Goal: Navigation & Orientation: Find specific page/section

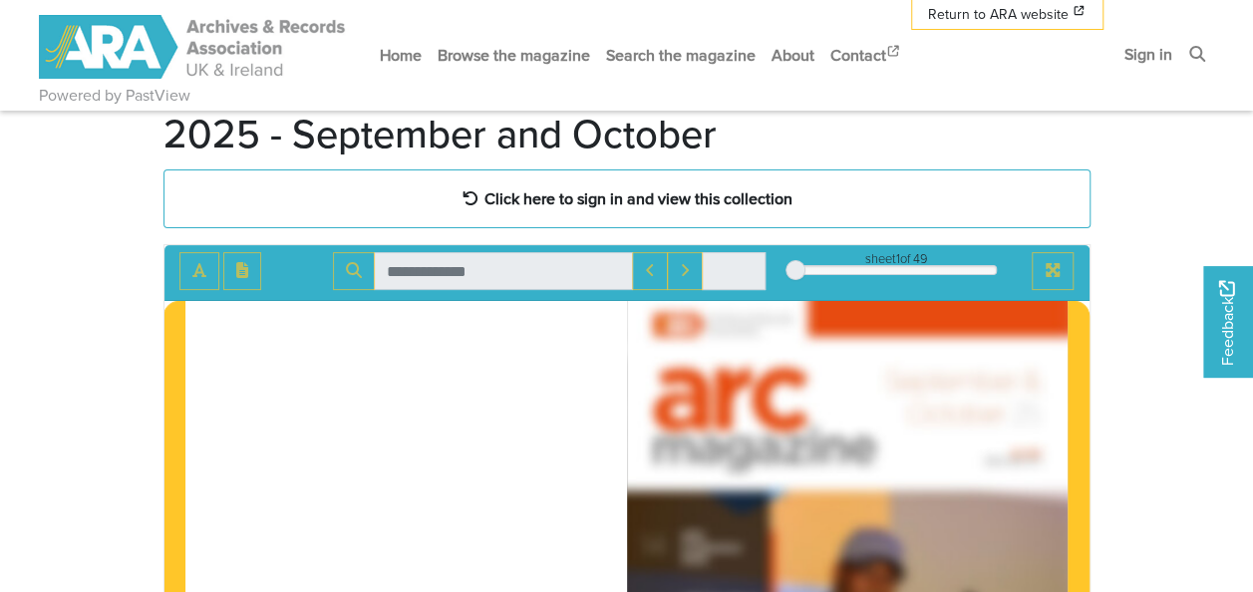
scroll to position [100, 0]
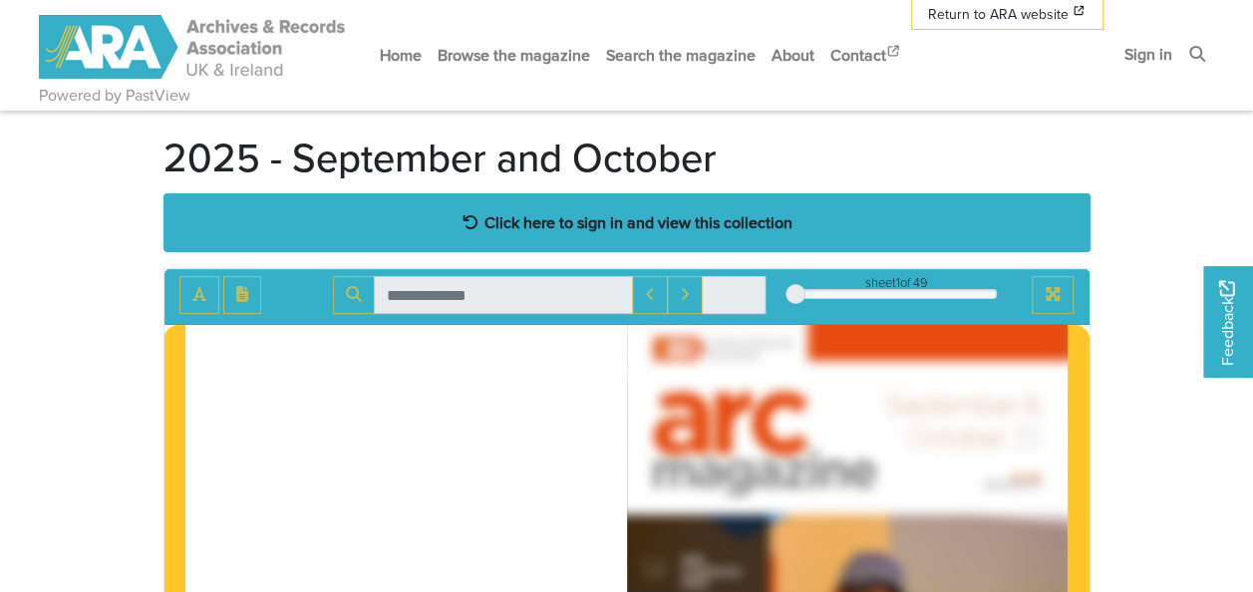
click at [565, 220] on strong "Click here to sign in and view this collection" at bounding box center [638, 222] width 308 height 22
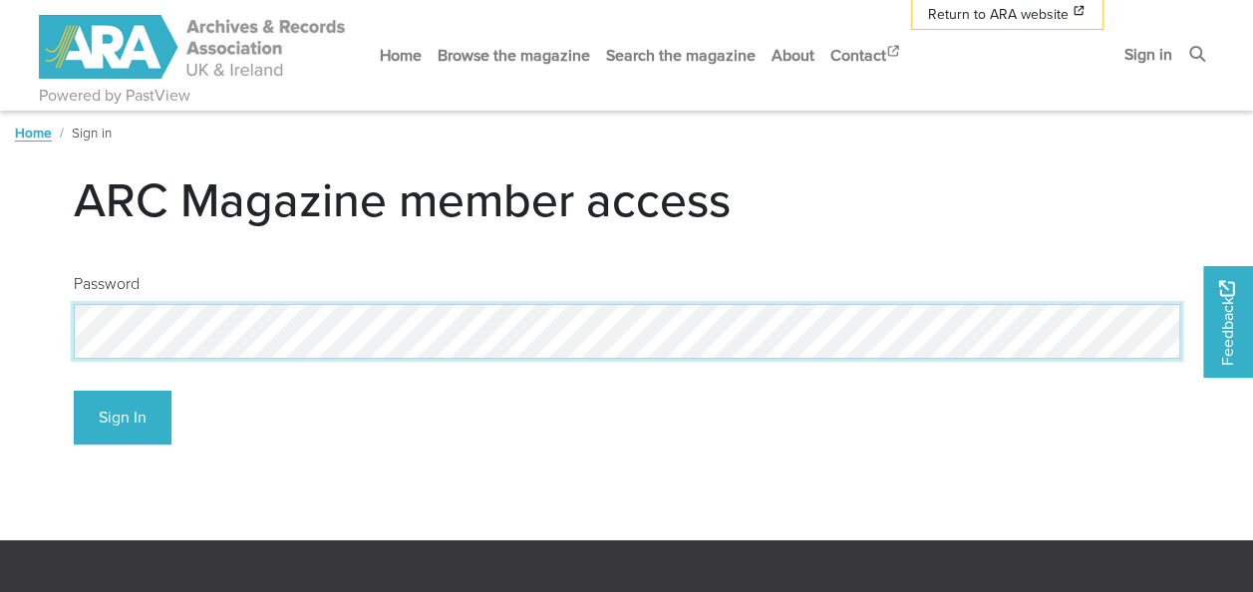
click at [74, 391] on button "Sign In" at bounding box center [123, 418] width 98 height 55
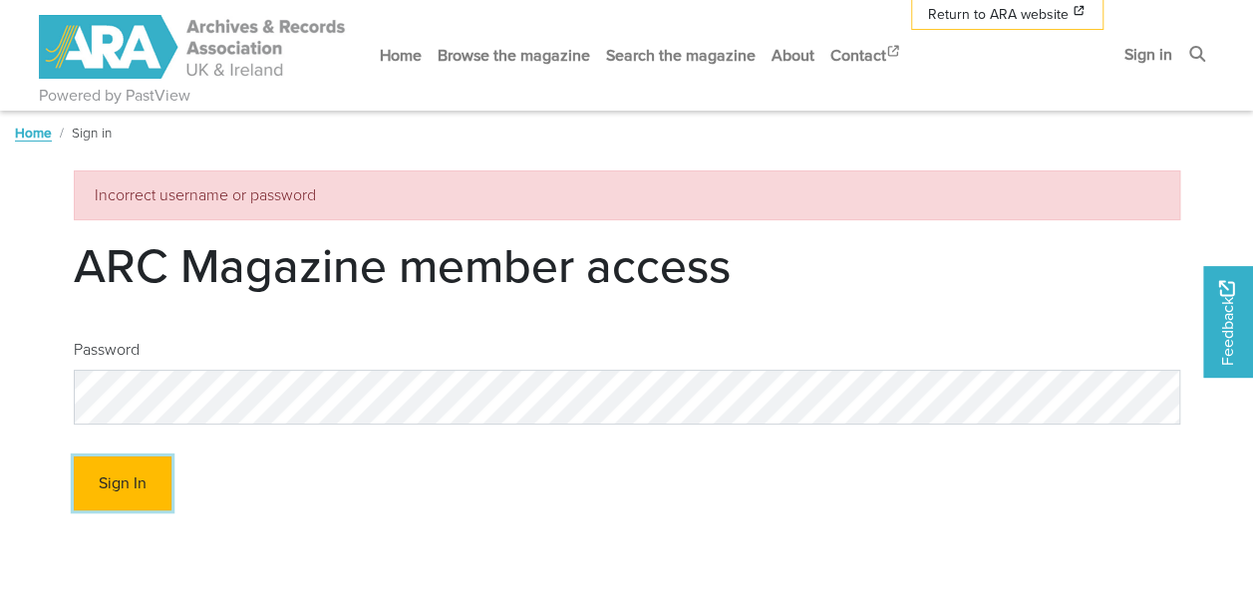
click at [147, 472] on button "Sign In" at bounding box center [123, 483] width 98 height 55
click at [134, 492] on button "Sign In" at bounding box center [123, 483] width 98 height 55
click at [145, 488] on button "Sign In" at bounding box center [123, 483] width 98 height 55
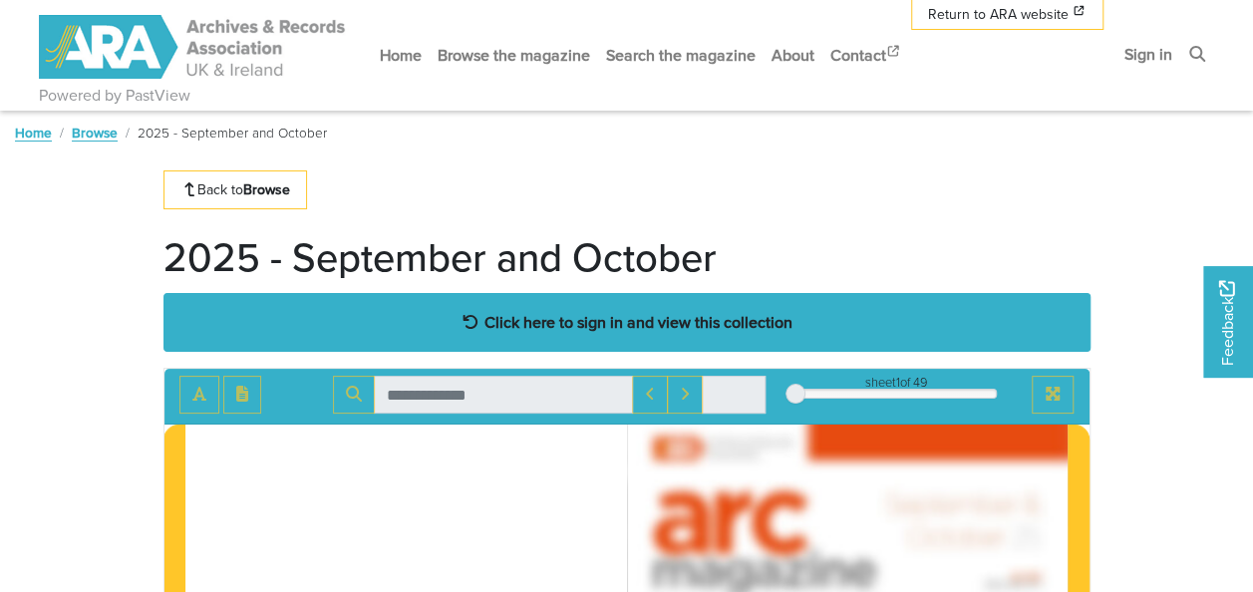
click at [624, 326] on strong "Click here to sign in and view this collection" at bounding box center [638, 322] width 308 height 22
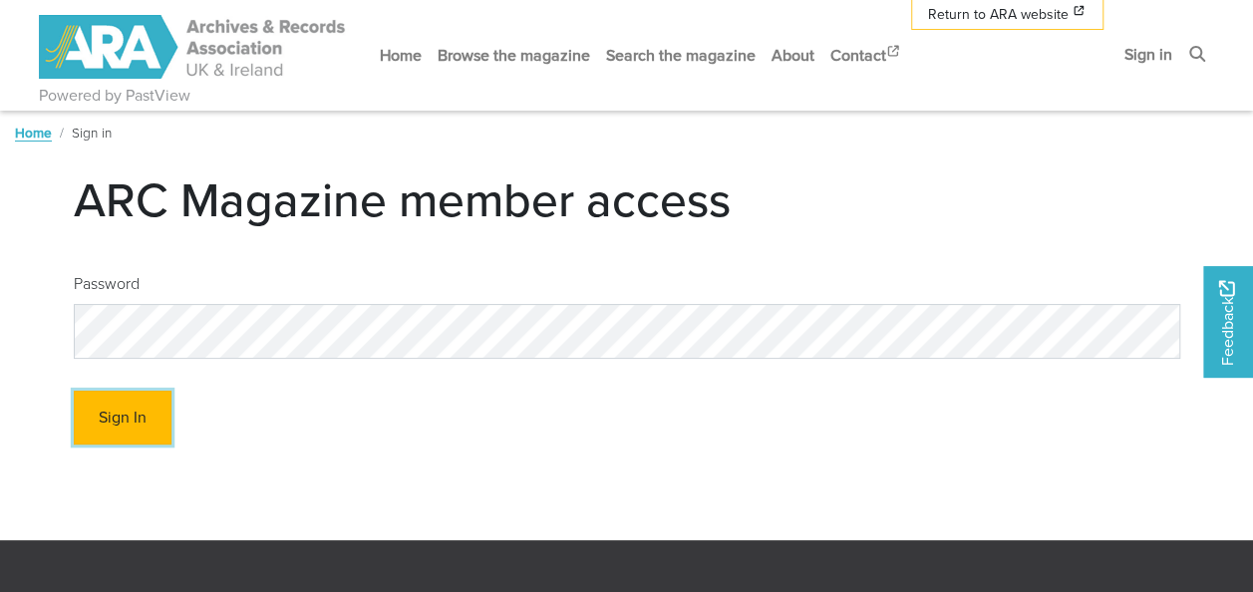
click at [139, 420] on button "Sign In" at bounding box center [123, 418] width 98 height 55
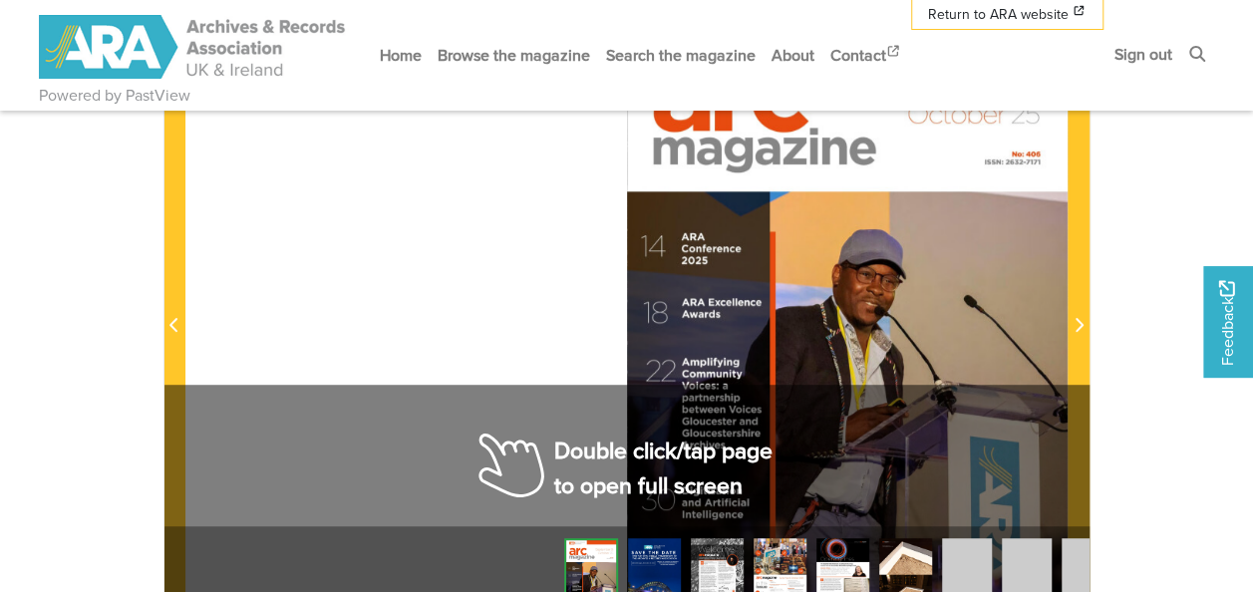
scroll to position [199, 0]
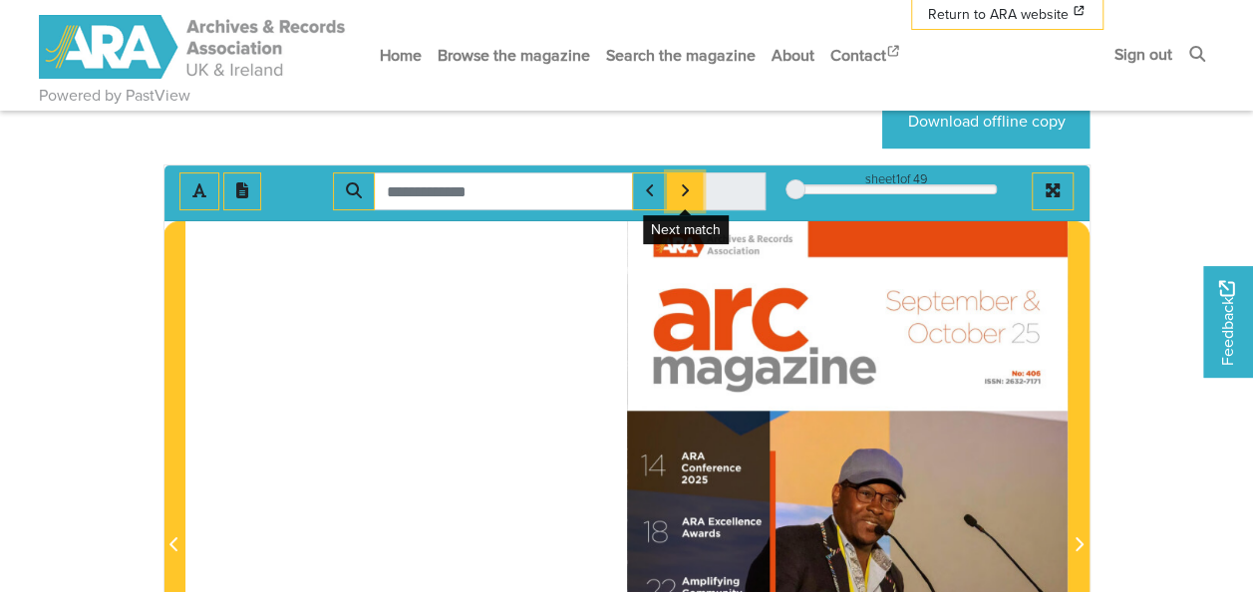
click at [686, 185] on icon "Next Match" at bounding box center [685, 190] width 10 height 16
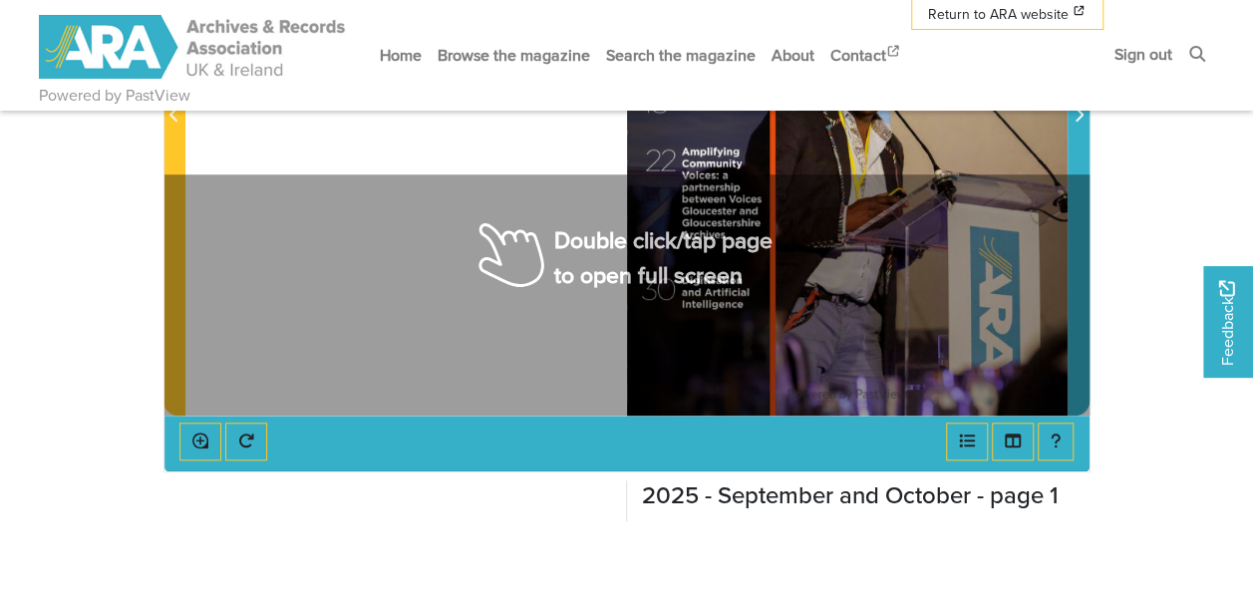
scroll to position [598, 0]
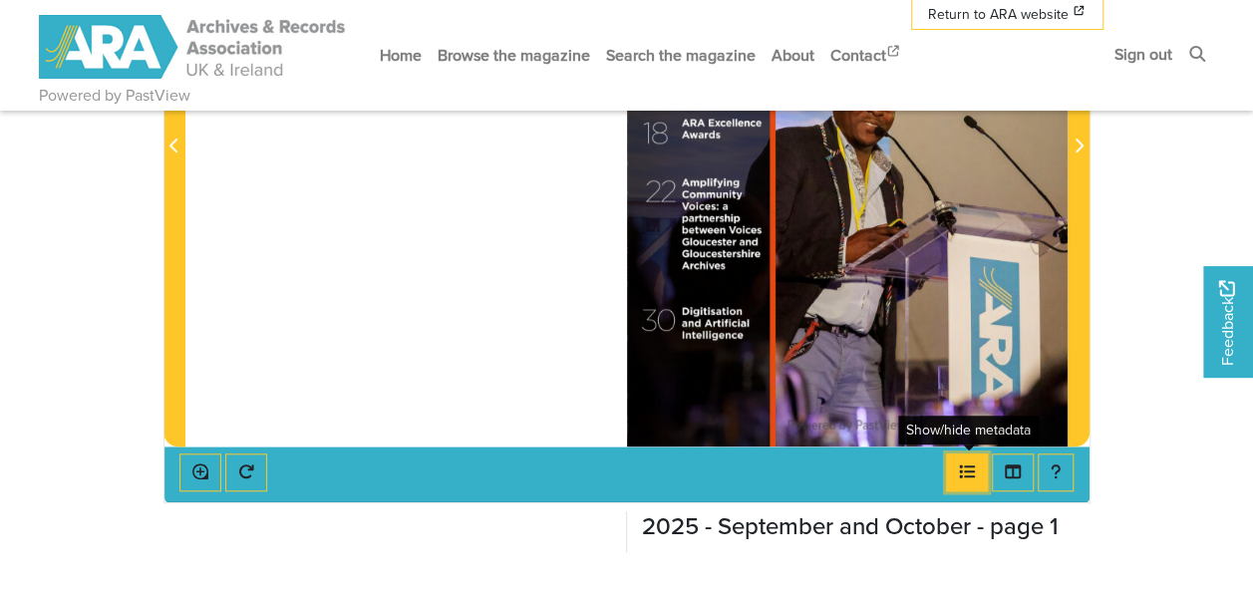
click at [963, 471] on icon "Open metadata window" at bounding box center [968, 471] width 16 height 13
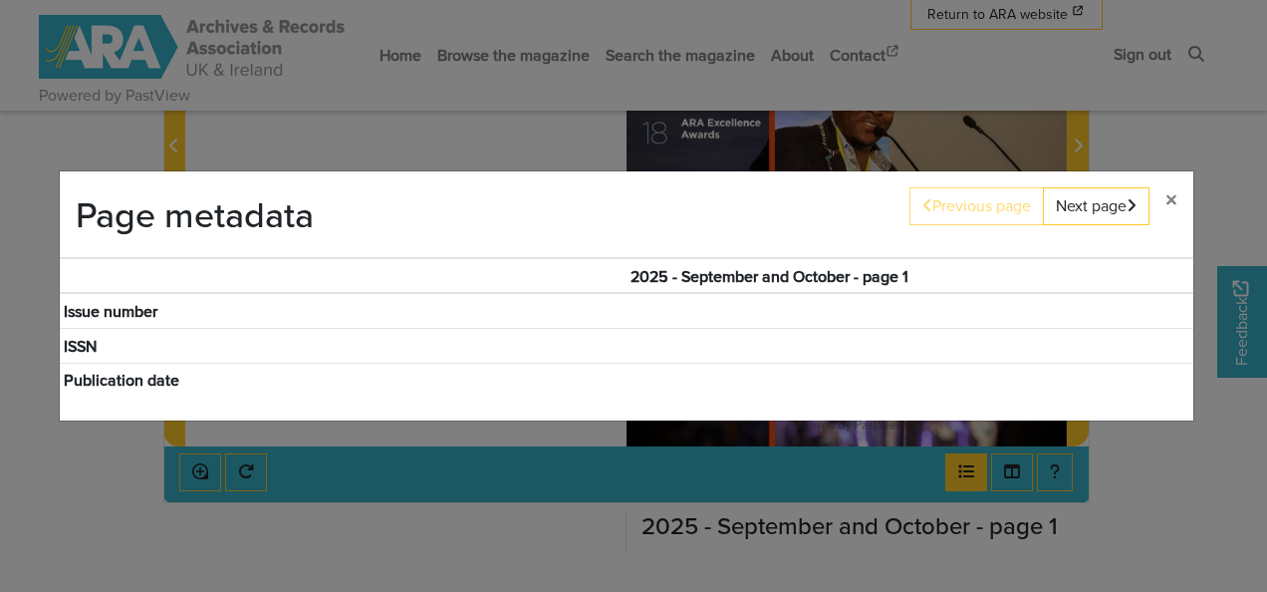
click at [963, 471] on div "Page metadata Previous page Next page × 2025 - September and October - page 1 I…" at bounding box center [633, 296] width 1267 height 592
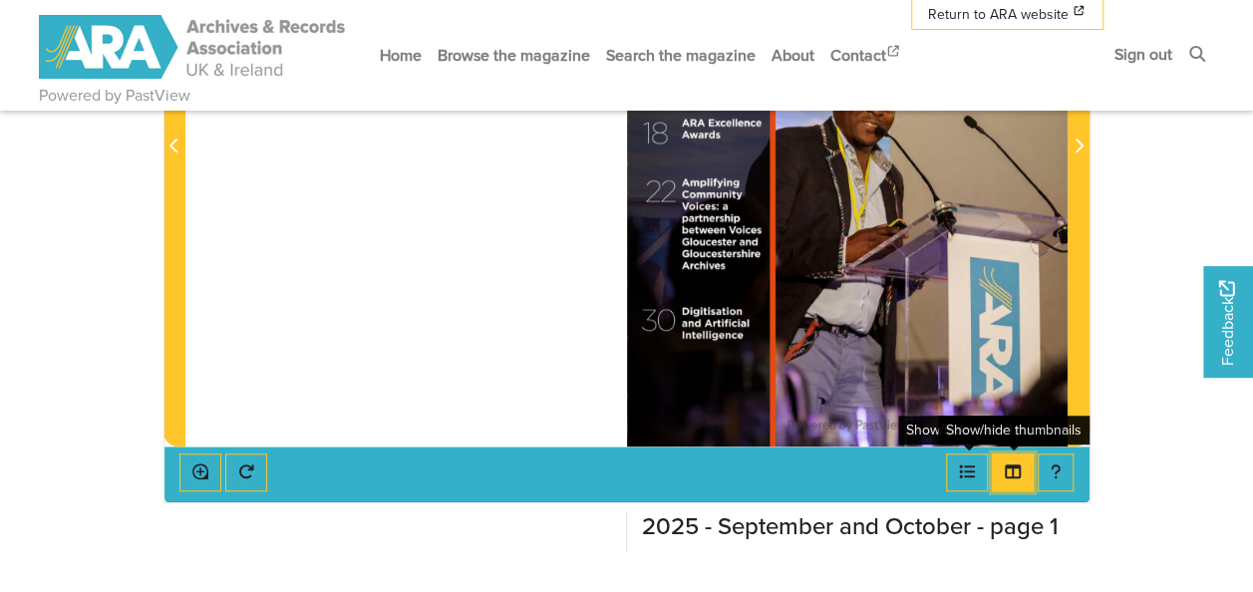
click at [1013, 472] on icon "Thumbnails" at bounding box center [1012, 471] width 16 height 14
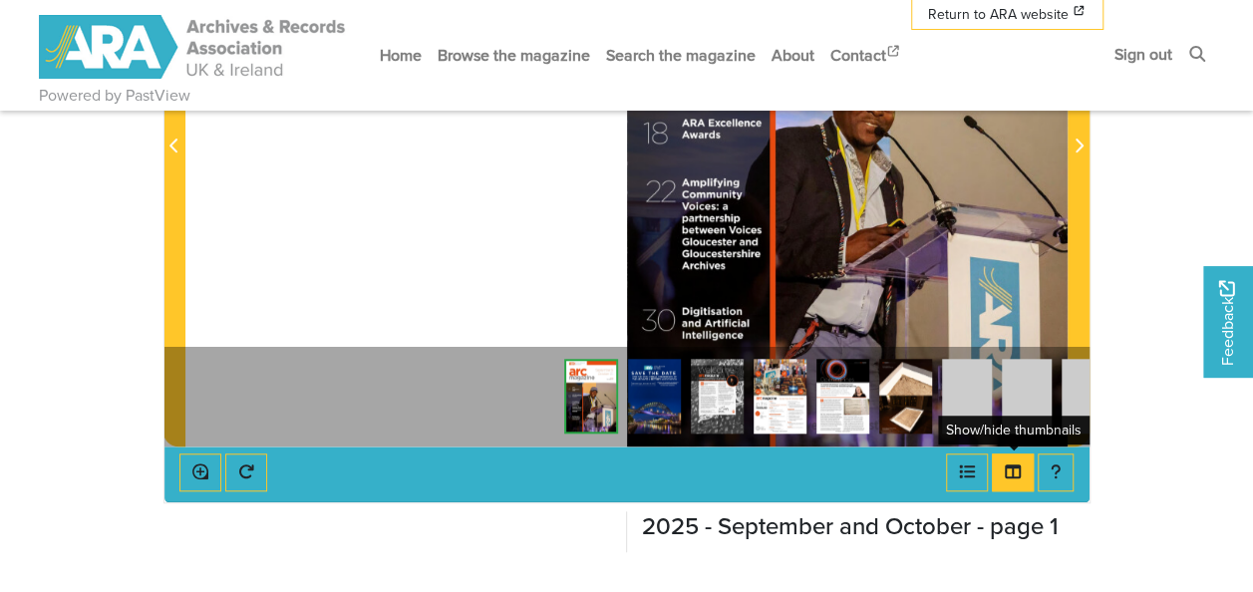
click at [657, 381] on img at bounding box center [654, 396] width 53 height 75
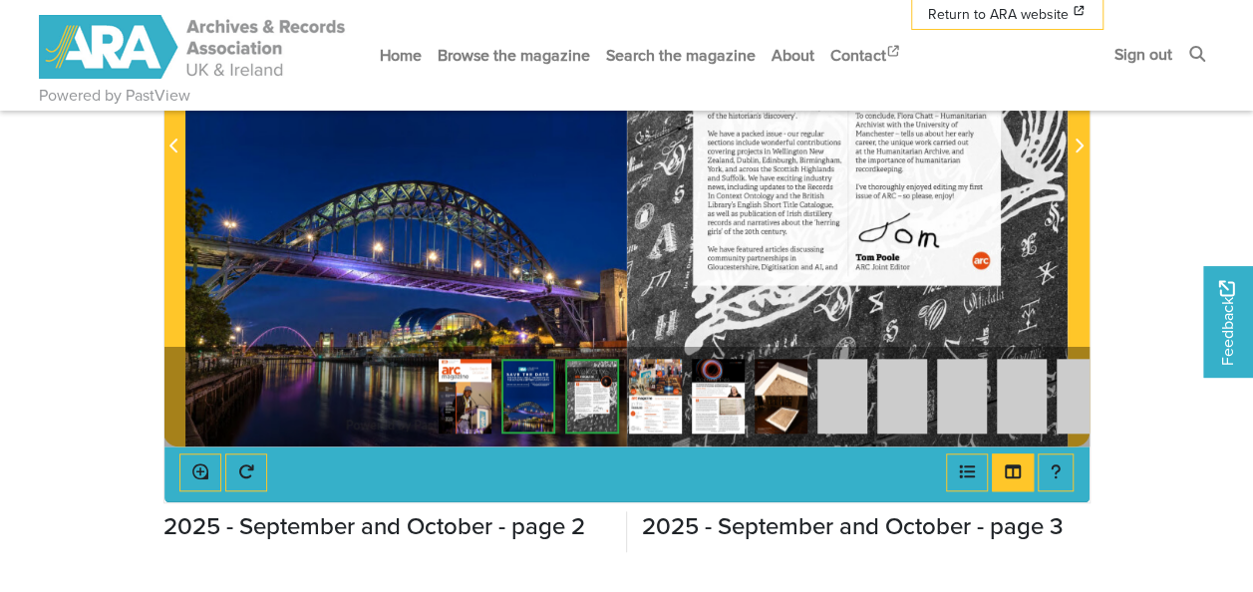
click at [598, 393] on img at bounding box center [592, 396] width 54 height 75
click at [590, 402] on img at bounding box center [592, 396] width 54 height 75
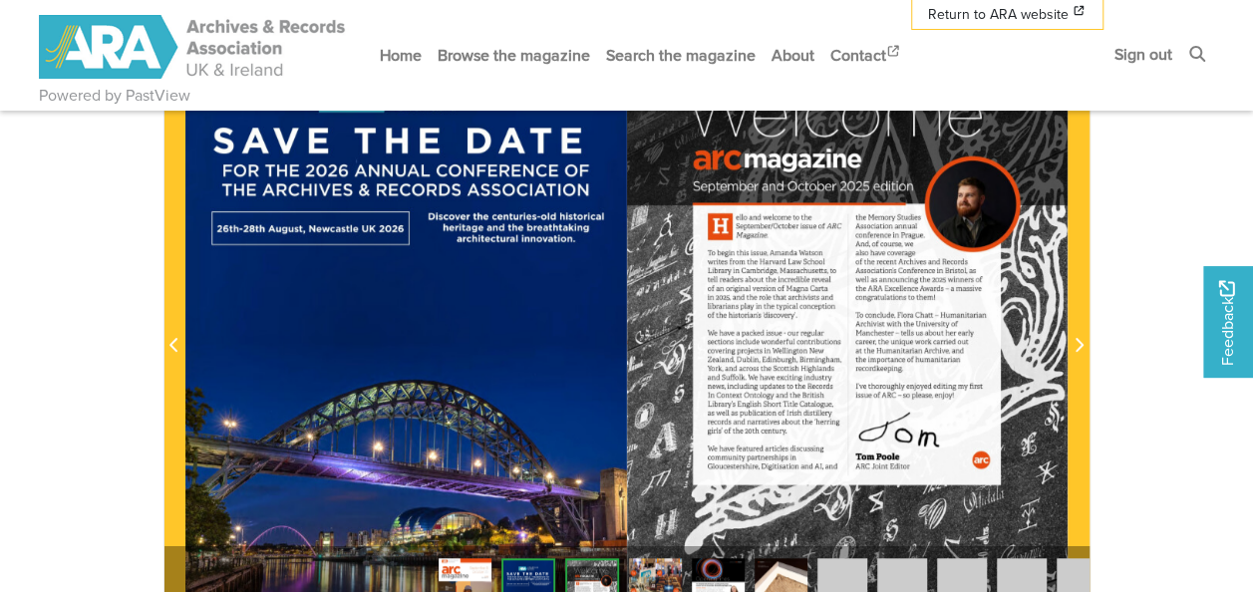
scroll to position [498, 0]
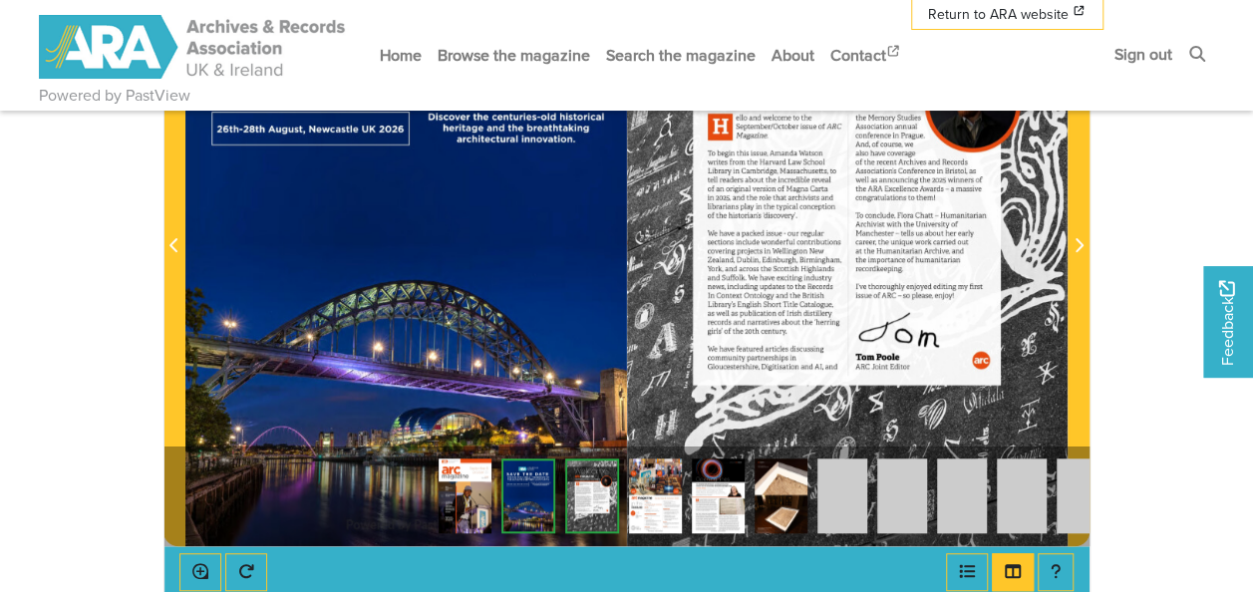
click at [597, 487] on img at bounding box center [592, 495] width 54 height 75
click at [649, 495] on img at bounding box center [655, 495] width 53 height 75
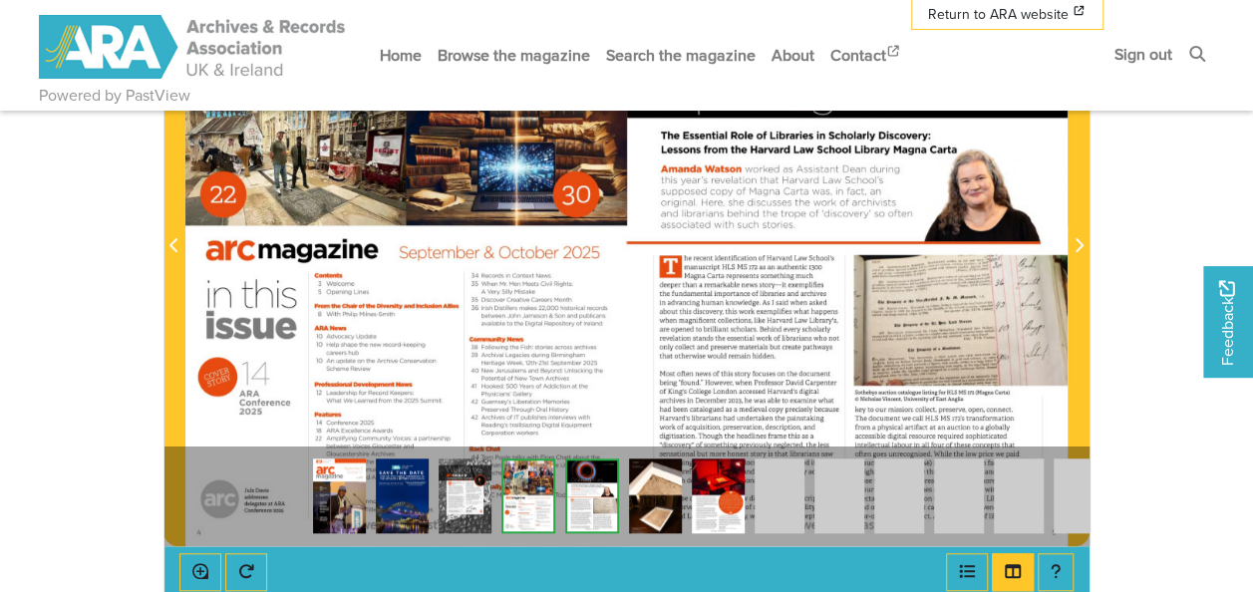
click at [528, 491] on img at bounding box center [528, 495] width 54 height 75
click at [588, 486] on img at bounding box center [592, 495] width 54 height 75
click at [588, 483] on img at bounding box center [592, 495] width 54 height 75
click at [652, 478] on img at bounding box center [655, 495] width 53 height 75
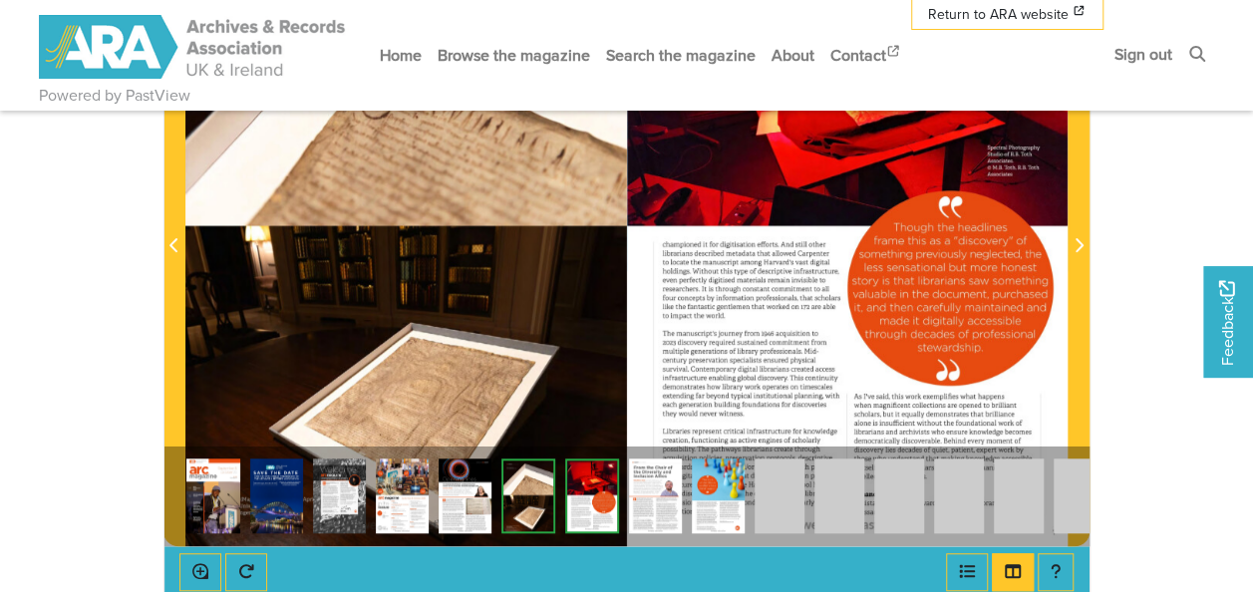
click at [590, 505] on img at bounding box center [592, 495] width 54 height 75
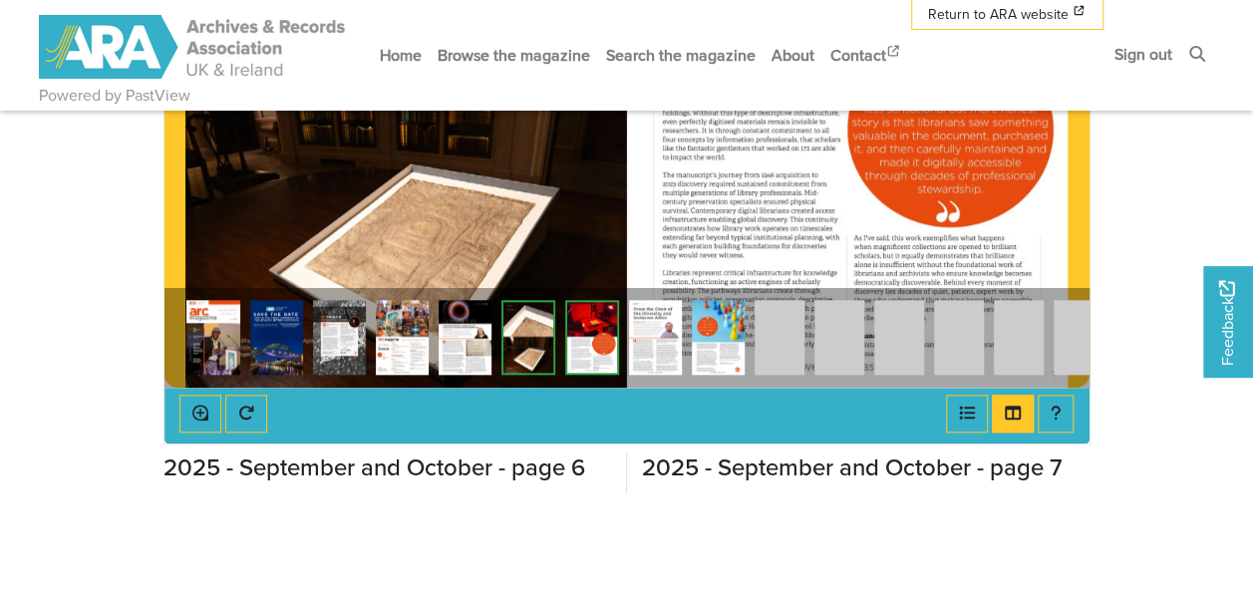
scroll to position [698, 0]
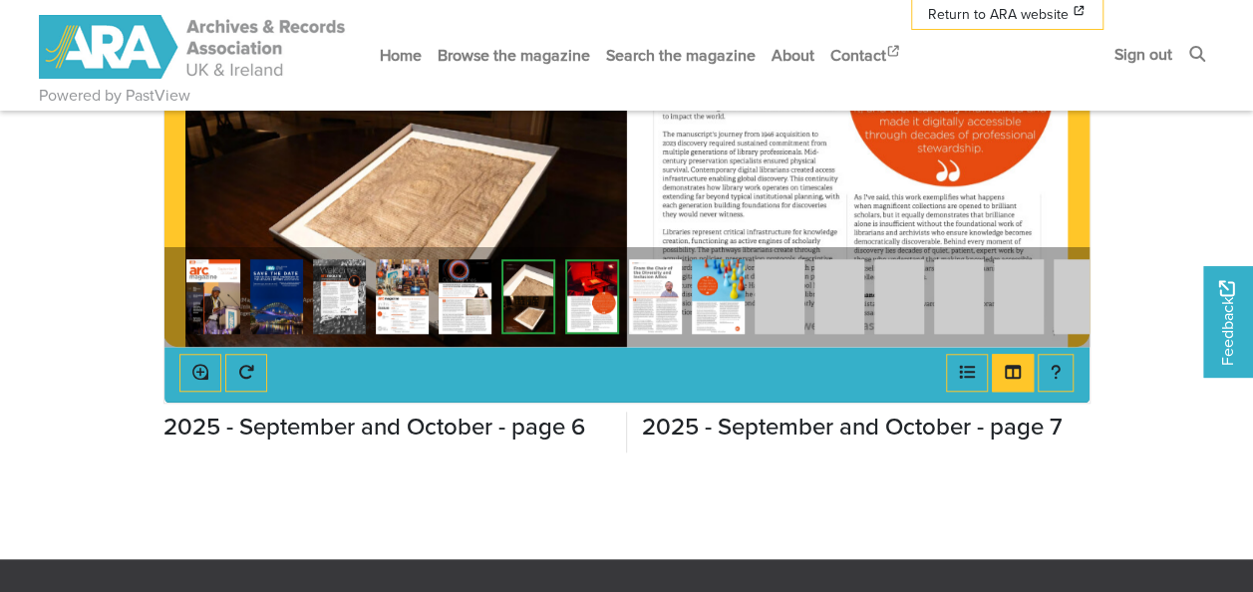
click at [656, 296] on img at bounding box center [655, 296] width 53 height 75
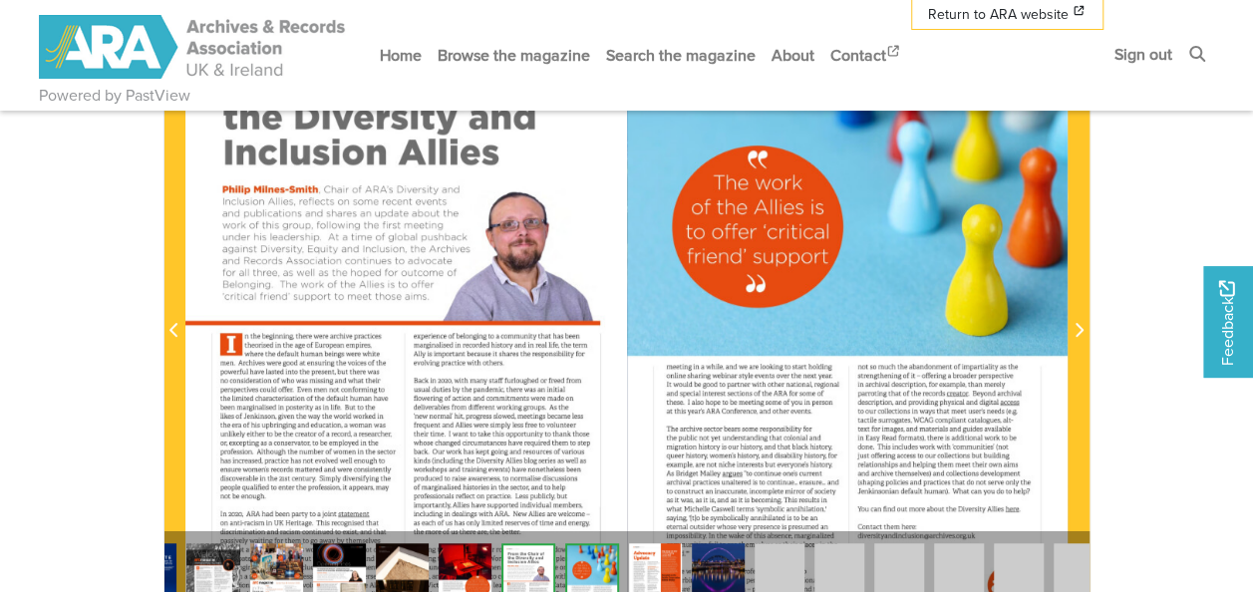
scroll to position [598, 0]
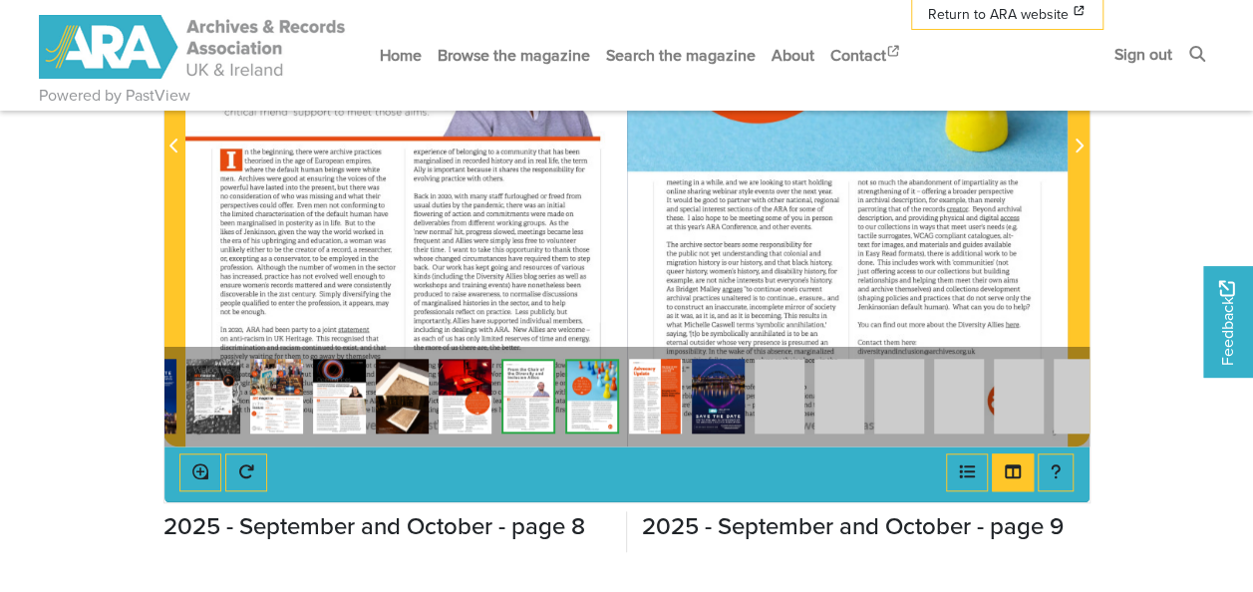
click at [652, 391] on img at bounding box center [655, 396] width 53 height 75
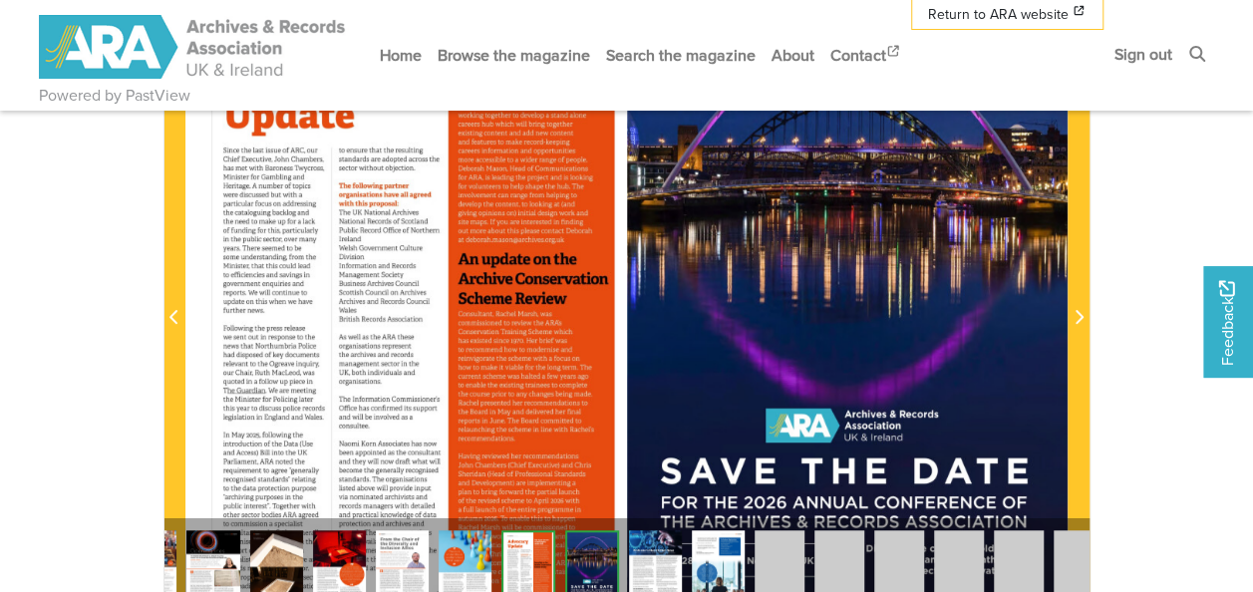
scroll to position [498, 0]
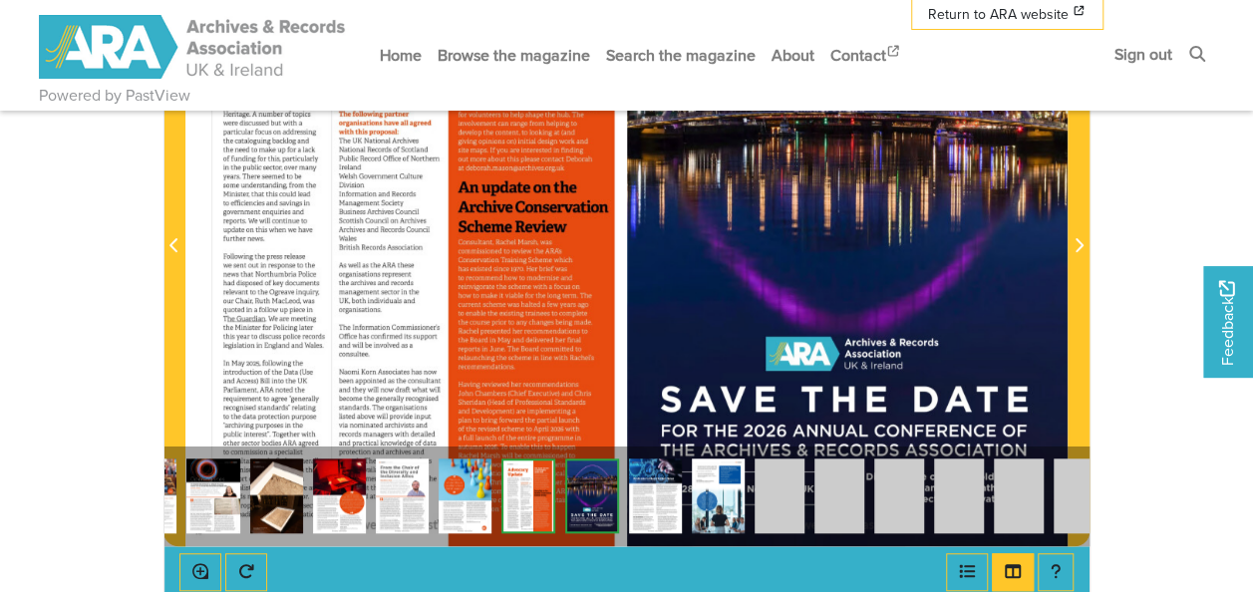
click at [664, 500] on img at bounding box center [655, 495] width 53 height 75
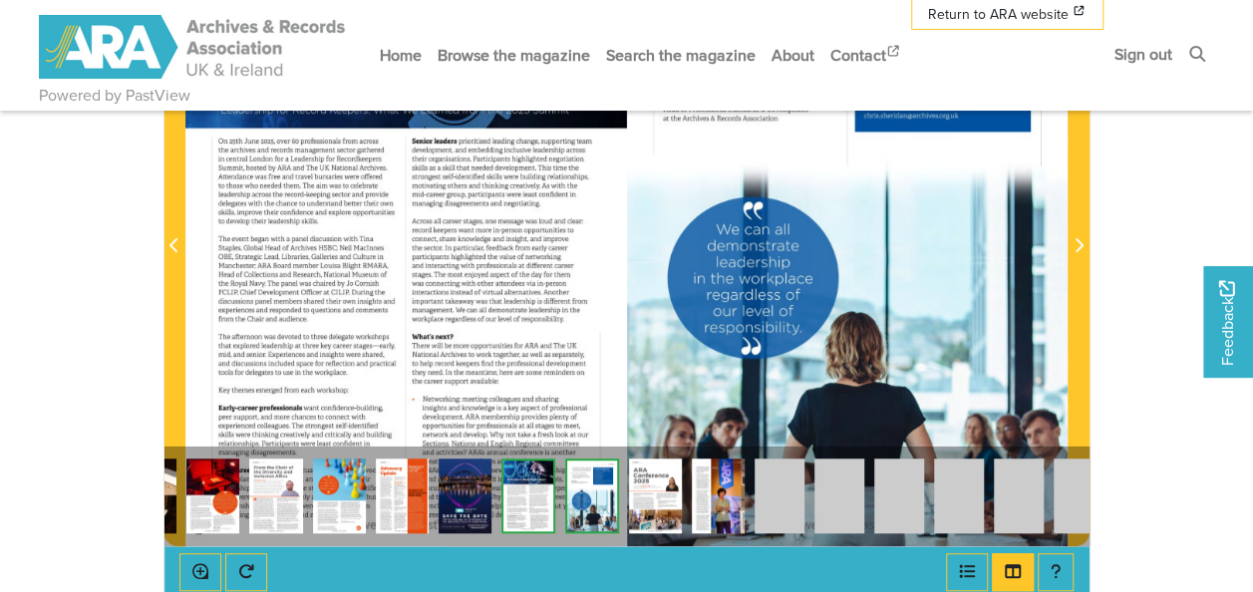
click at [600, 492] on img at bounding box center [592, 495] width 54 height 75
click at [651, 488] on img at bounding box center [655, 495] width 53 height 75
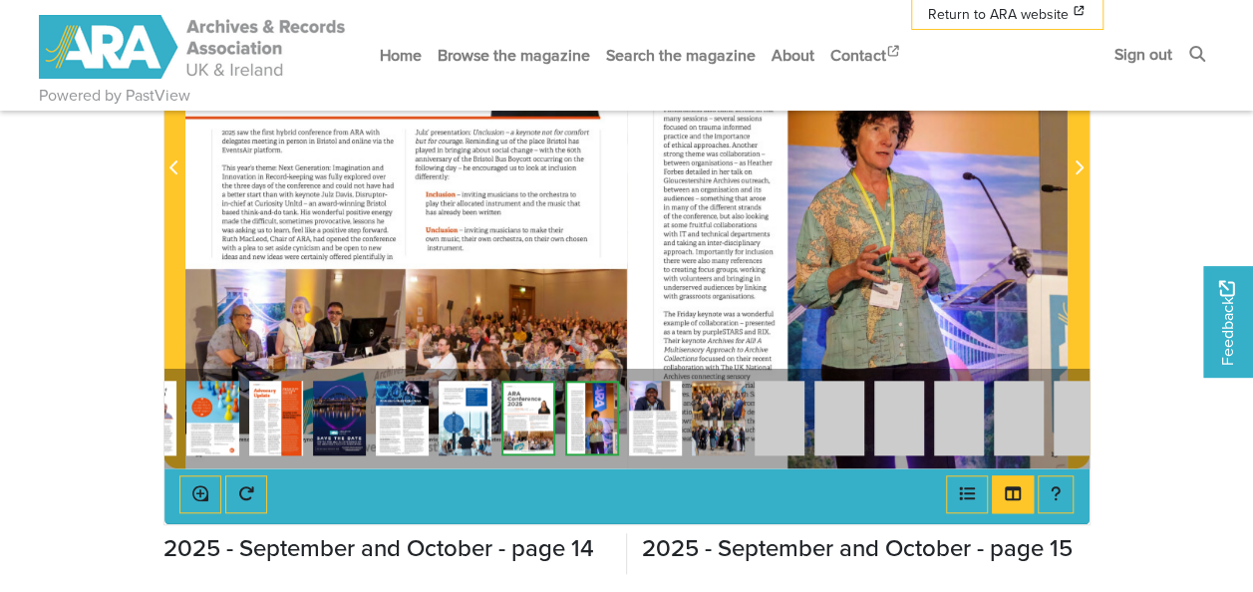
scroll to position [698, 0]
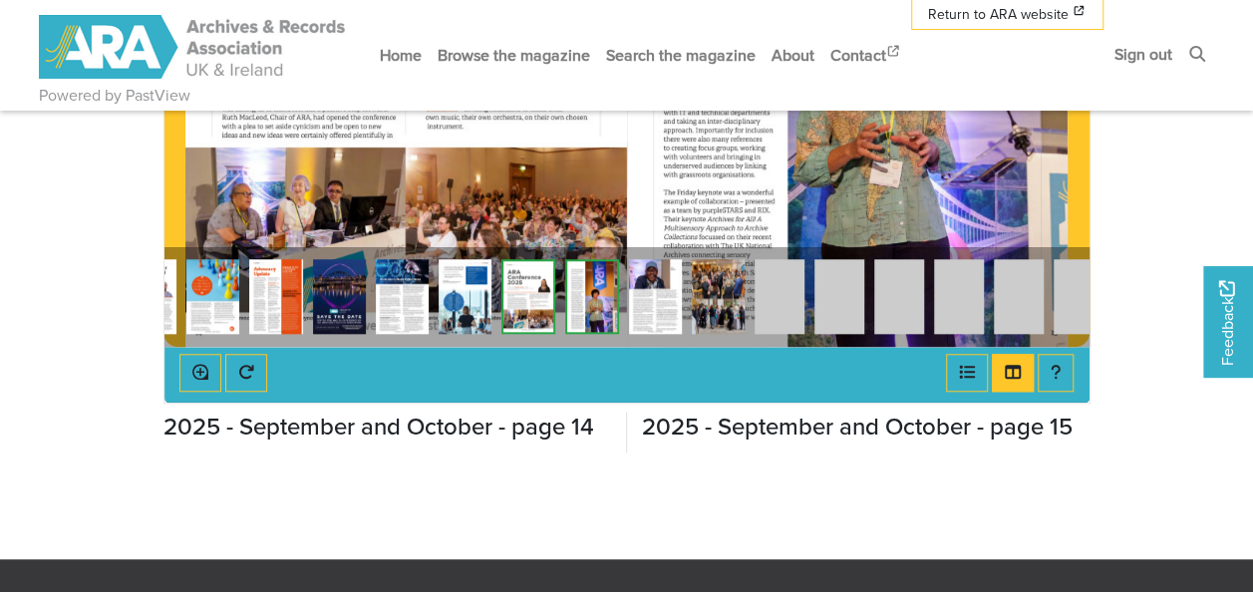
click at [665, 293] on img at bounding box center [655, 296] width 53 height 75
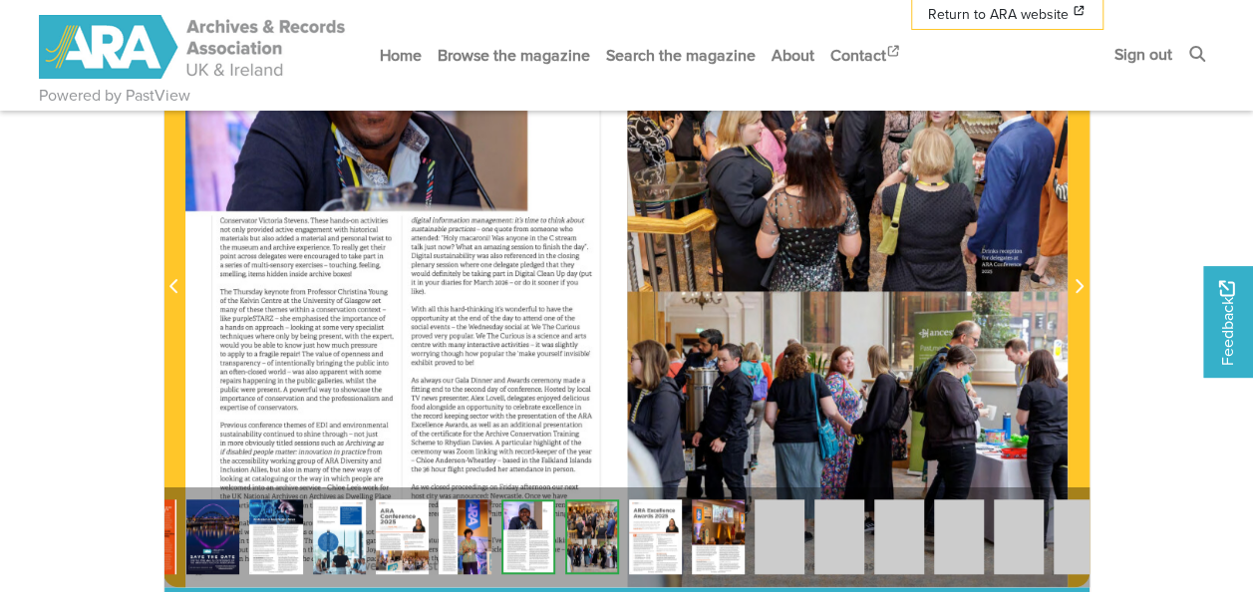
scroll to position [498, 0]
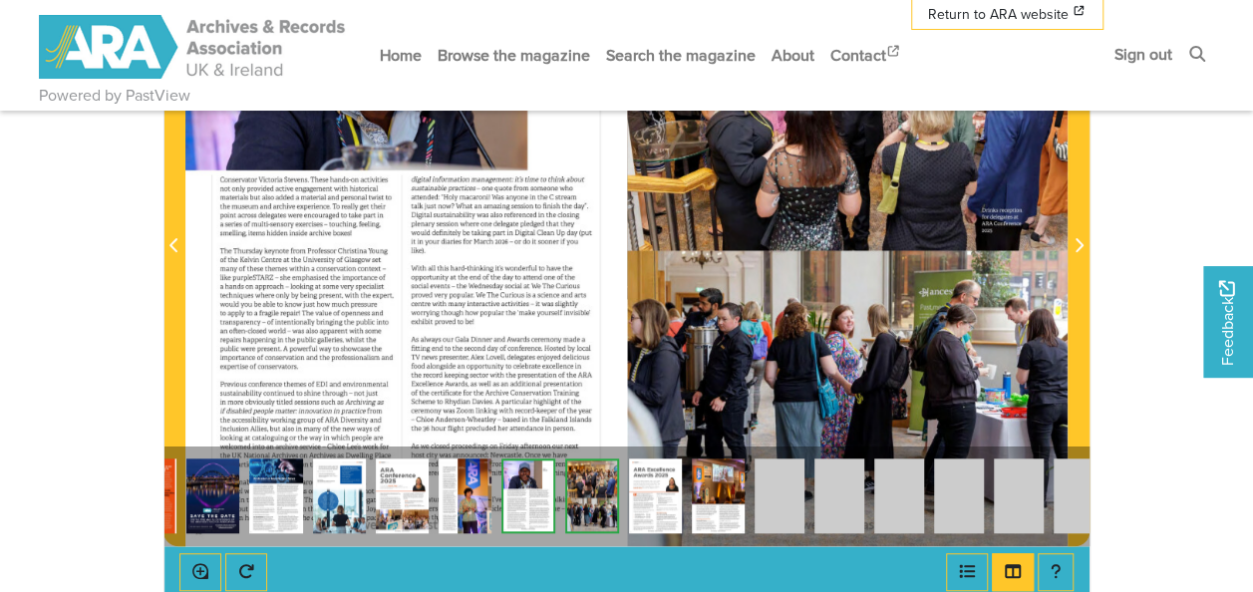
click at [660, 483] on img at bounding box center [655, 495] width 53 height 75
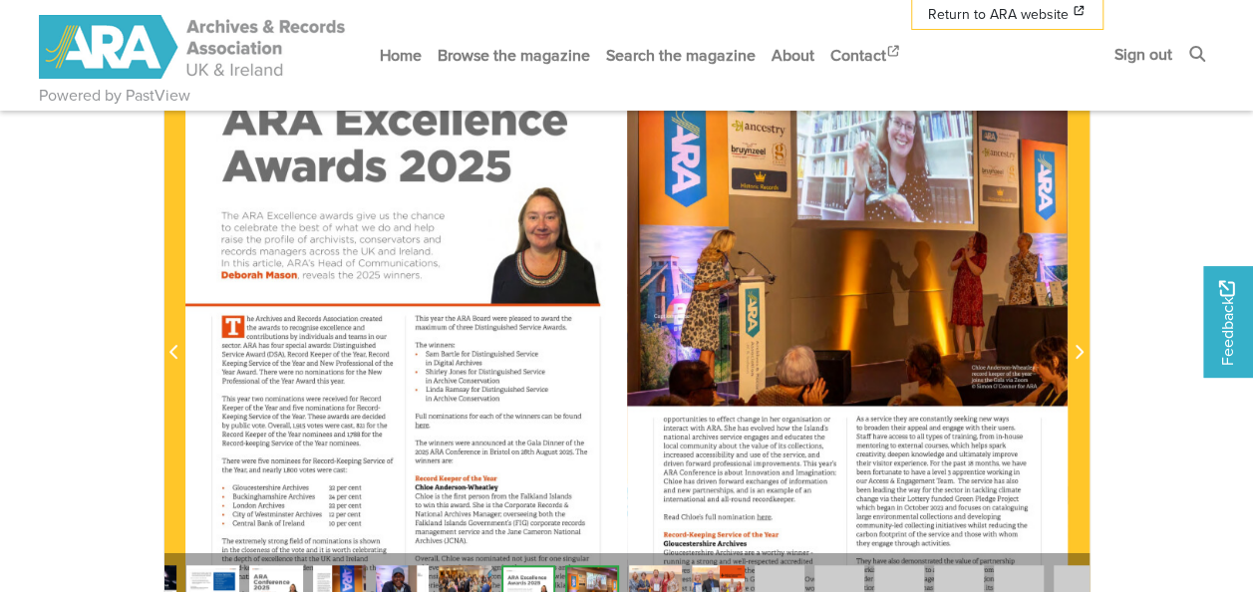
scroll to position [498, 0]
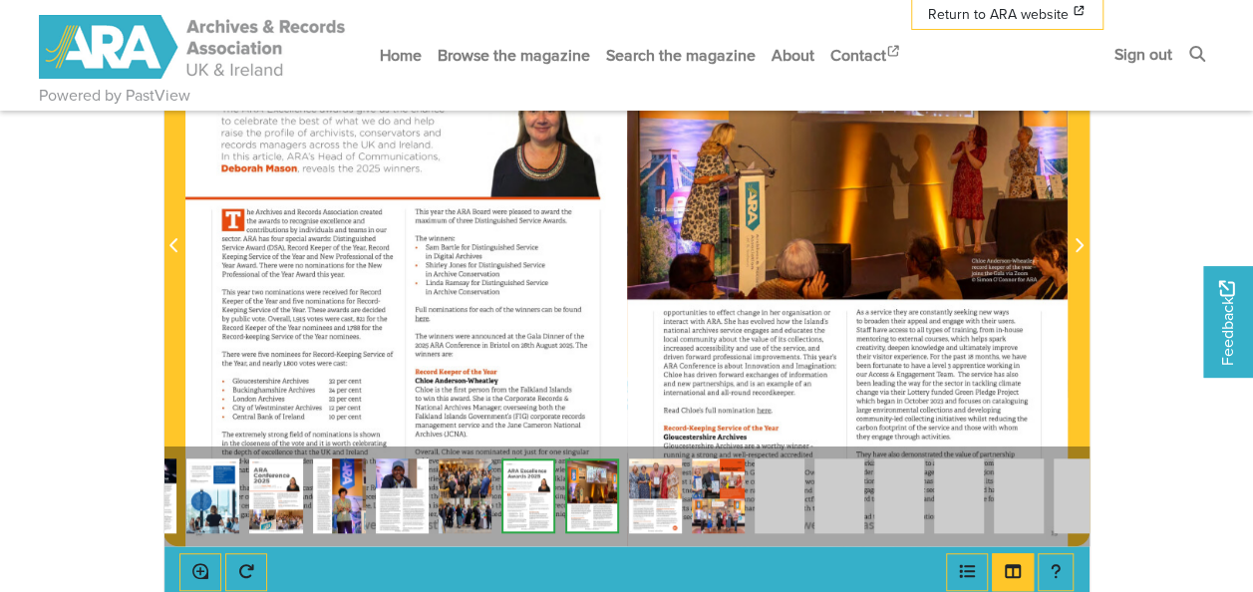
click at [660, 496] on img at bounding box center [655, 495] width 53 height 75
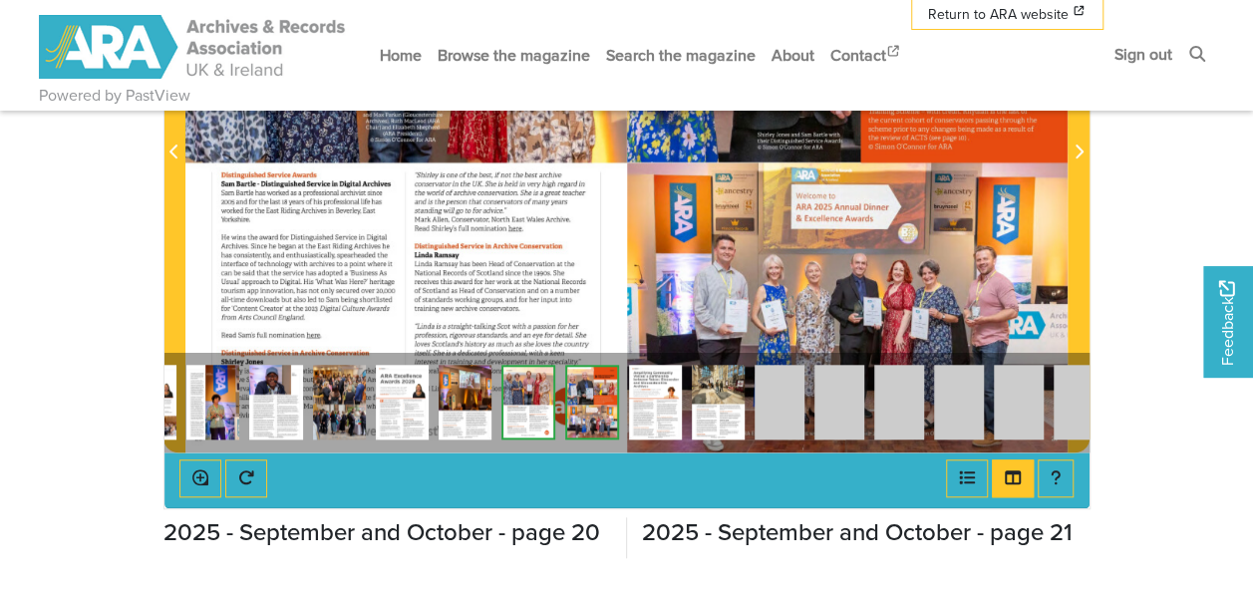
scroll to position [598, 0]
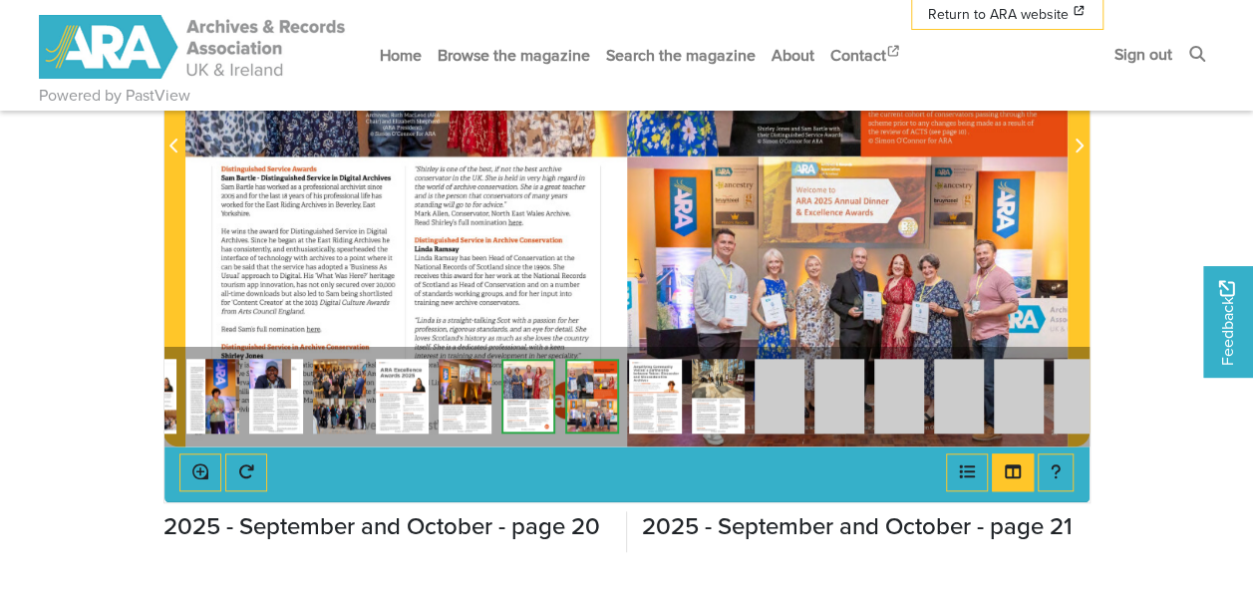
click at [674, 389] on img at bounding box center [655, 396] width 53 height 75
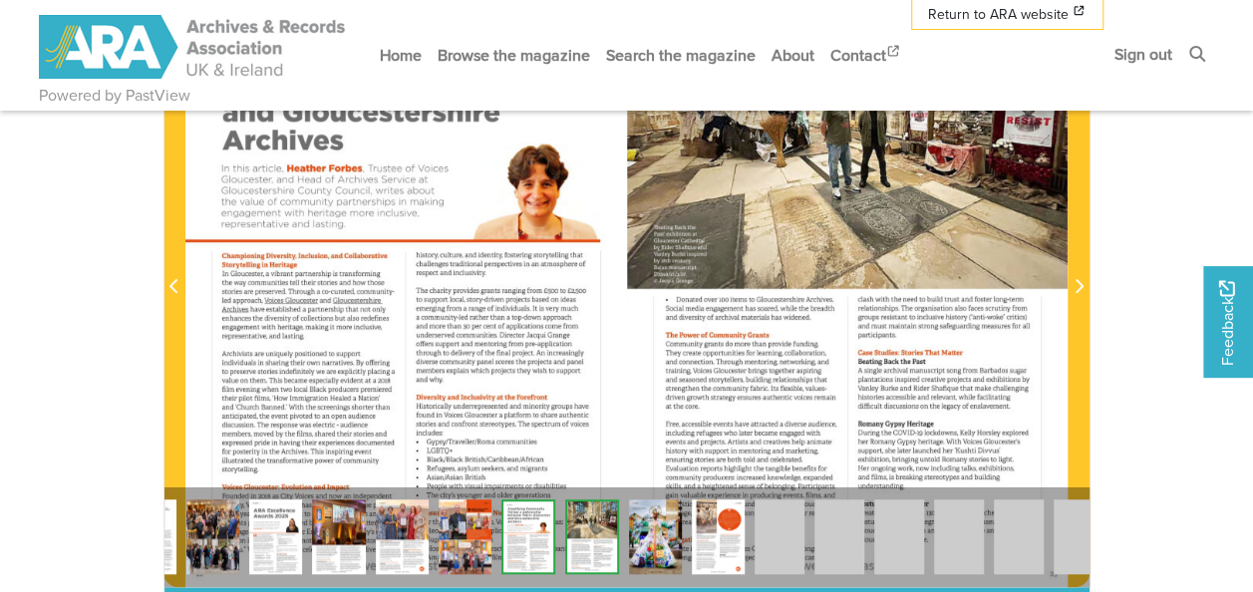
scroll to position [498, 0]
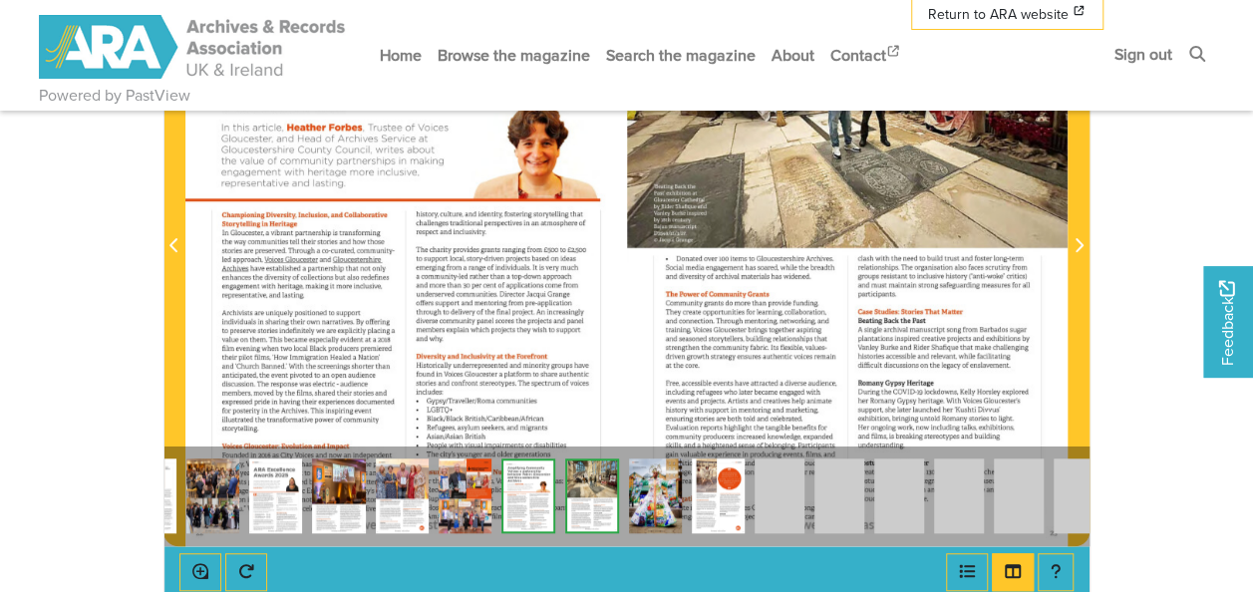
click at [715, 496] on img at bounding box center [718, 495] width 53 height 75
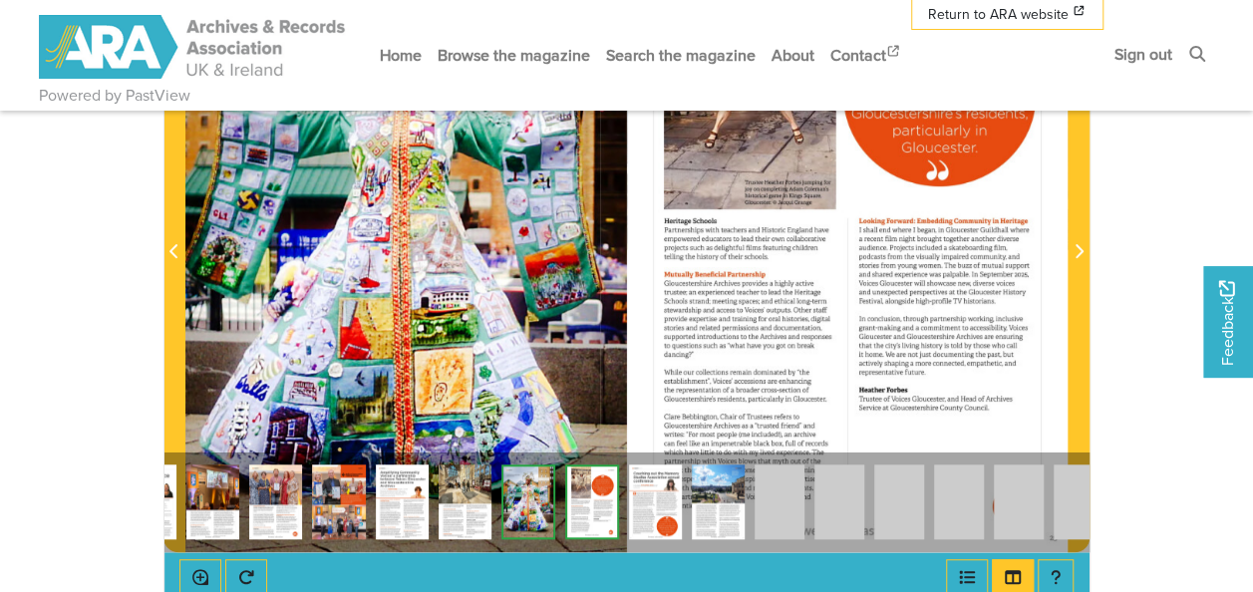
scroll to position [498, 0]
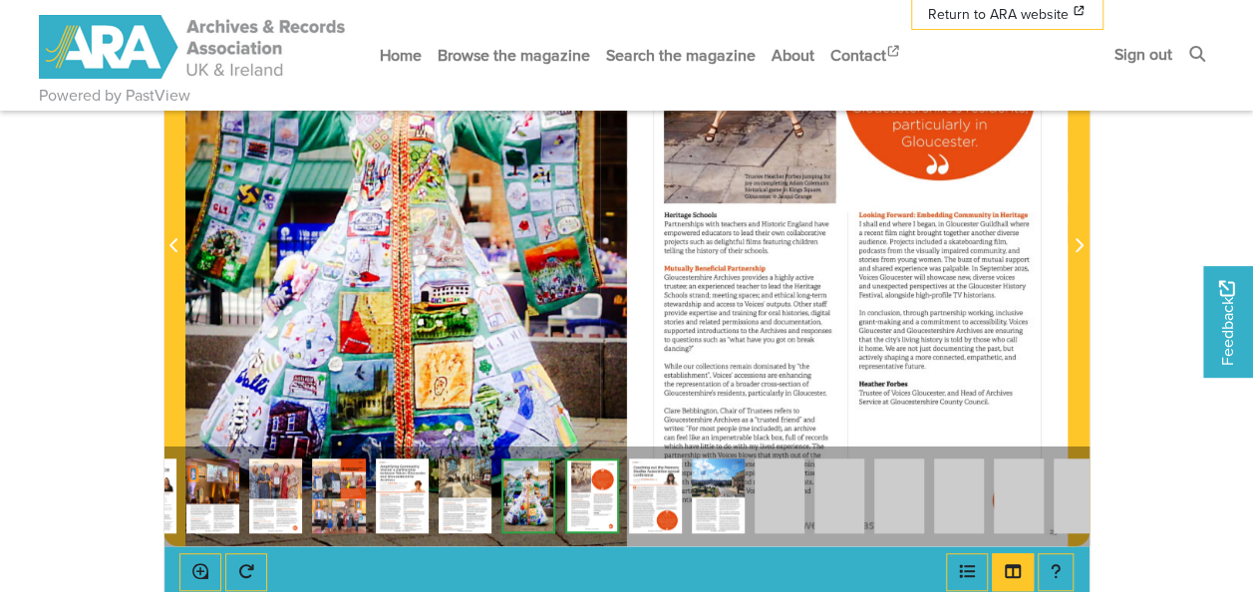
click at [705, 485] on img at bounding box center [718, 495] width 53 height 75
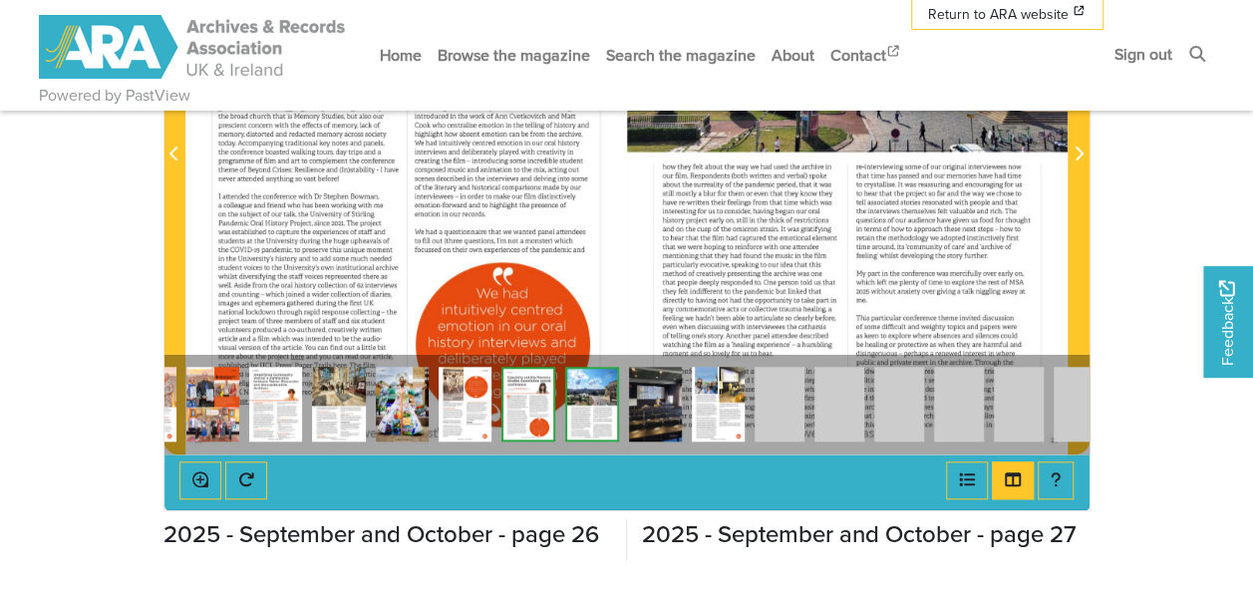
scroll to position [598, 0]
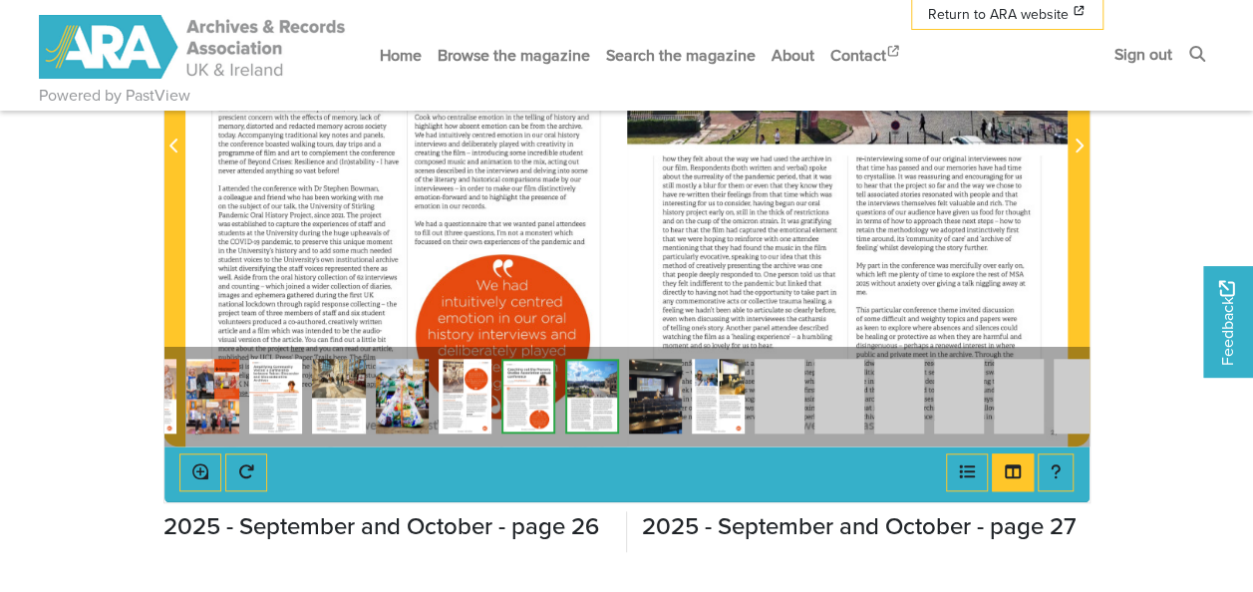
click at [673, 386] on img at bounding box center [655, 396] width 53 height 75
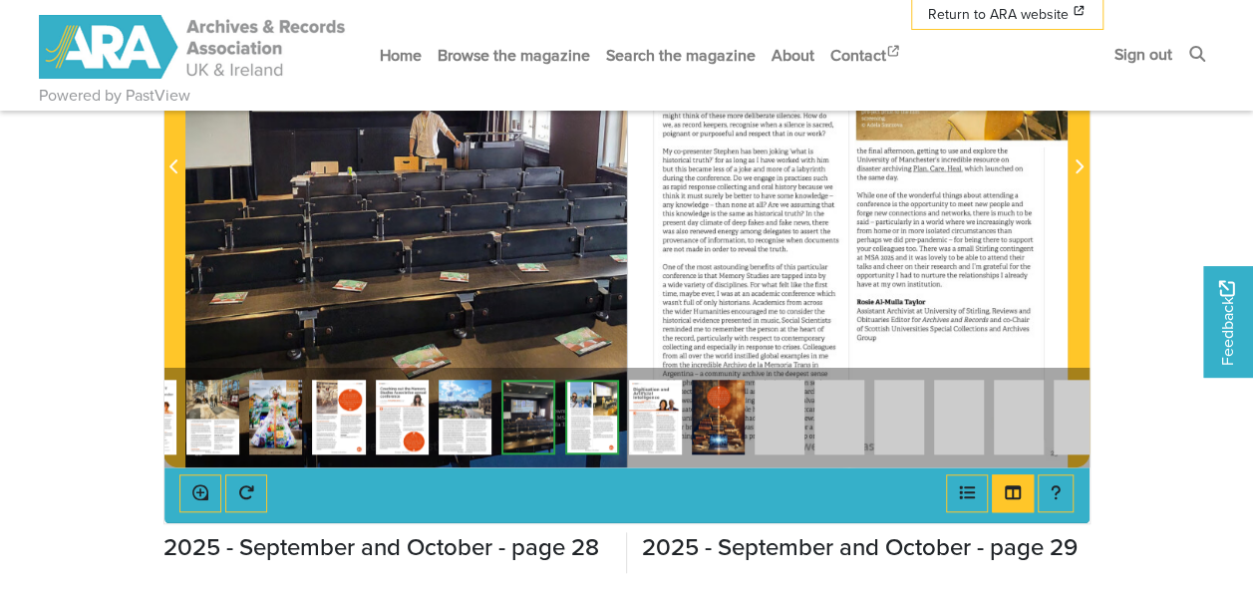
scroll to position [598, 0]
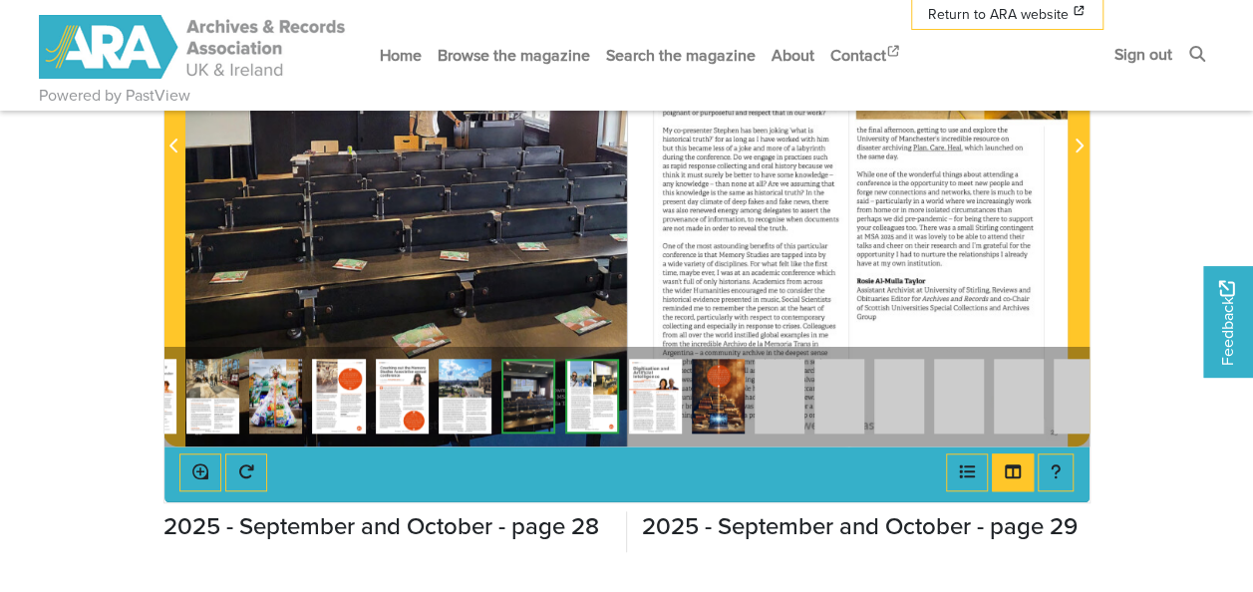
click at [659, 404] on img at bounding box center [655, 396] width 53 height 75
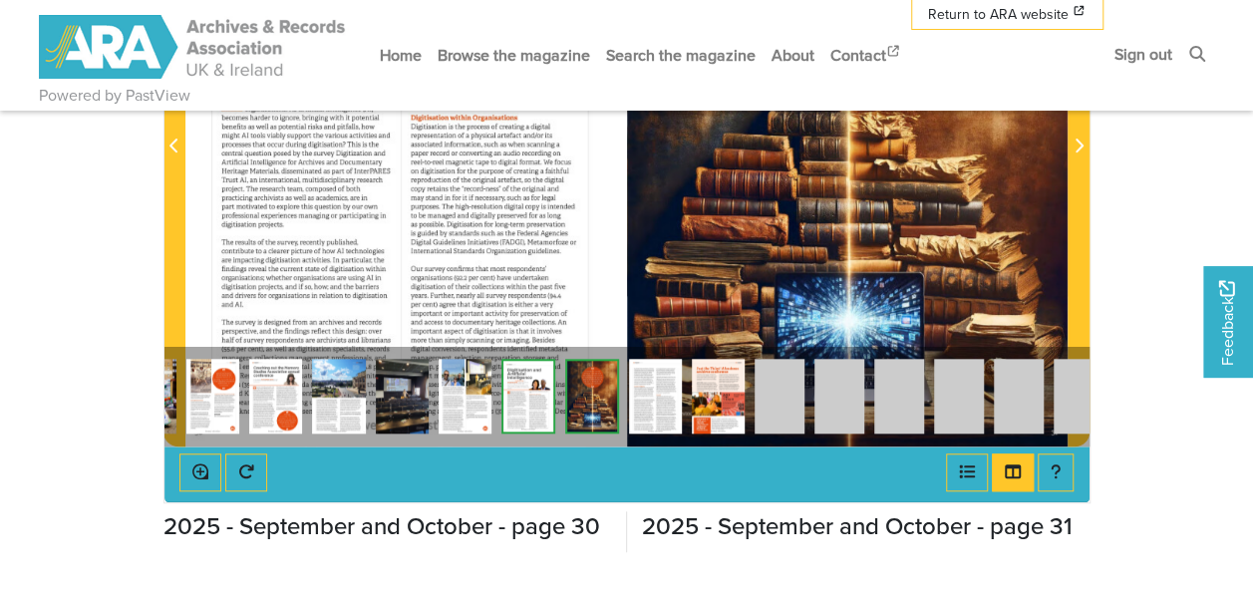
click at [601, 393] on img at bounding box center [592, 396] width 54 height 75
click at [650, 394] on img at bounding box center [655, 396] width 53 height 75
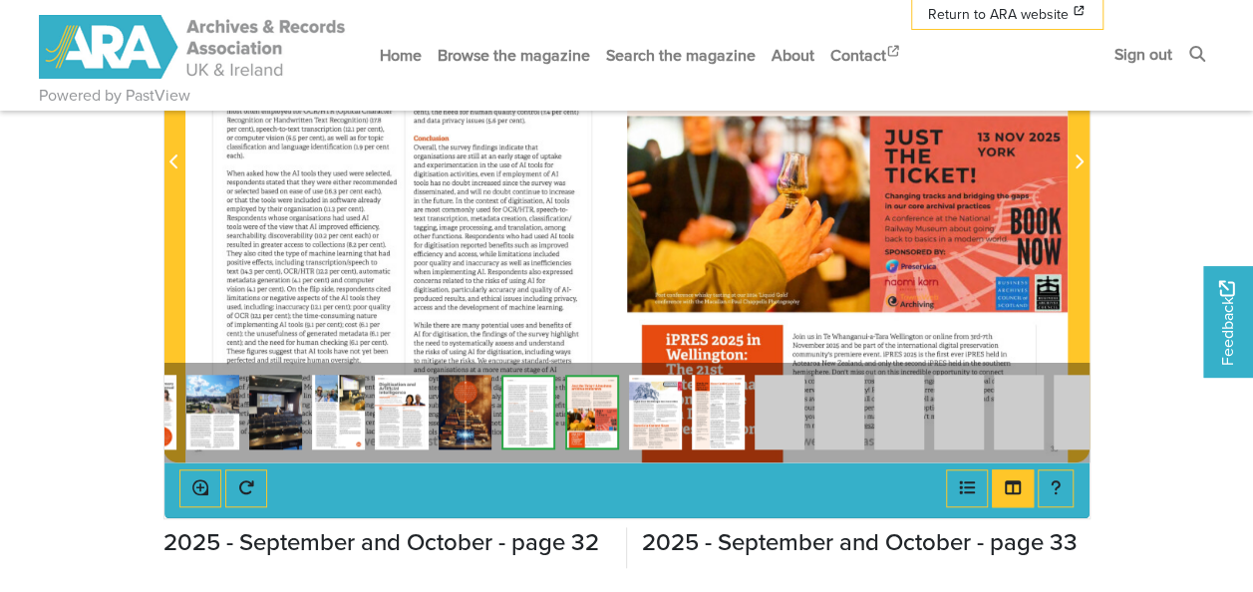
scroll to position [598, 0]
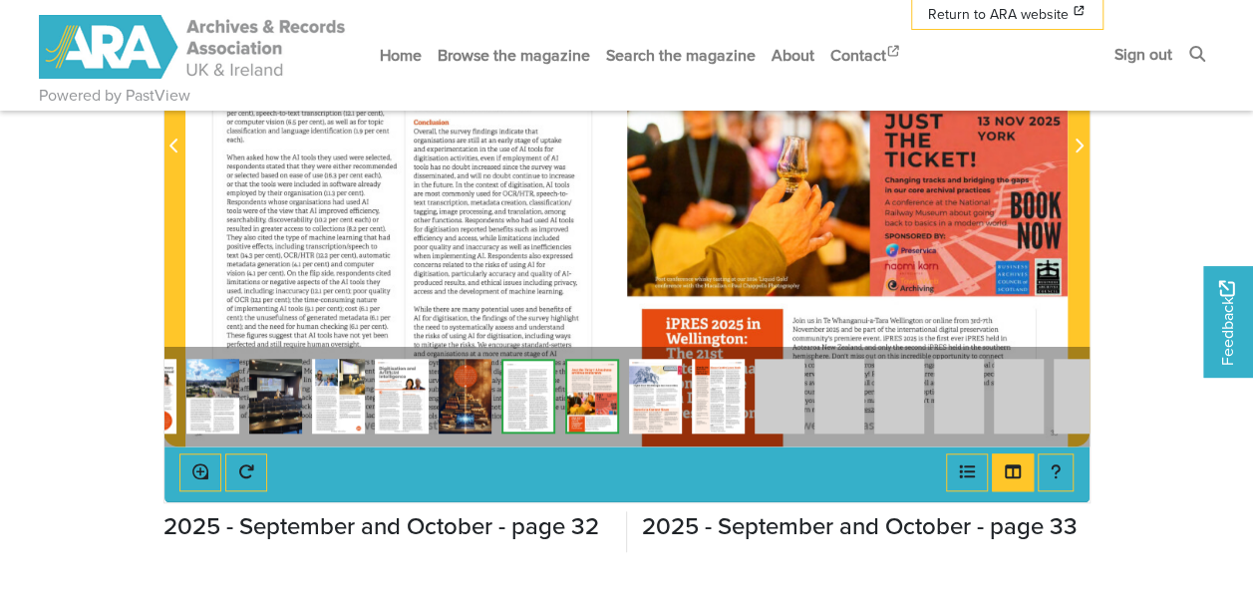
click at [658, 397] on img at bounding box center [655, 396] width 53 height 75
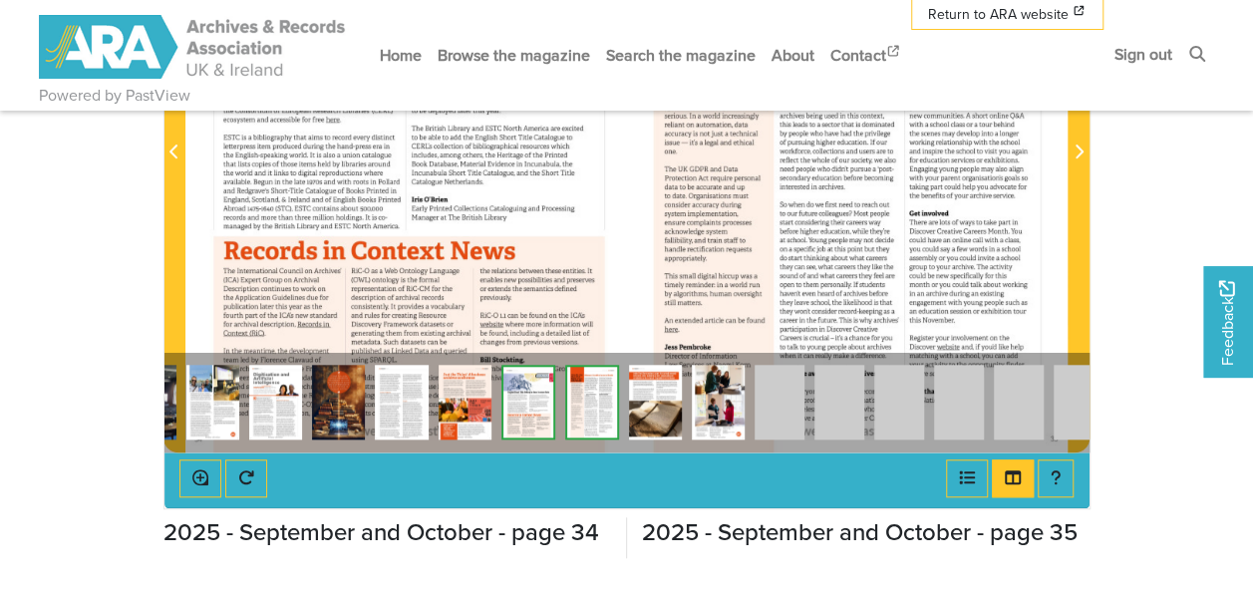
scroll to position [598, 0]
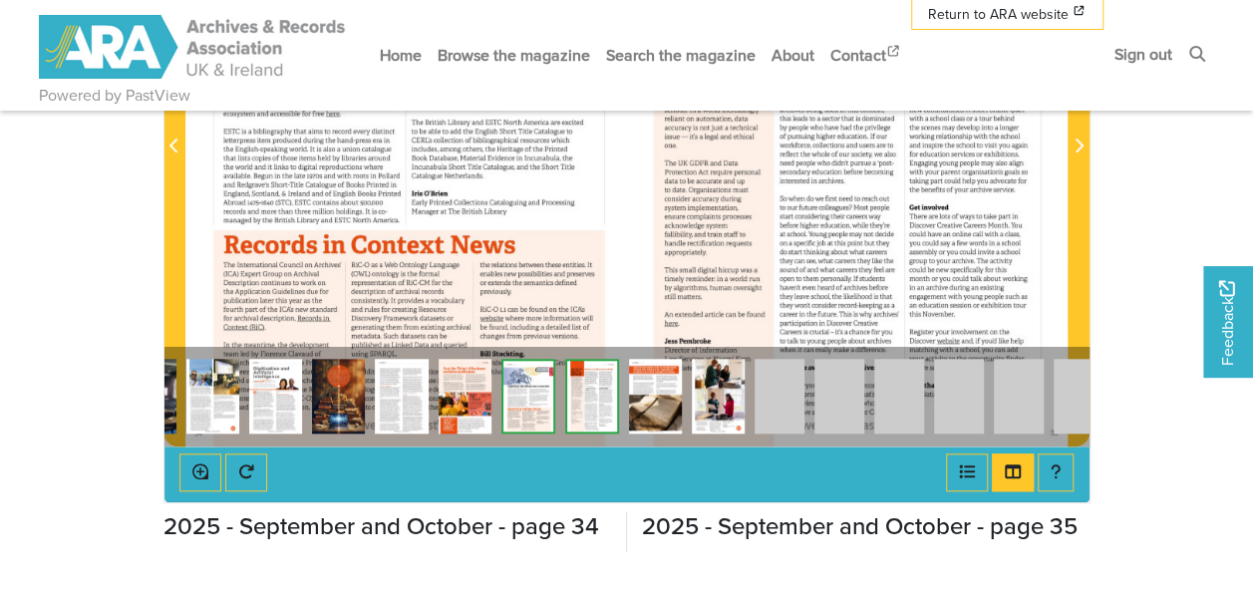
click at [659, 389] on img at bounding box center [655, 396] width 53 height 75
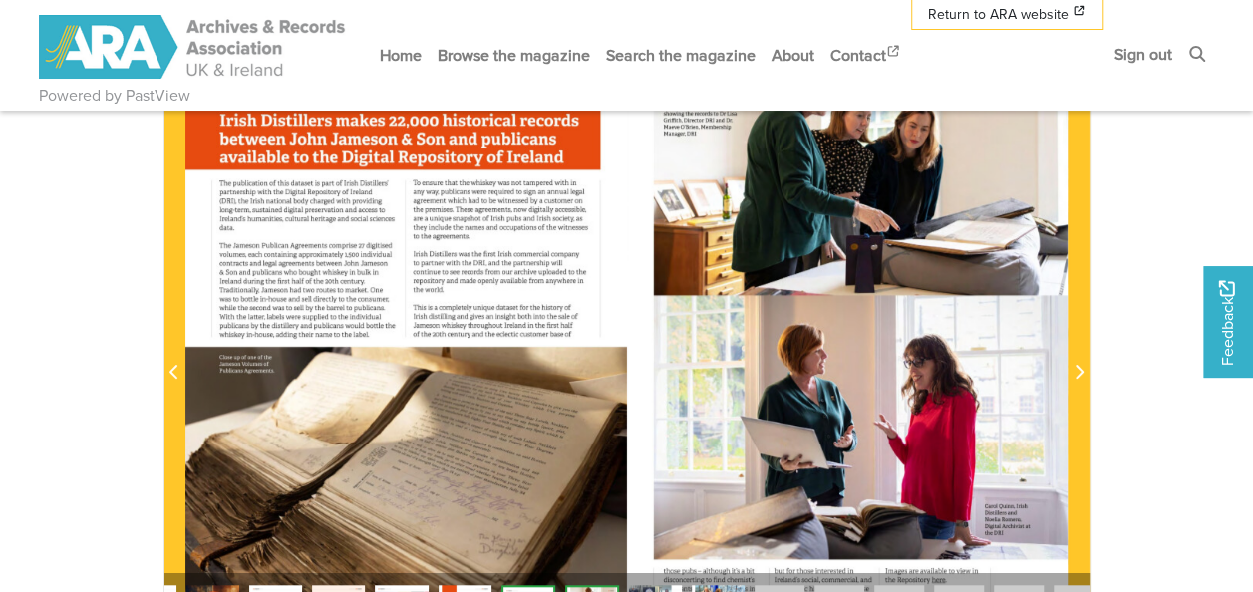
scroll to position [498, 0]
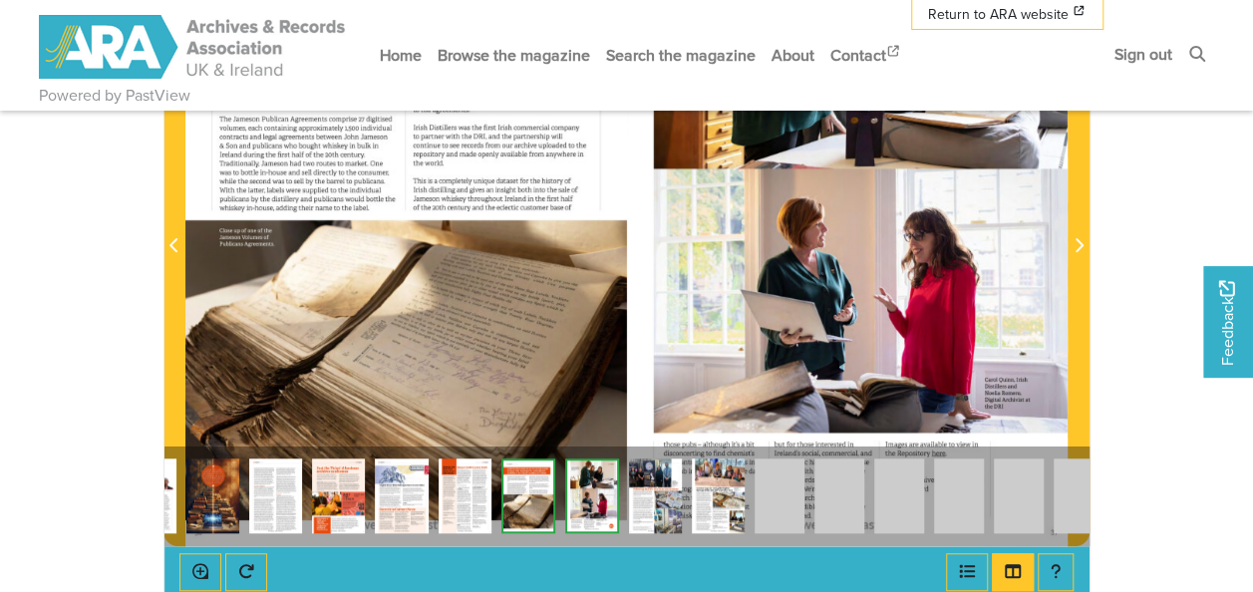
click at [596, 480] on img at bounding box center [592, 495] width 54 height 75
click at [658, 492] on img at bounding box center [655, 495] width 53 height 75
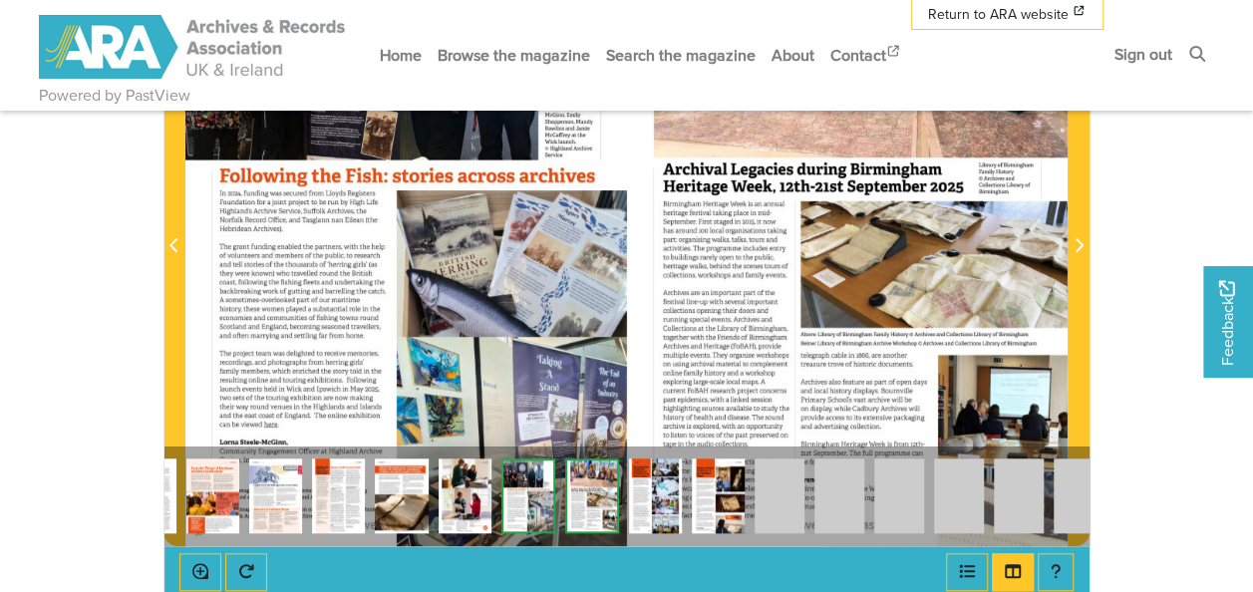
click at [650, 492] on img at bounding box center [655, 495] width 53 height 75
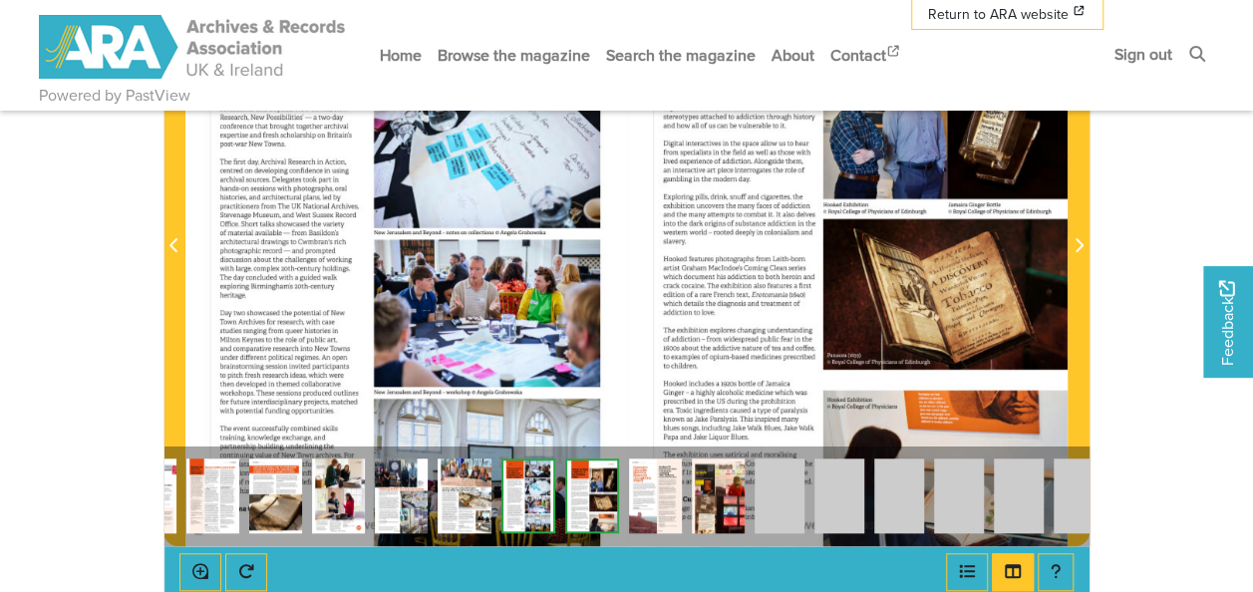
click at [646, 497] on img at bounding box center [655, 495] width 53 height 75
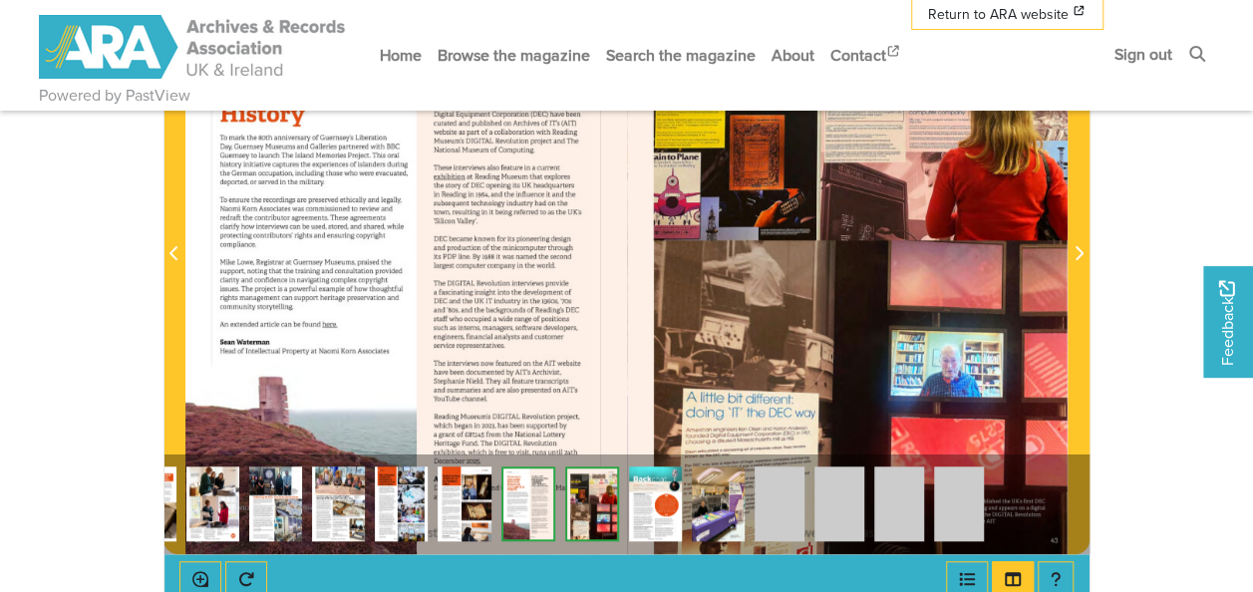
scroll to position [498, 0]
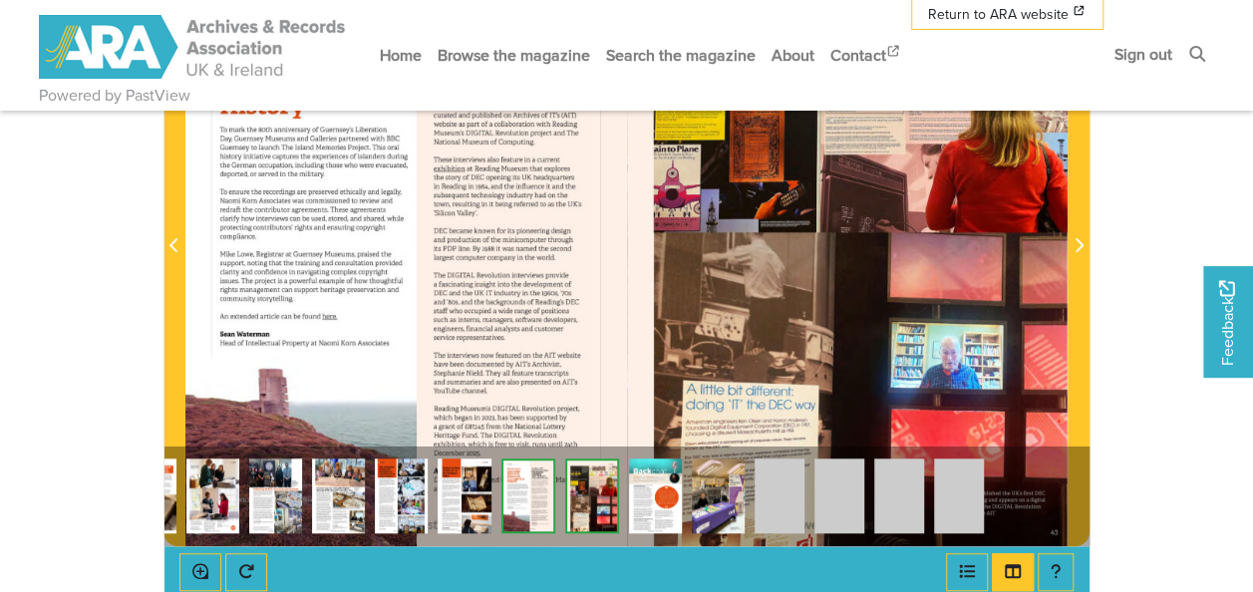
click at [654, 497] on img at bounding box center [655, 495] width 53 height 75
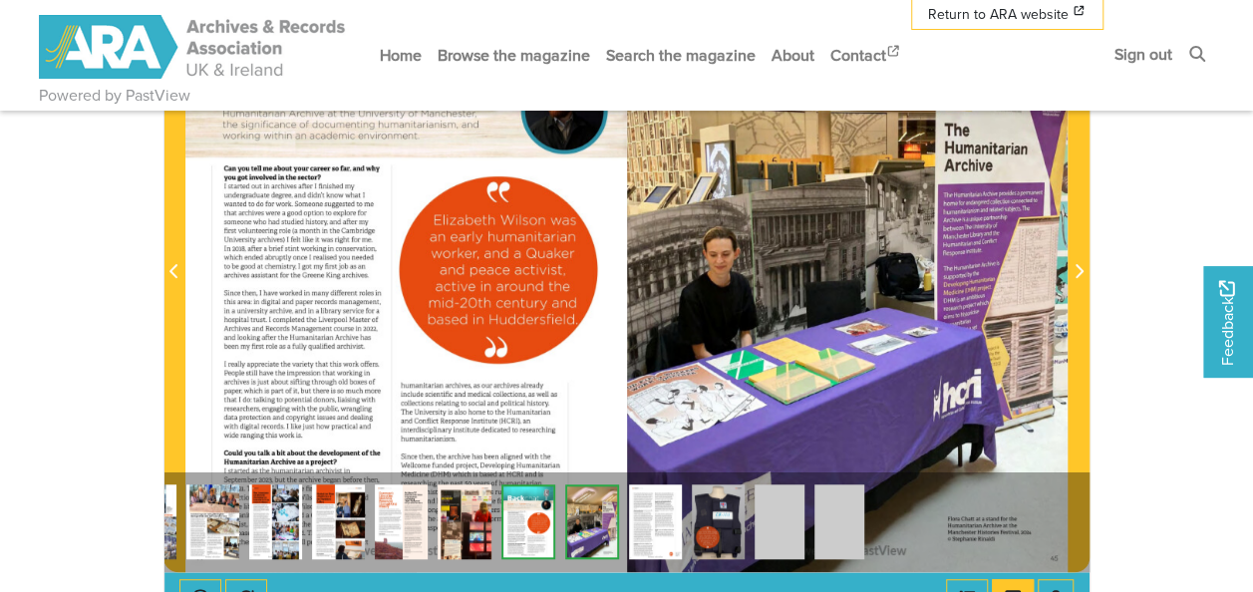
scroll to position [498, 0]
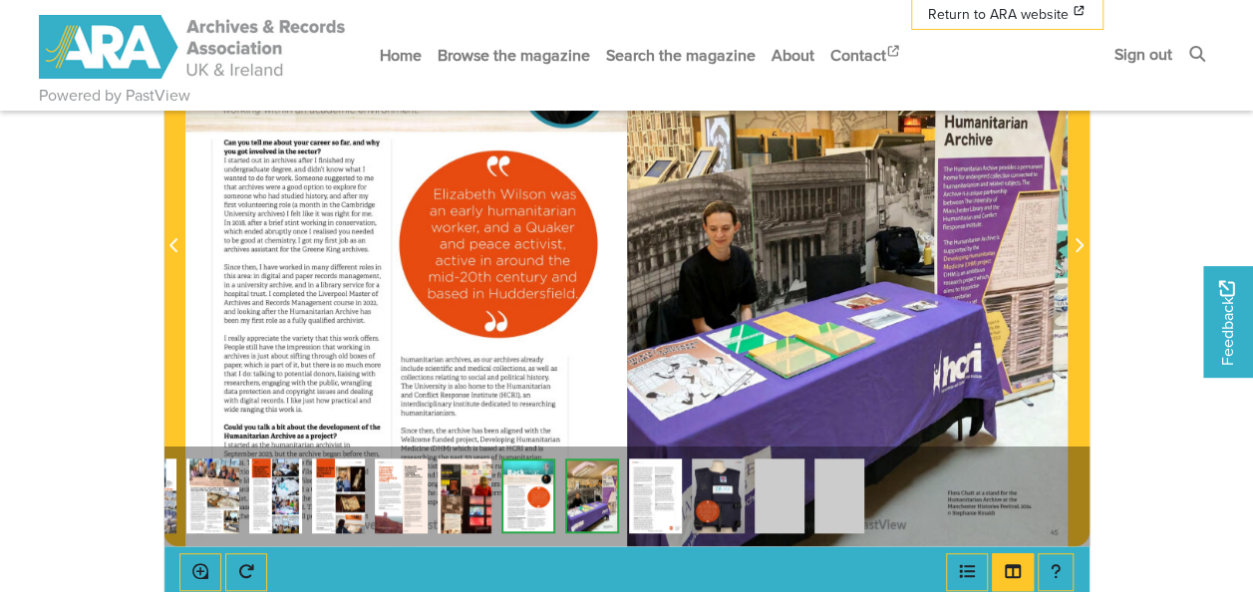
click at [661, 490] on img at bounding box center [655, 495] width 53 height 75
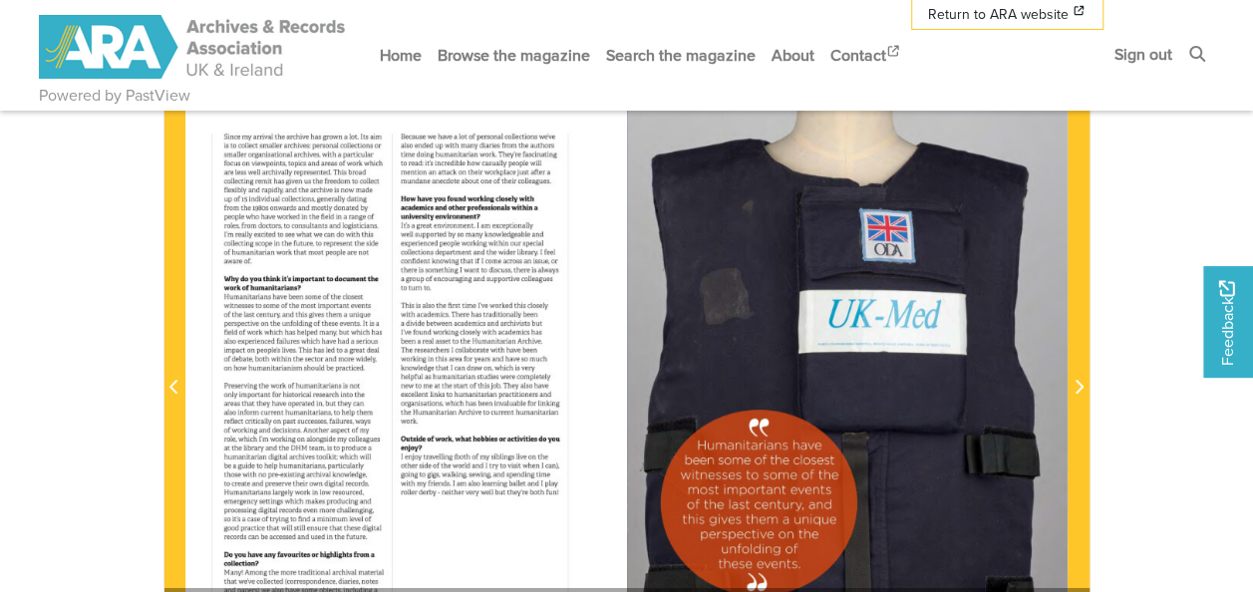
scroll to position [498, 0]
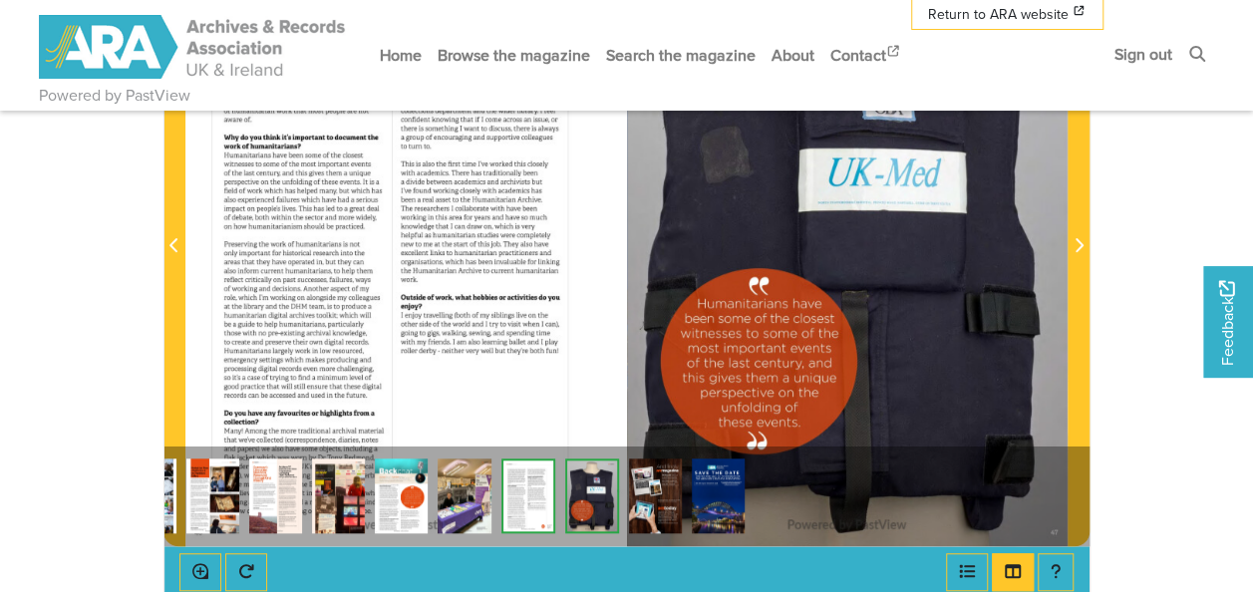
click at [596, 508] on img at bounding box center [592, 495] width 54 height 75
click at [644, 490] on img at bounding box center [655, 495] width 53 height 75
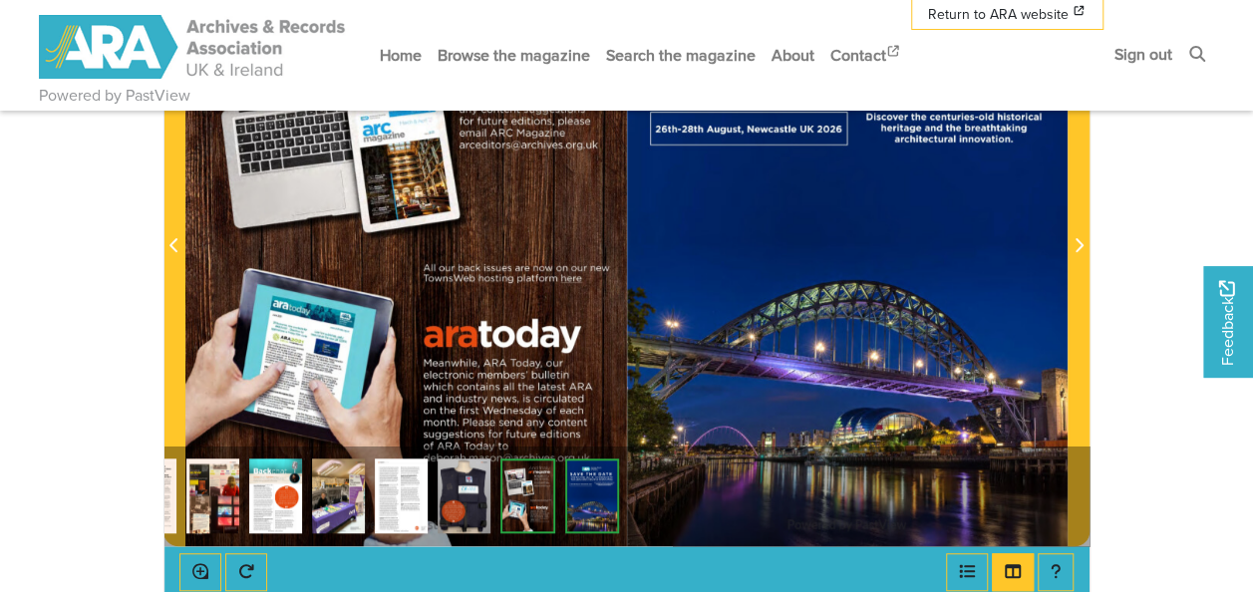
click at [586, 491] on img at bounding box center [592, 495] width 54 height 75
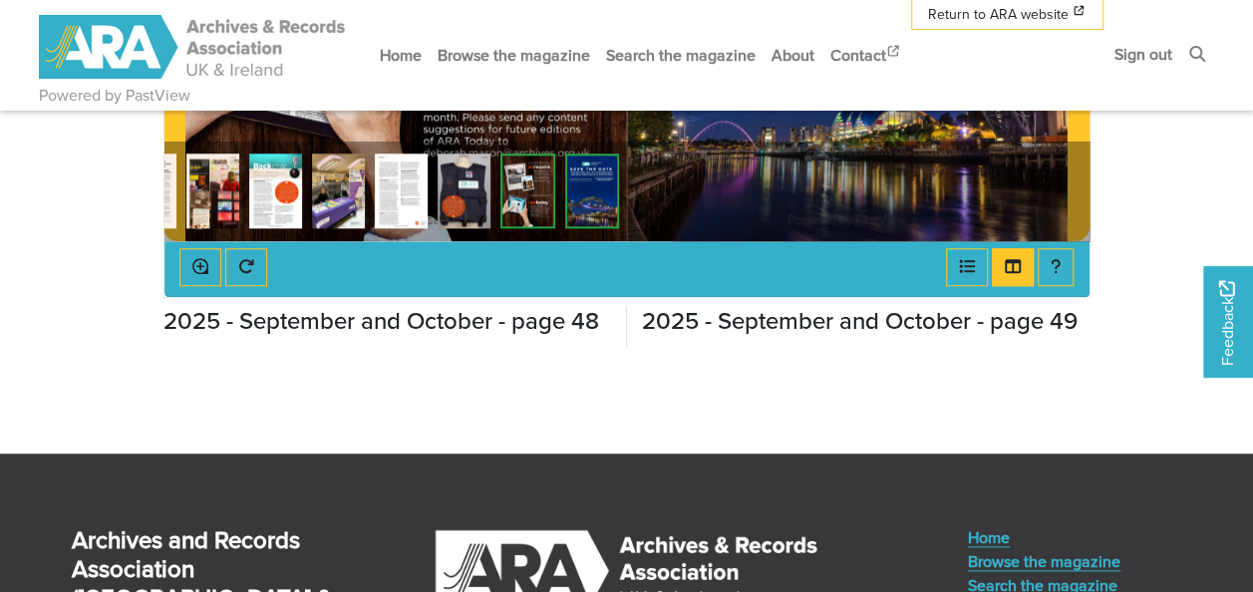
scroll to position [797, 0]
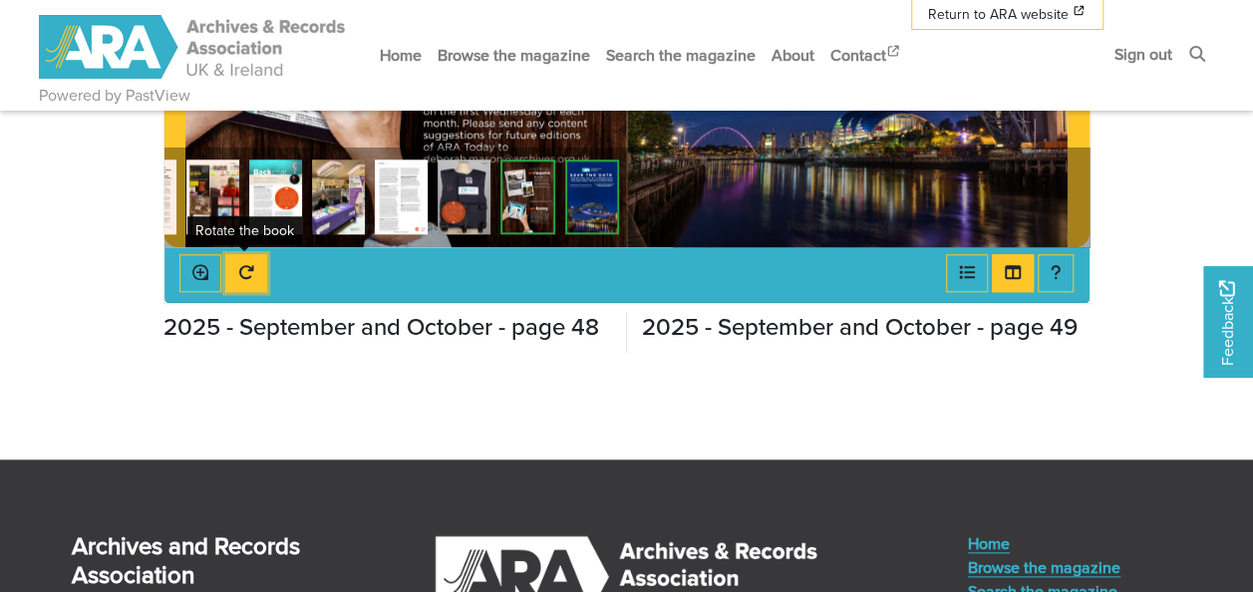
click at [239, 271] on icon "Rotate the book" at bounding box center [245, 272] width 15 height 14
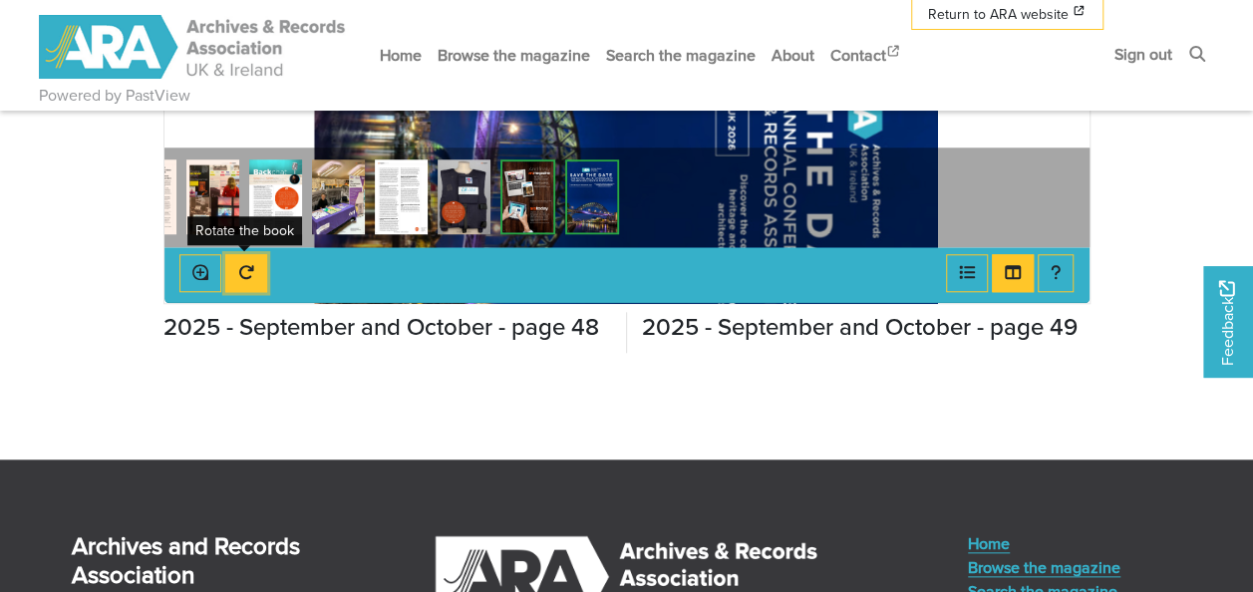
click at [231, 273] on button "Rotate the book" at bounding box center [246, 273] width 42 height 38
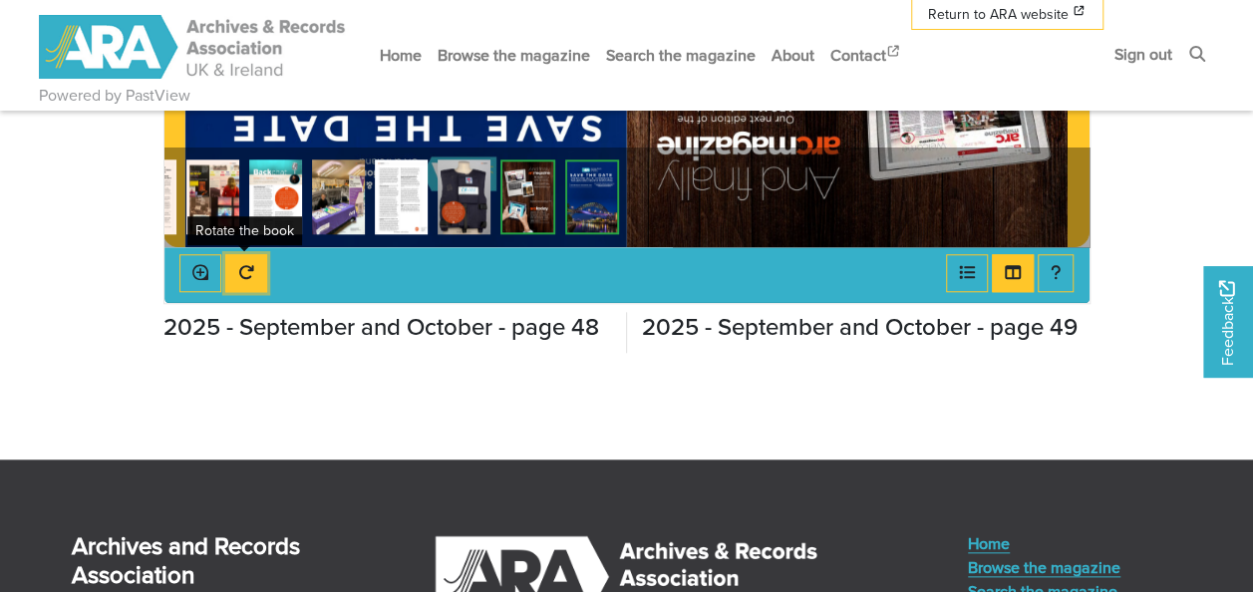
click at [231, 273] on button "Rotate the book" at bounding box center [246, 273] width 42 height 38
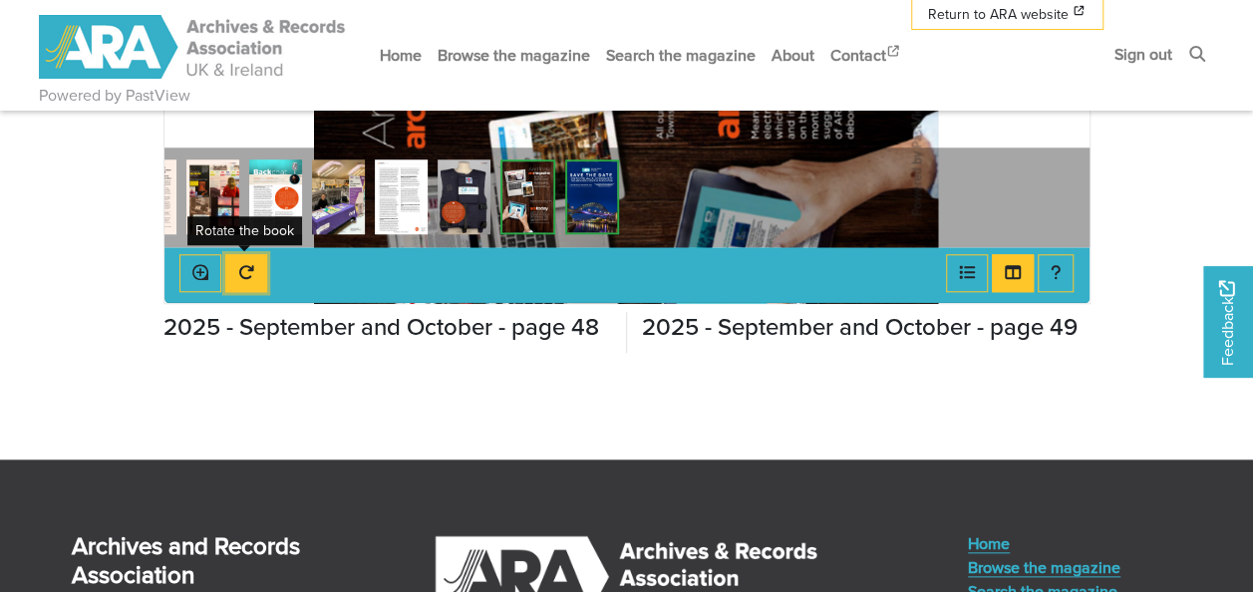
click at [231, 273] on button "Rotate the book" at bounding box center [246, 273] width 42 height 38
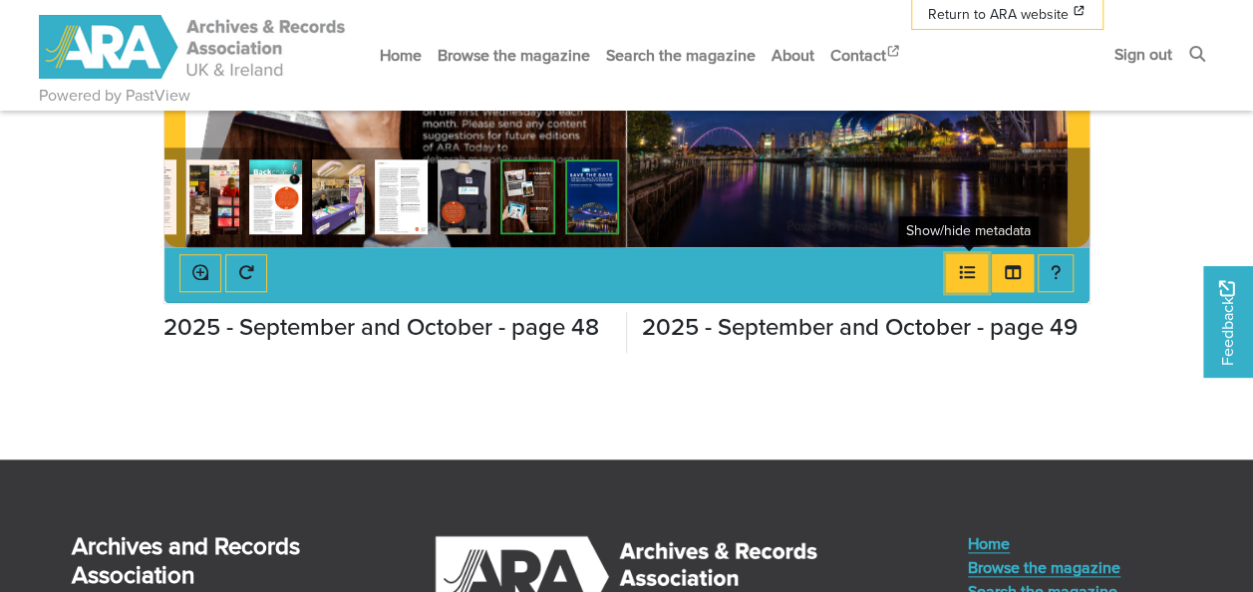
click at [977, 269] on button "Open metadata window" at bounding box center [967, 273] width 42 height 38
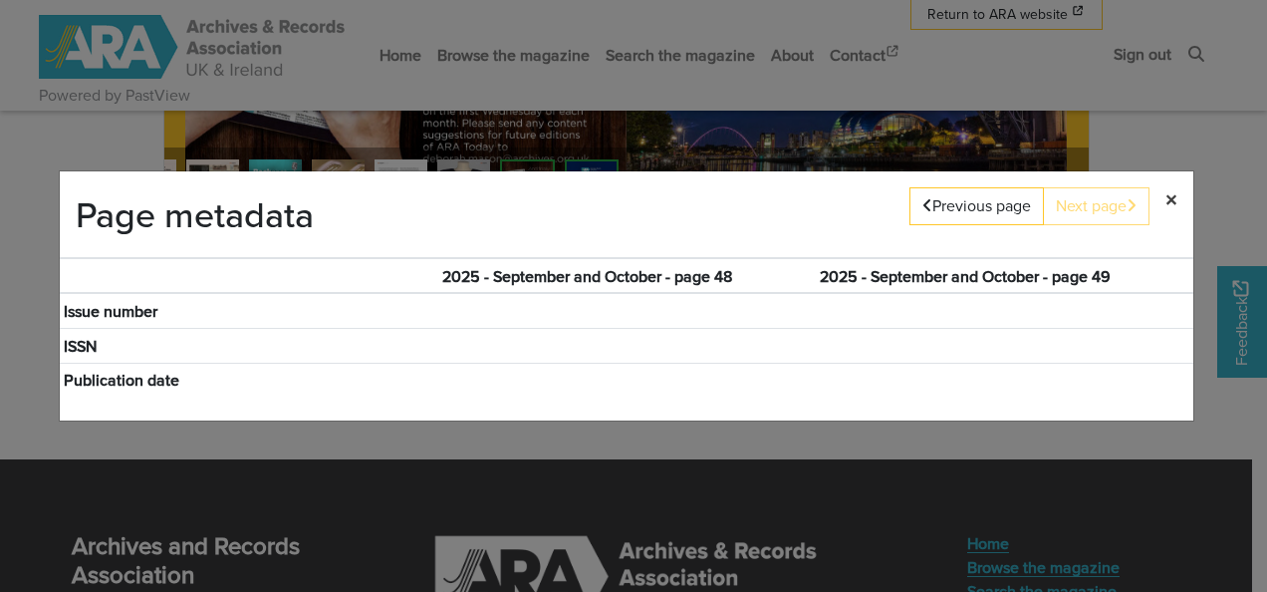
click at [1174, 197] on span "×" at bounding box center [1172, 199] width 12 height 34
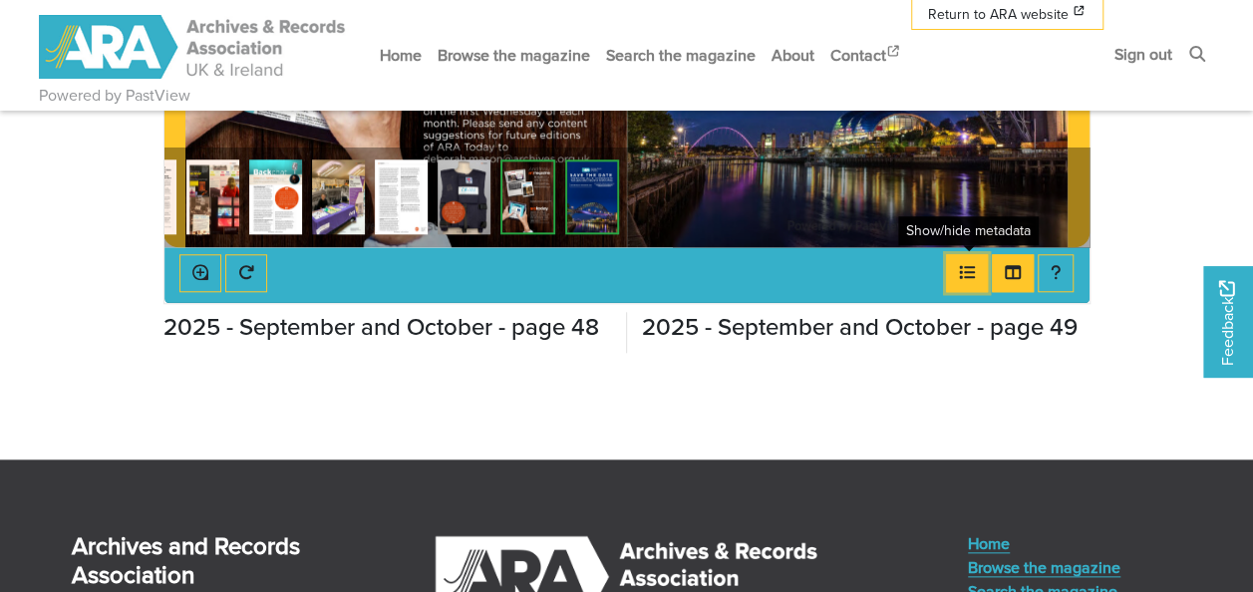
click at [971, 270] on icon "Open metadata window" at bounding box center [967, 272] width 16 height 16
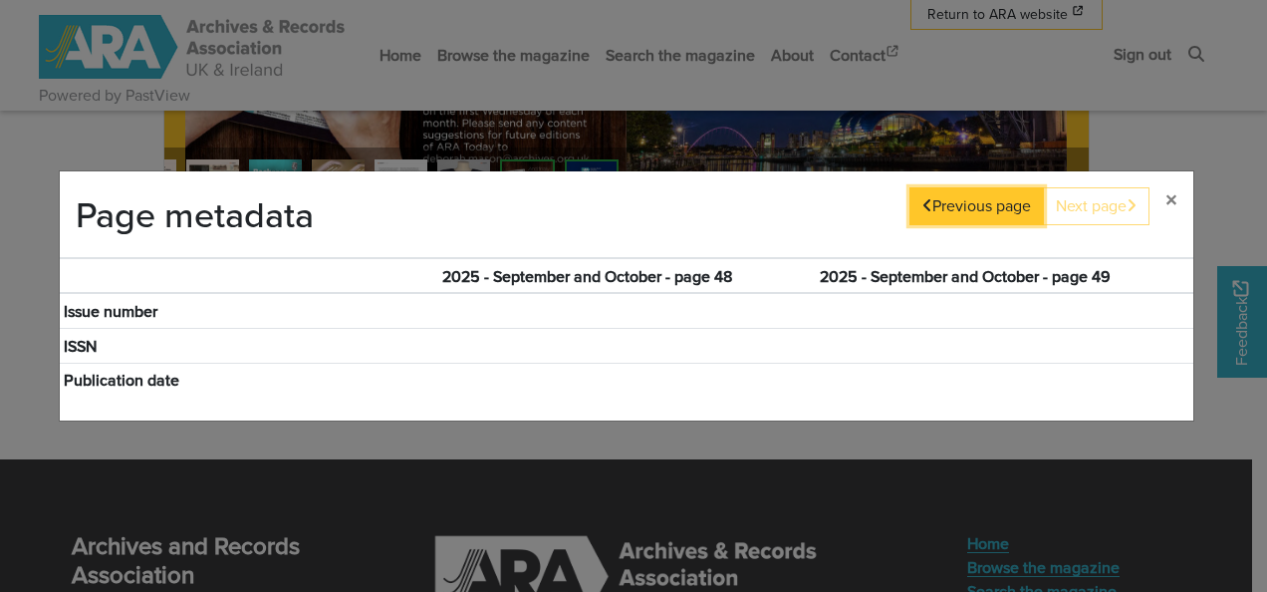
click at [941, 207] on button "Previous page" at bounding box center [977, 206] width 135 height 38
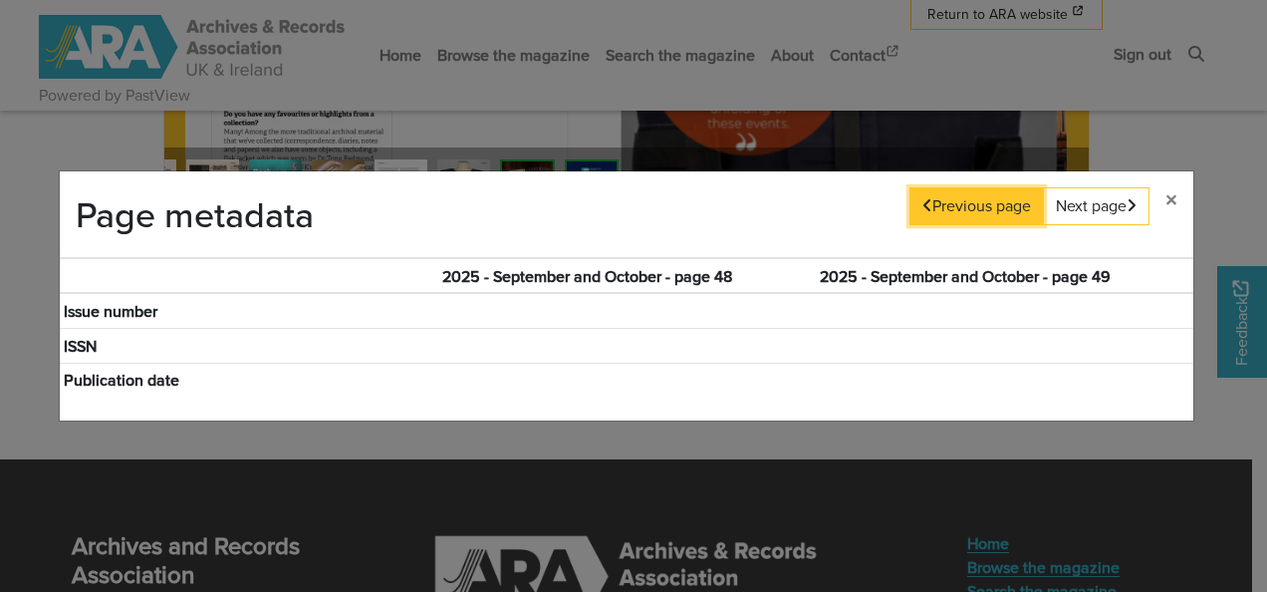
click at [942, 207] on button "Previous page" at bounding box center [977, 206] width 135 height 38
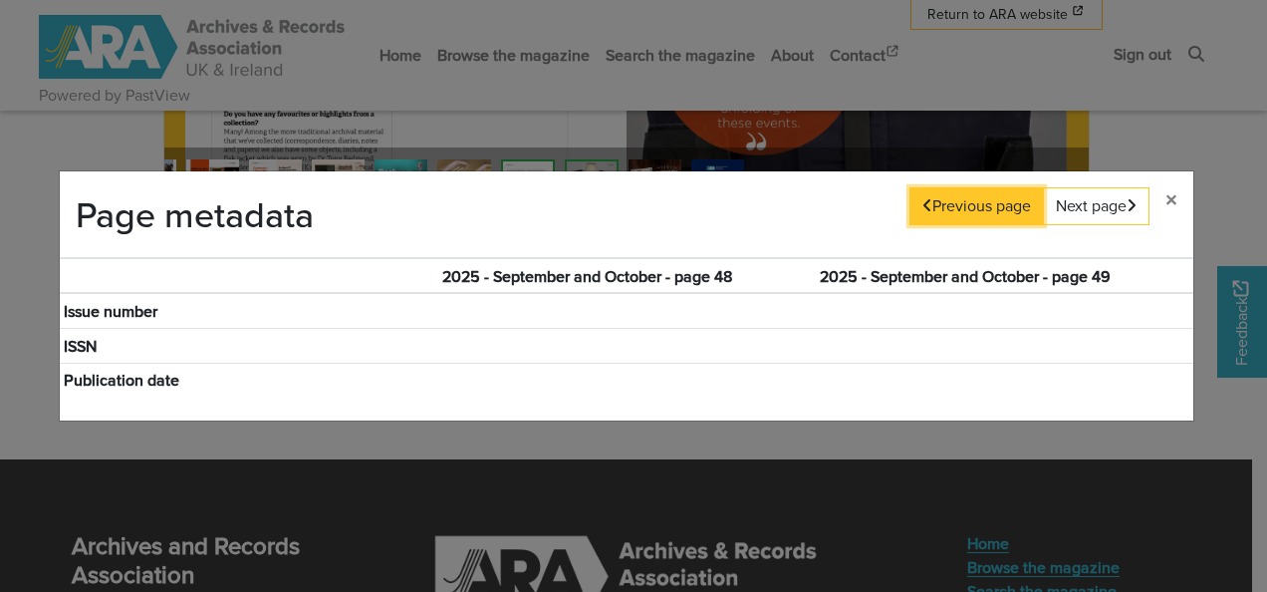
click at [942, 207] on button "Previous page" at bounding box center [977, 206] width 135 height 38
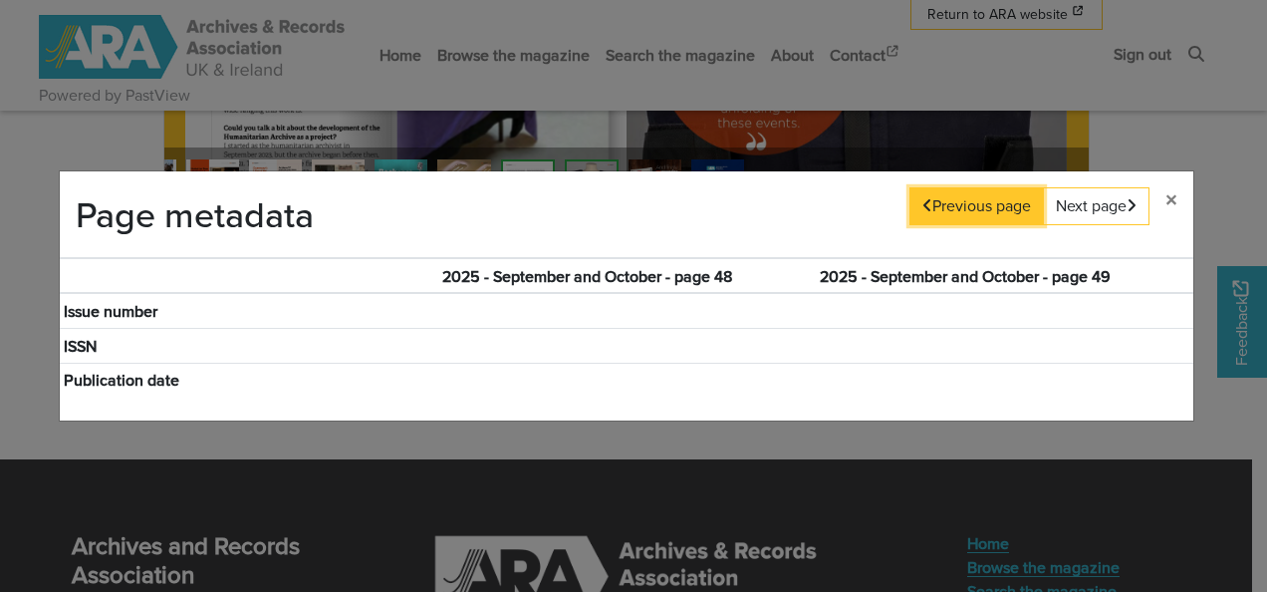
click at [942, 207] on button "Previous page" at bounding box center [977, 206] width 135 height 38
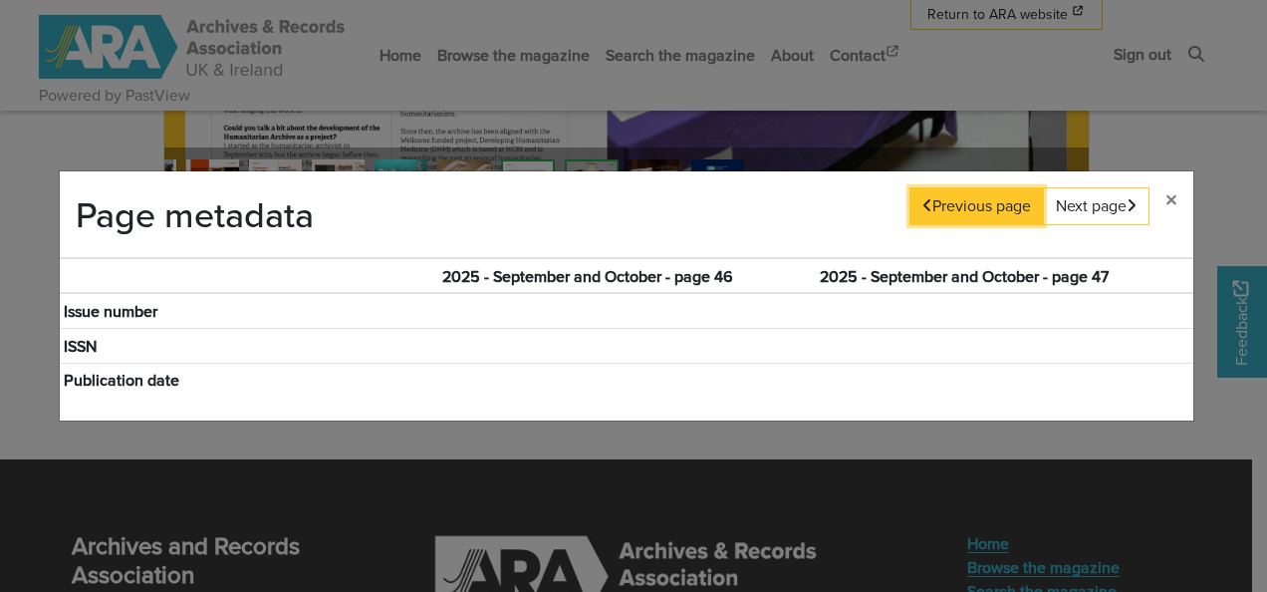
click at [942, 207] on button "Previous page" at bounding box center [977, 206] width 135 height 38
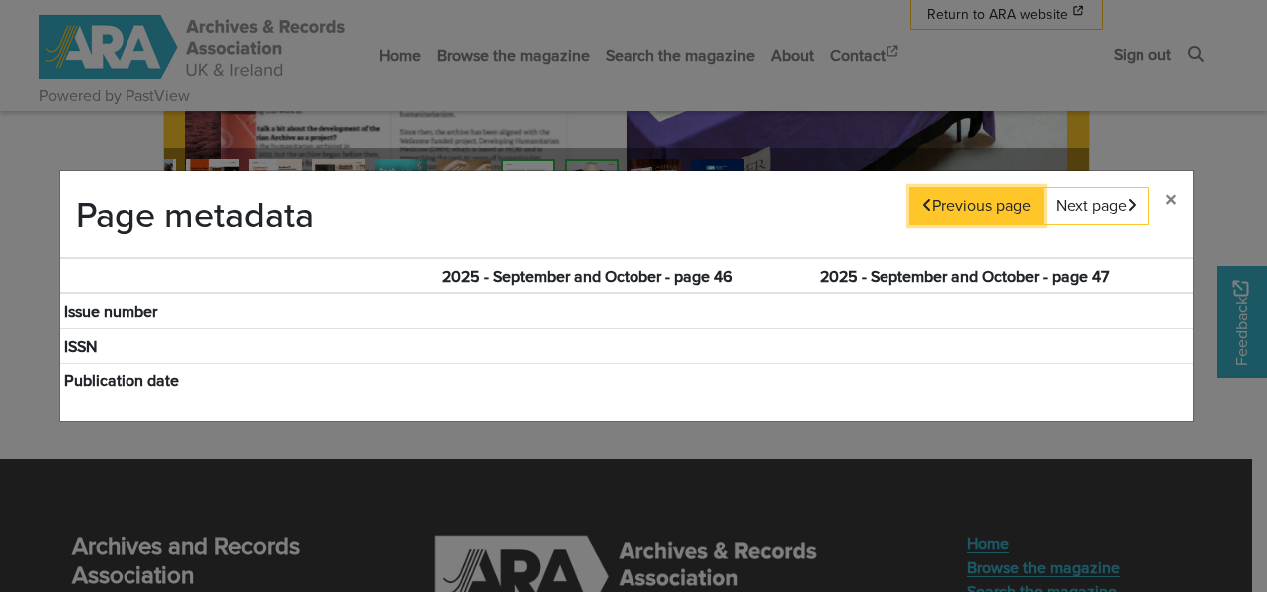
click at [942, 207] on button "Previous page" at bounding box center [977, 206] width 135 height 38
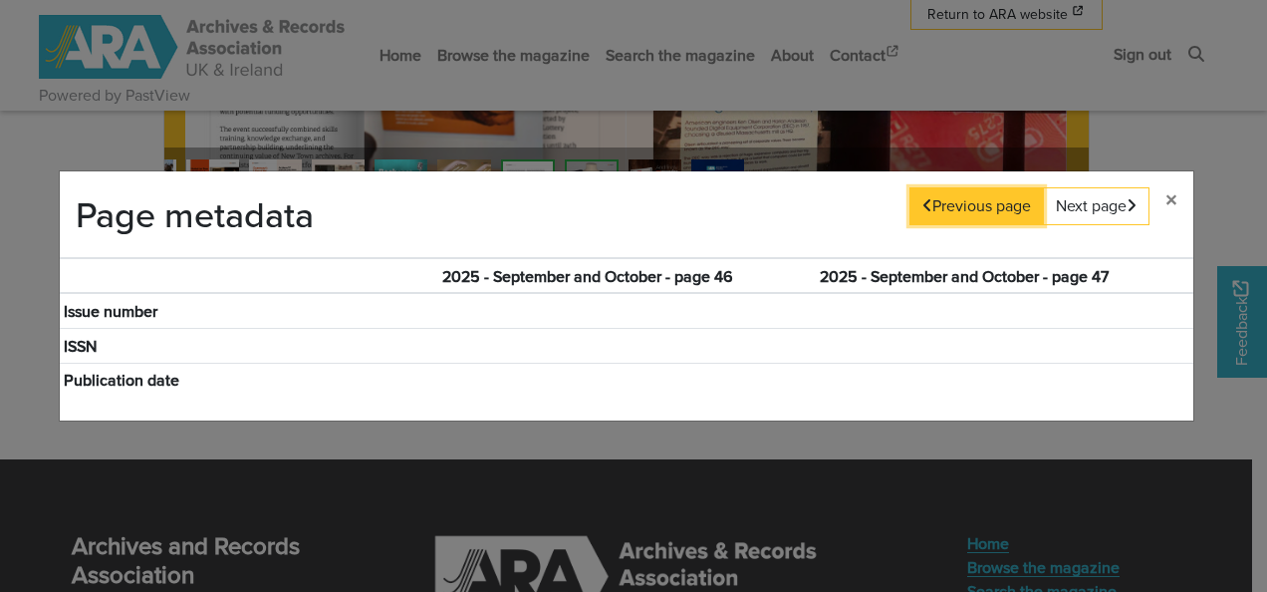
click at [942, 207] on button "Previous page" at bounding box center [977, 206] width 135 height 38
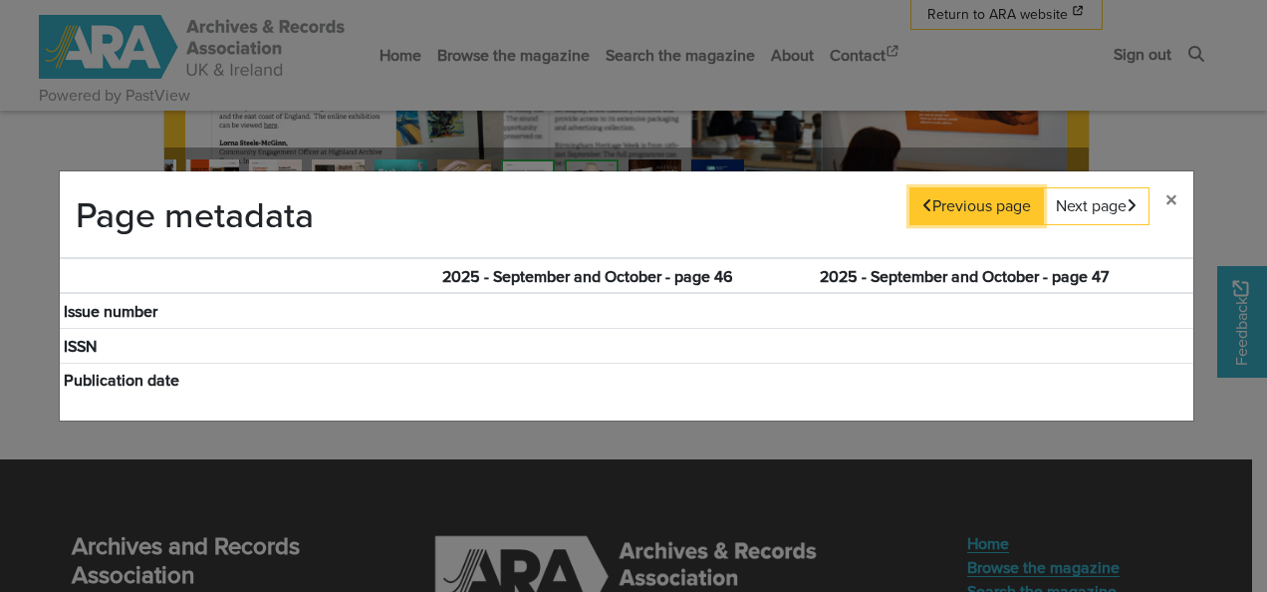
click at [942, 207] on button "Previous page" at bounding box center [977, 206] width 135 height 38
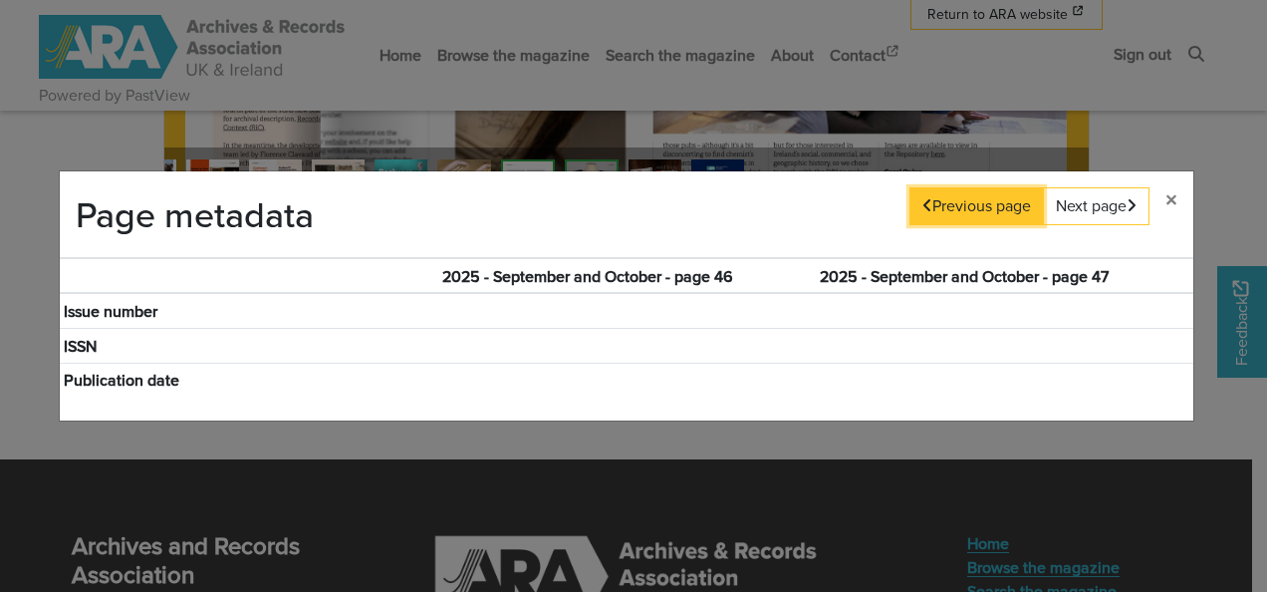
click at [942, 207] on button "Previous page" at bounding box center [977, 206] width 135 height 38
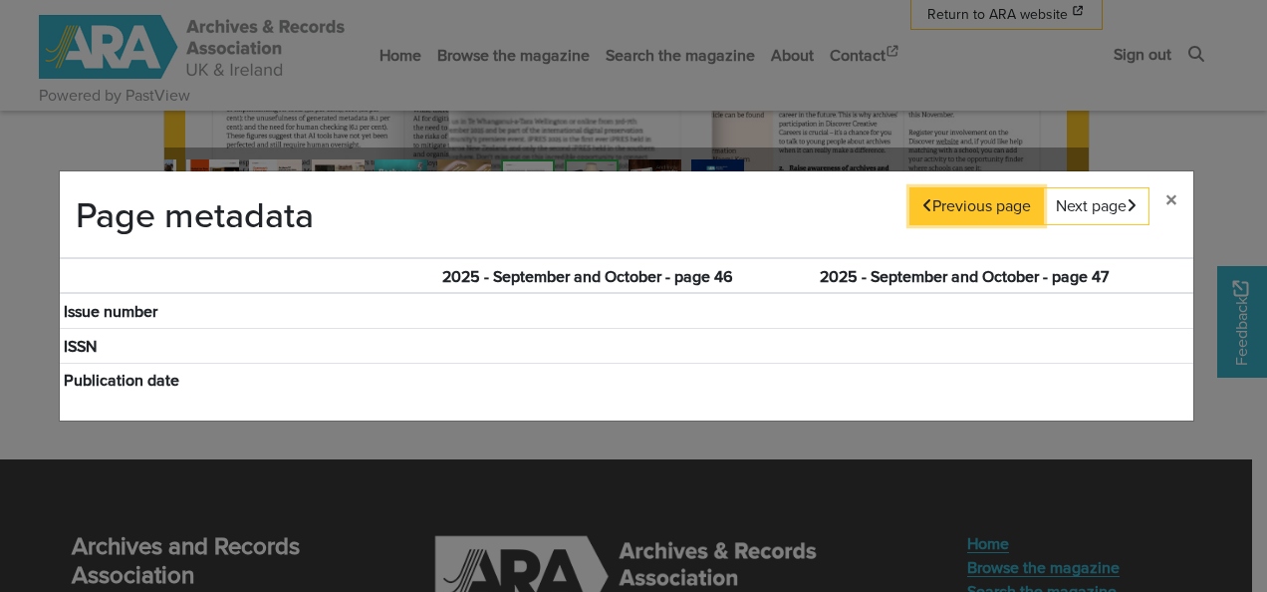
click at [942, 207] on button "Previous page" at bounding box center [977, 206] width 135 height 38
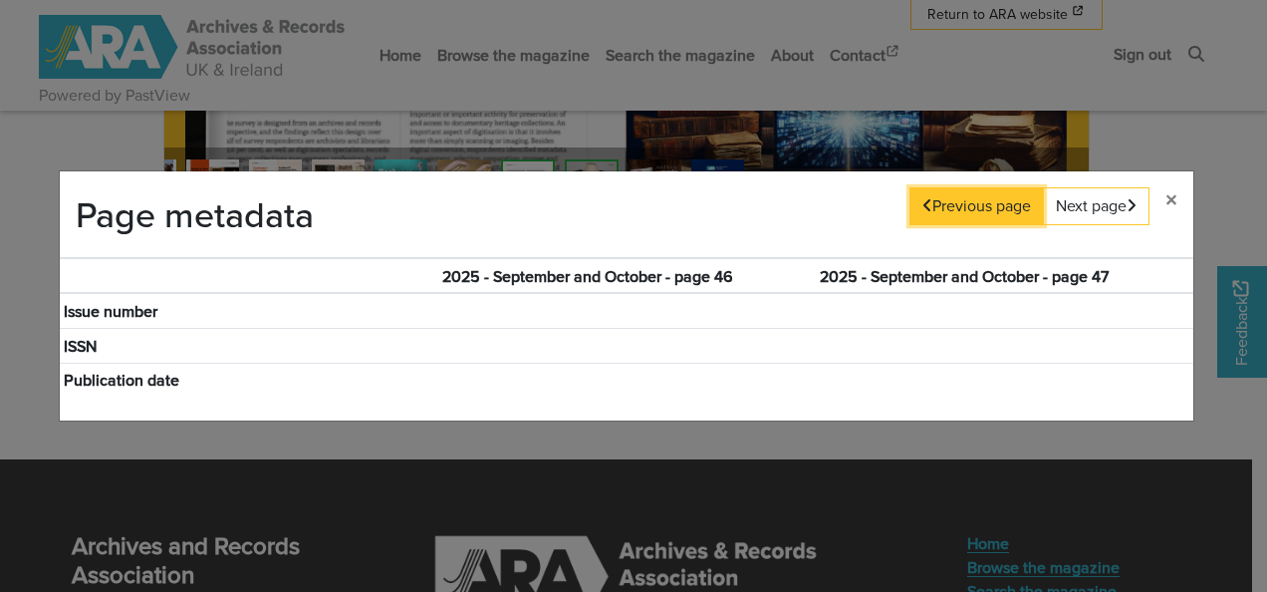
click at [942, 207] on button "Previous page" at bounding box center [977, 206] width 135 height 38
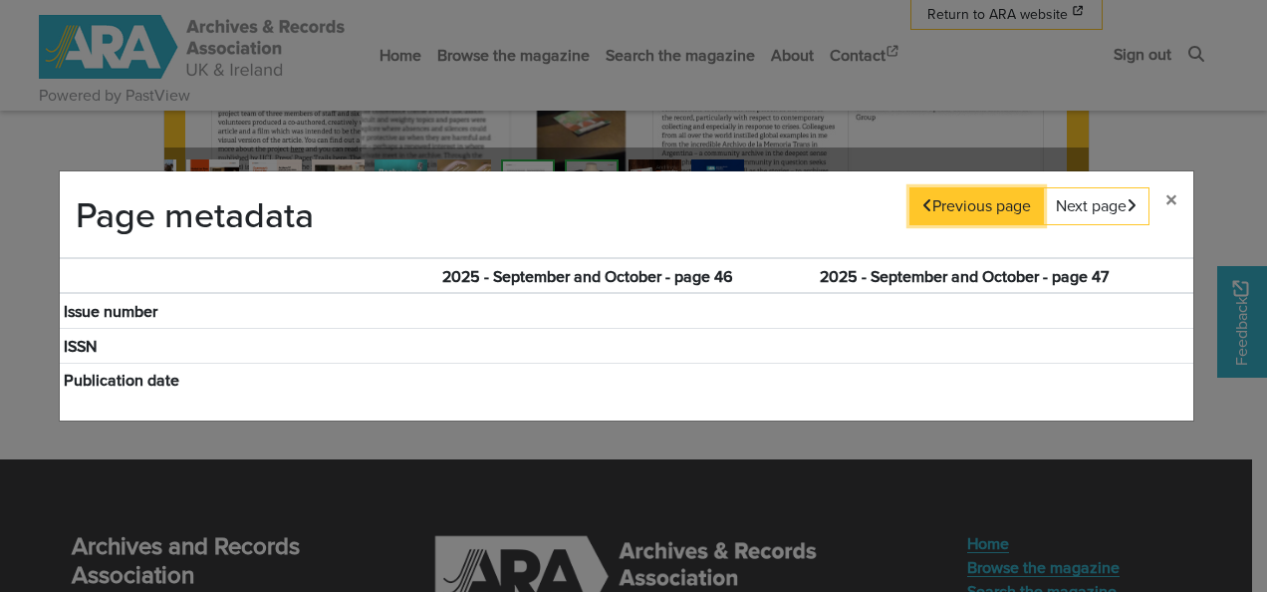
click at [942, 207] on button "Previous page" at bounding box center [977, 206] width 135 height 38
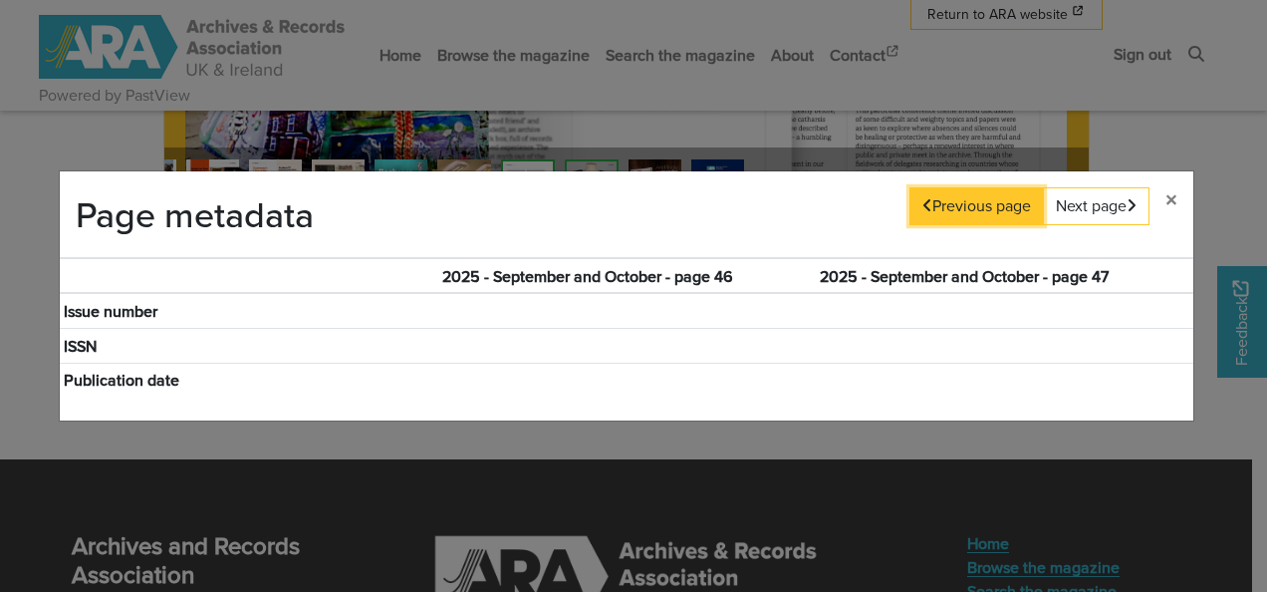
click at [942, 207] on button "Previous page" at bounding box center [977, 206] width 135 height 38
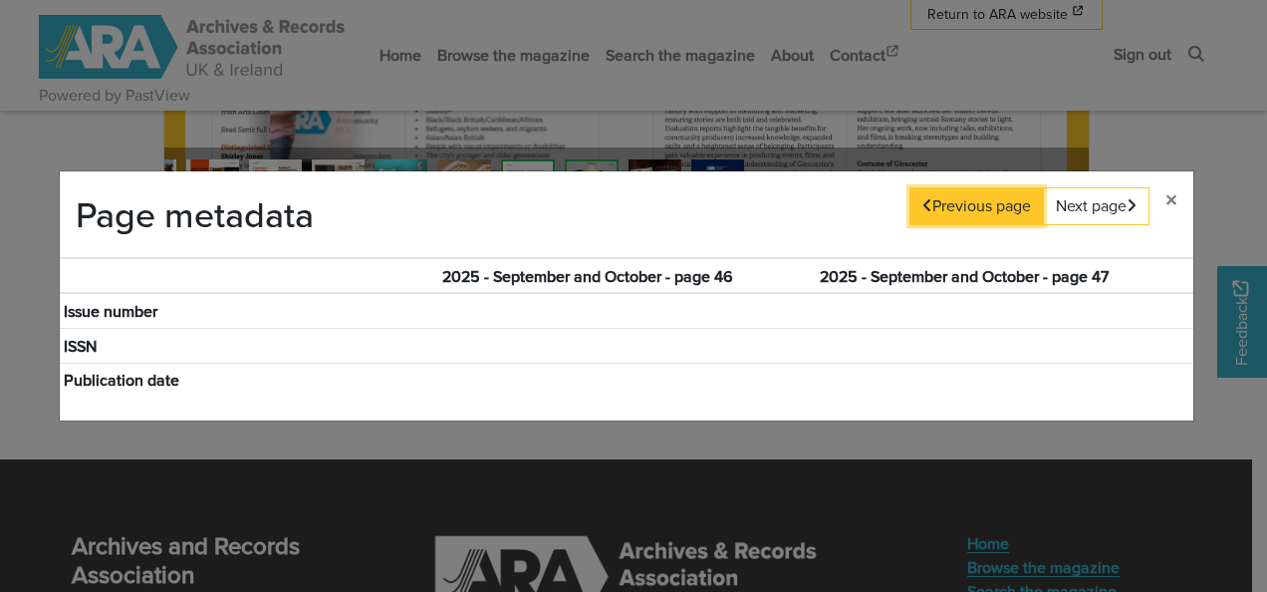
click at [942, 207] on button "Previous page" at bounding box center [977, 206] width 135 height 38
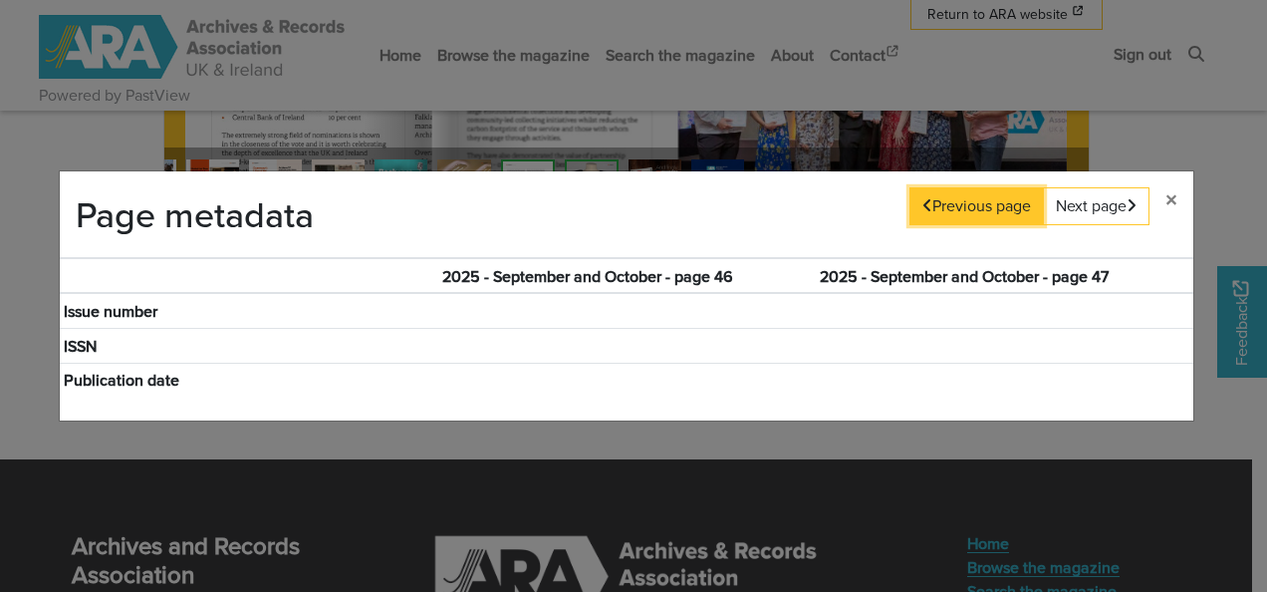
click at [942, 207] on button "Previous page" at bounding box center [977, 206] width 135 height 38
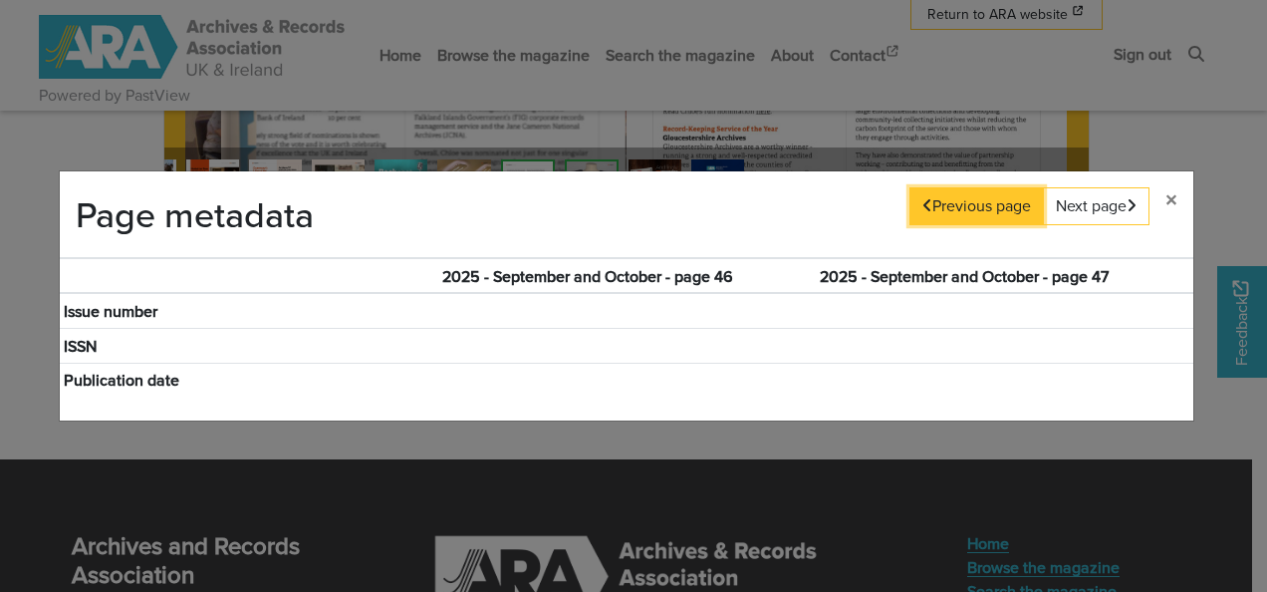
click at [942, 207] on button "Previous page" at bounding box center [977, 206] width 135 height 38
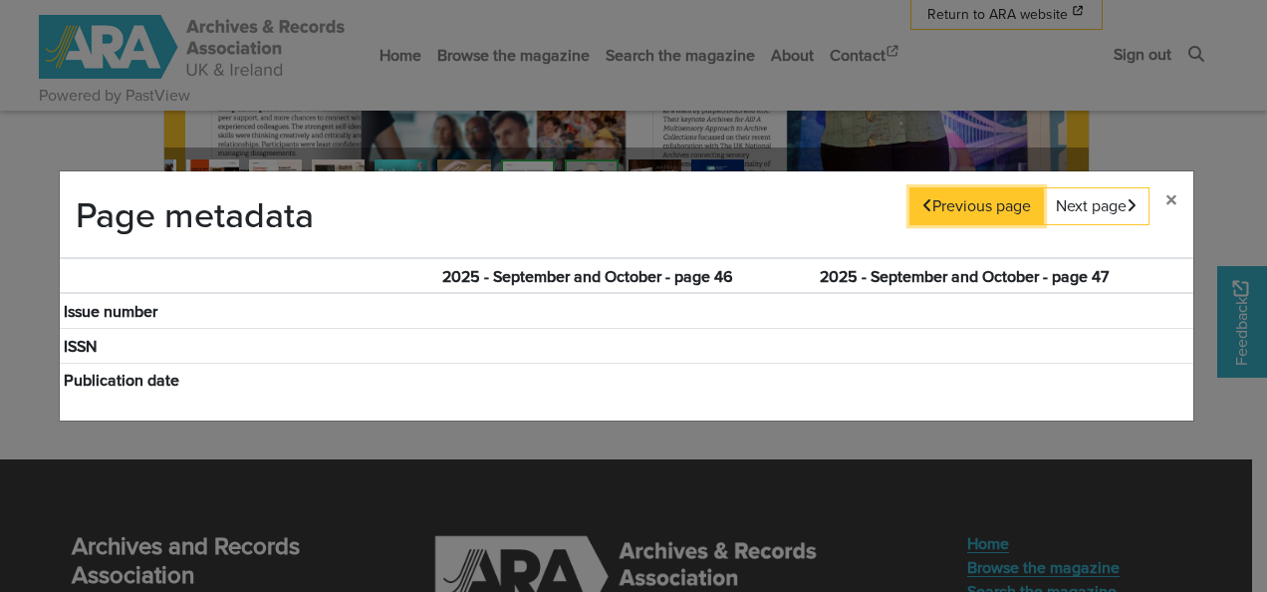
click at [942, 207] on button "Previous page" at bounding box center [977, 206] width 135 height 38
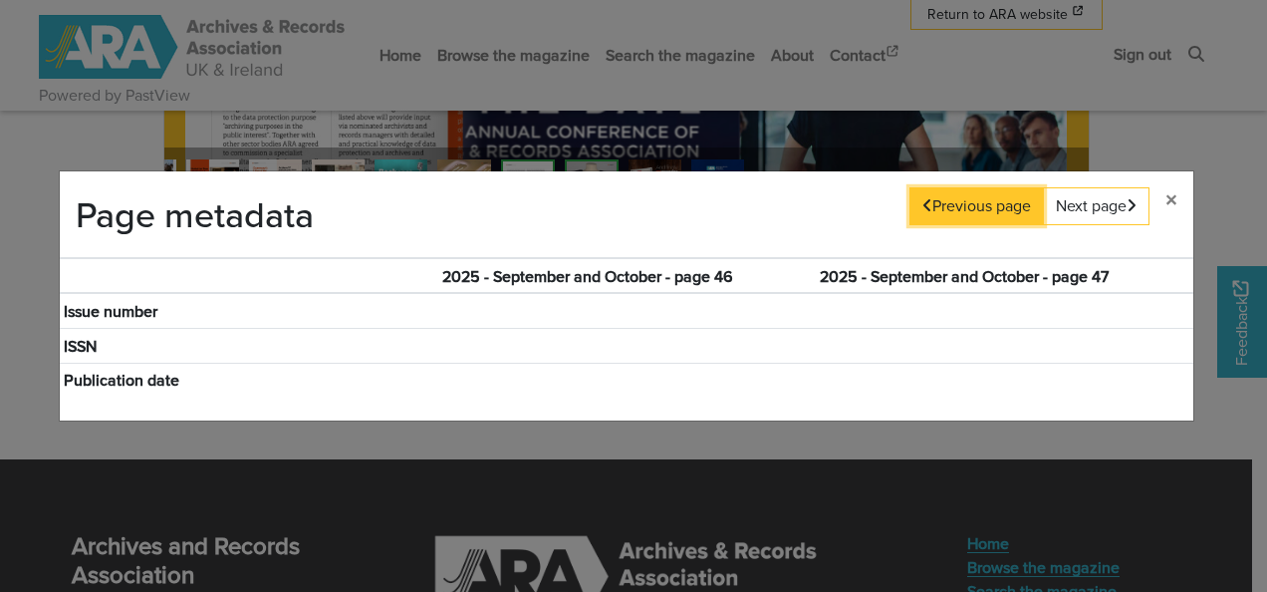
click at [942, 207] on button "Previous page" at bounding box center [977, 206] width 135 height 38
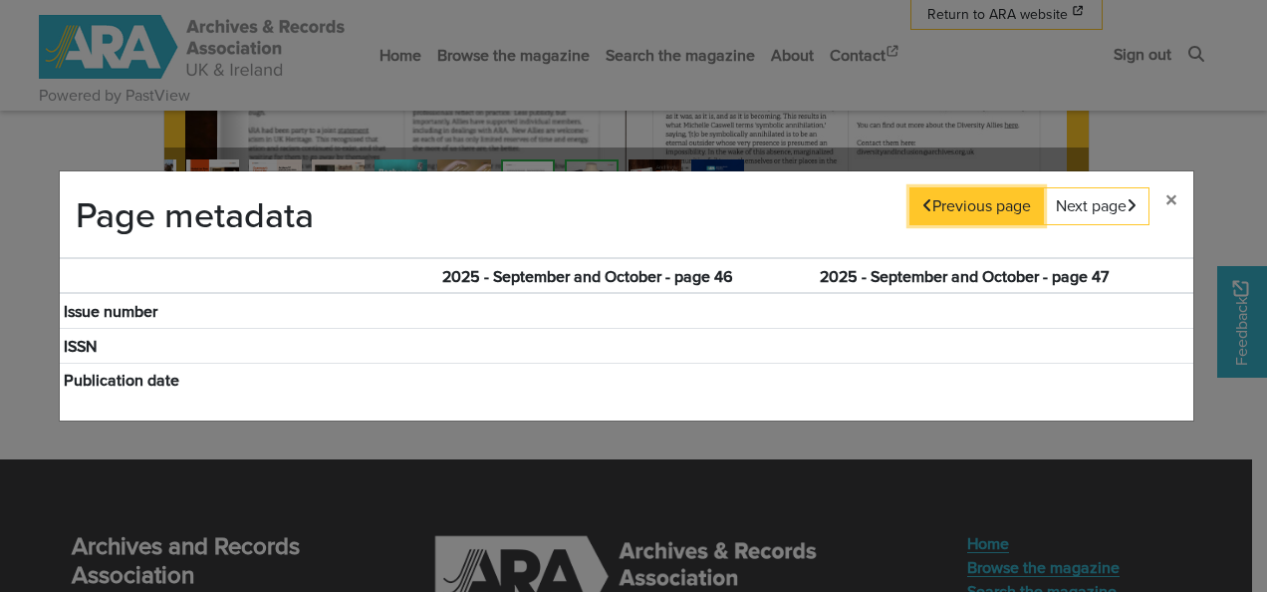
click at [942, 207] on button "Previous page" at bounding box center [977, 206] width 135 height 38
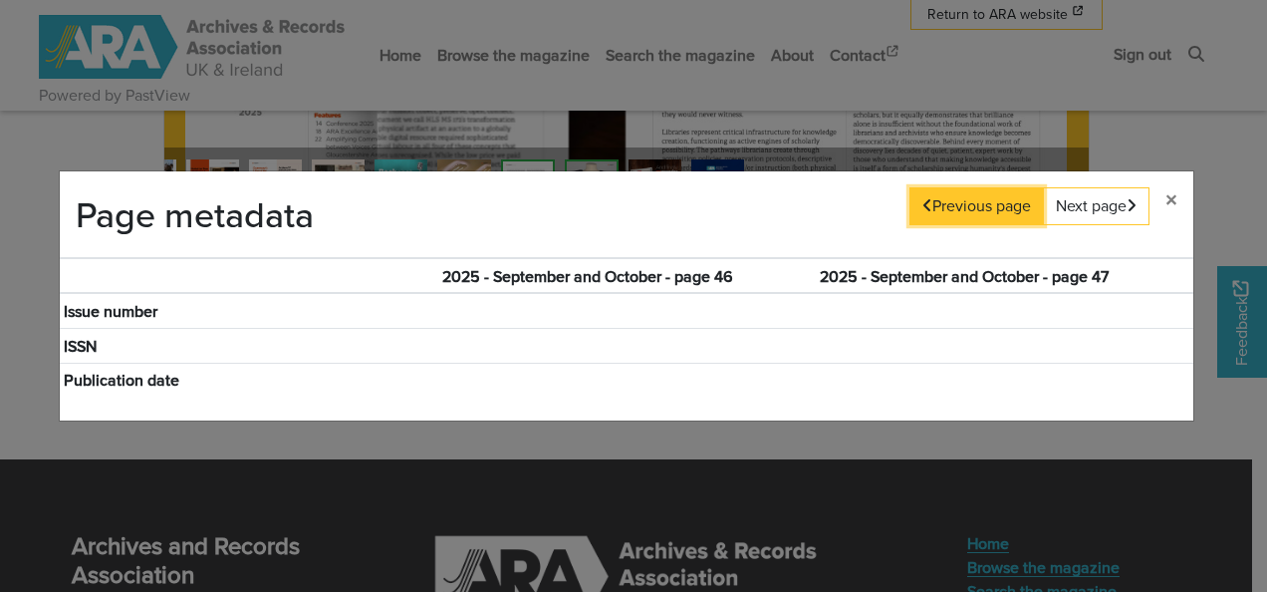
click at [942, 207] on button "Previous page" at bounding box center [977, 206] width 135 height 38
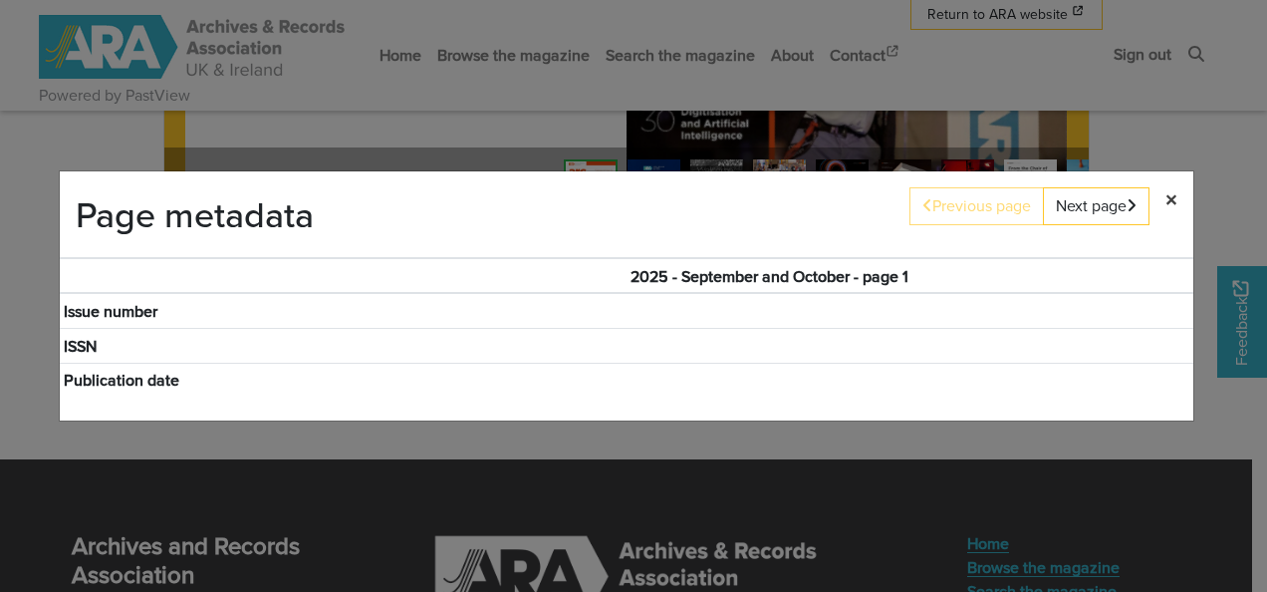
click at [1169, 193] on span "×" at bounding box center [1172, 199] width 12 height 34
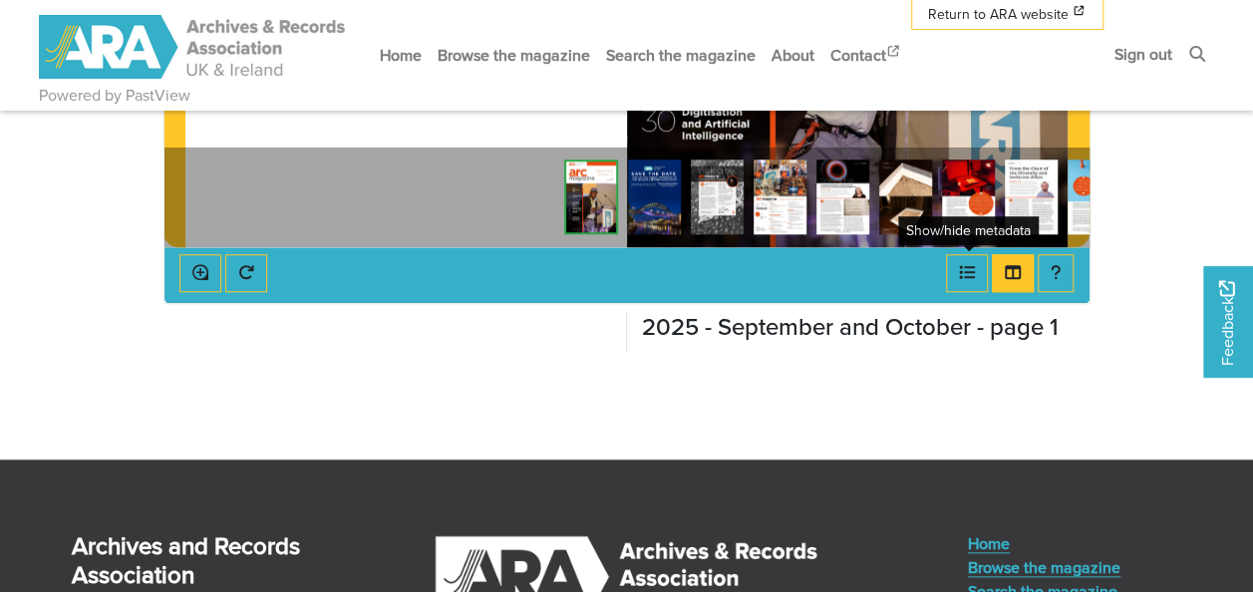
click at [723, 187] on img at bounding box center [717, 196] width 53 height 75
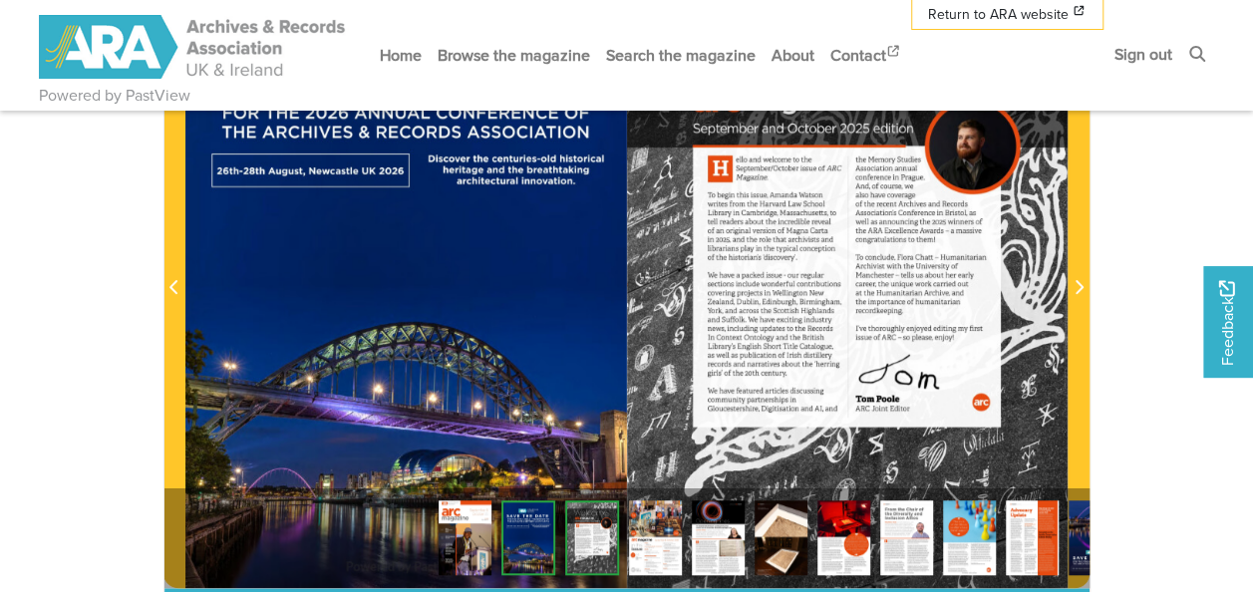
scroll to position [498, 0]
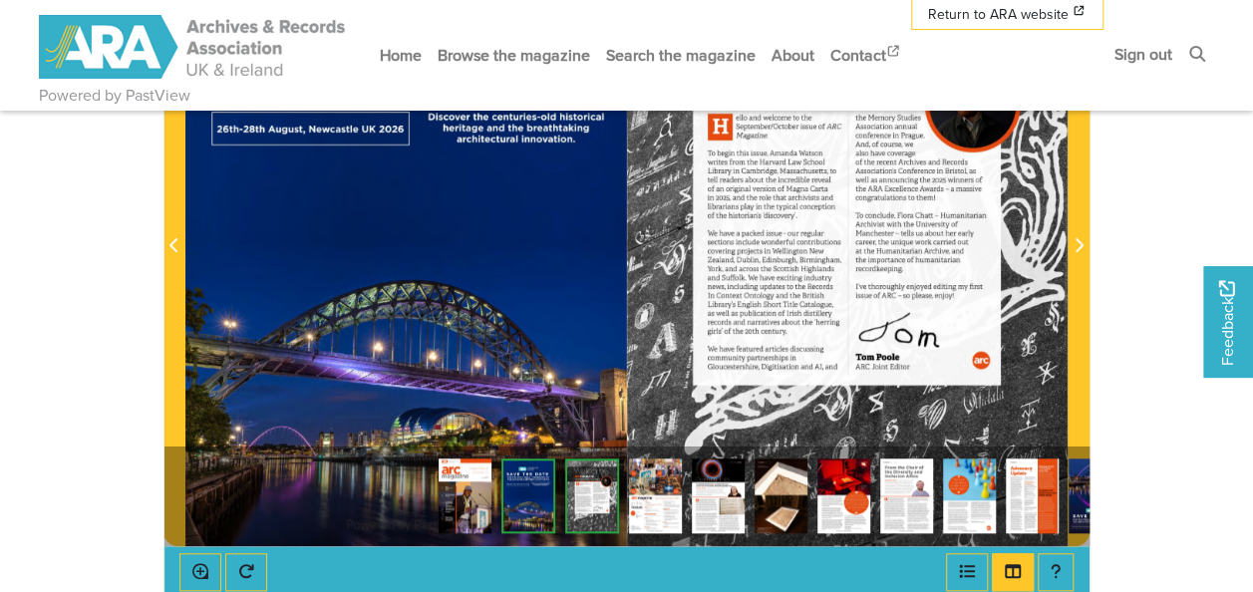
click at [655, 480] on img at bounding box center [655, 495] width 53 height 75
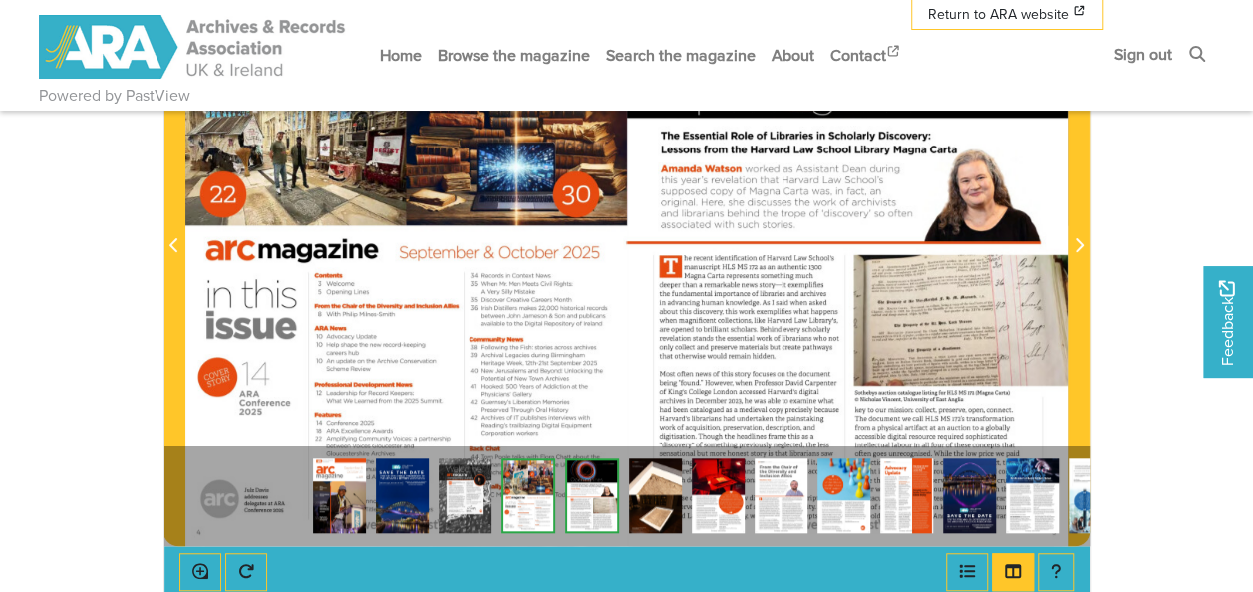
scroll to position [598, 0]
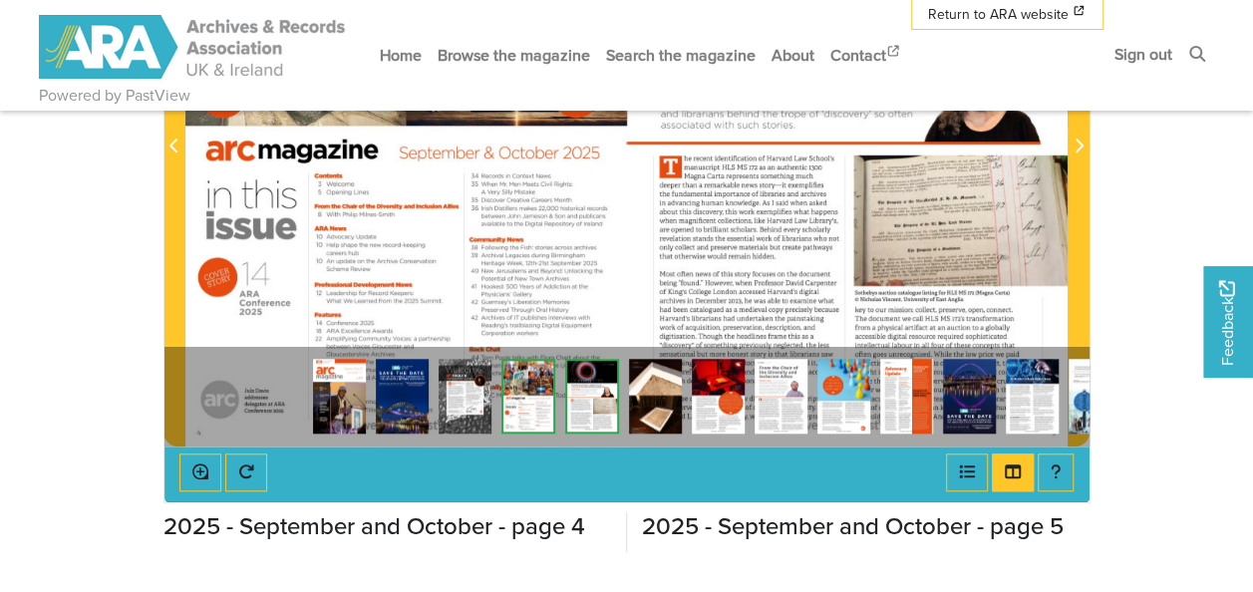
click at [581, 388] on img at bounding box center [592, 396] width 54 height 75
click at [647, 403] on img at bounding box center [655, 396] width 53 height 75
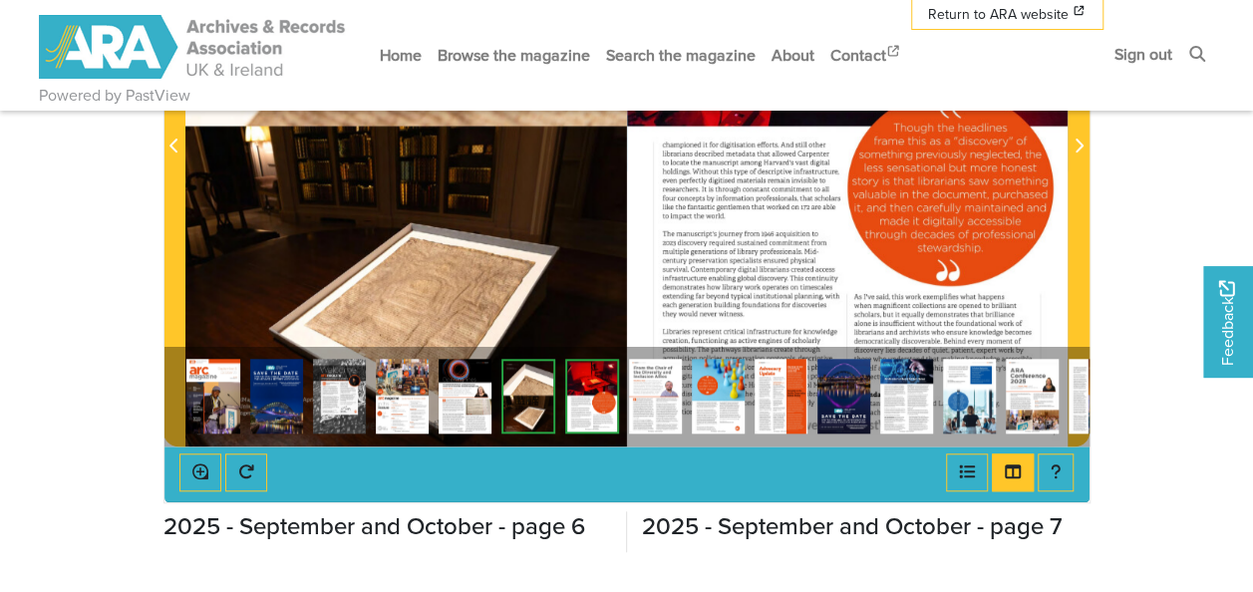
click at [647, 395] on img at bounding box center [655, 396] width 53 height 75
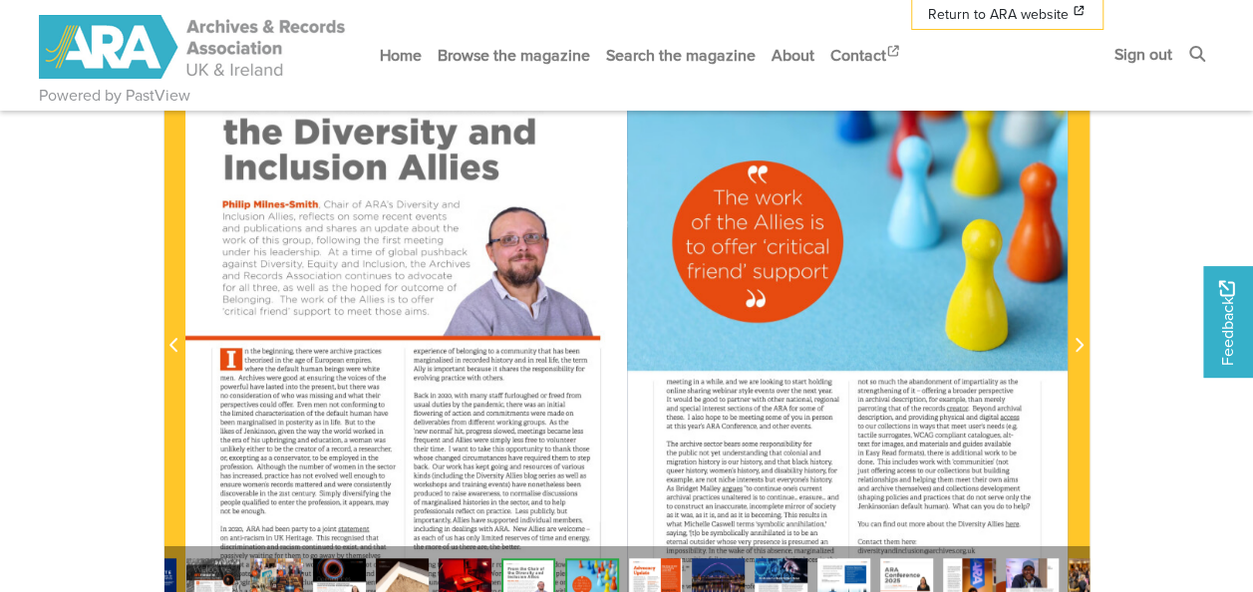
scroll to position [598, 0]
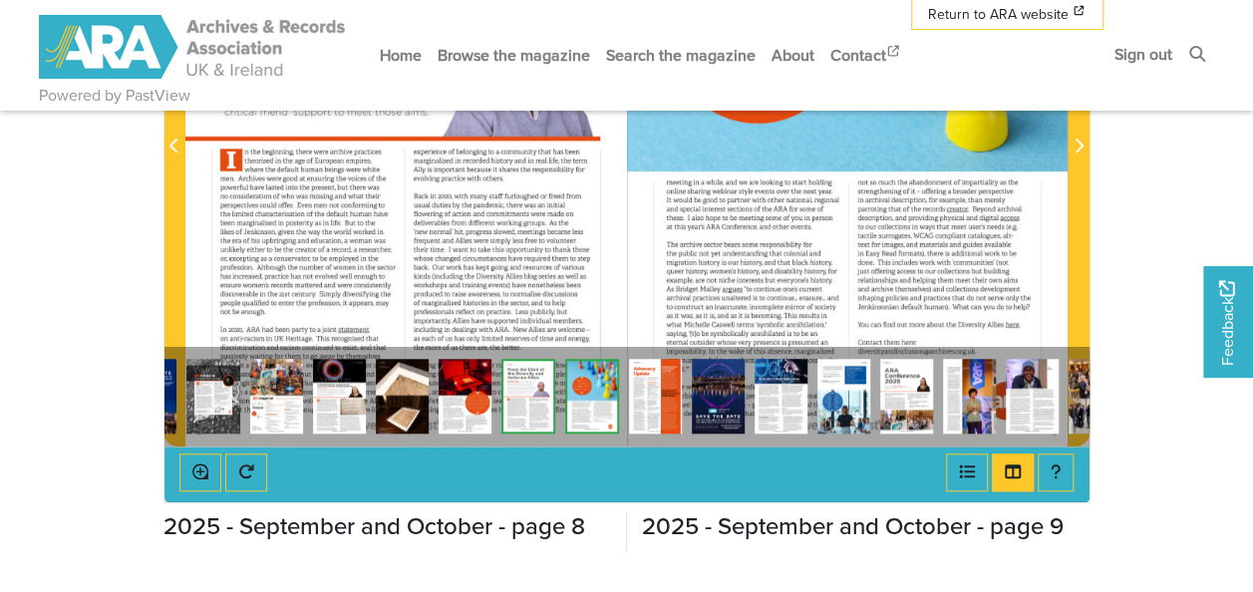
click at [649, 384] on img at bounding box center [655, 396] width 53 height 75
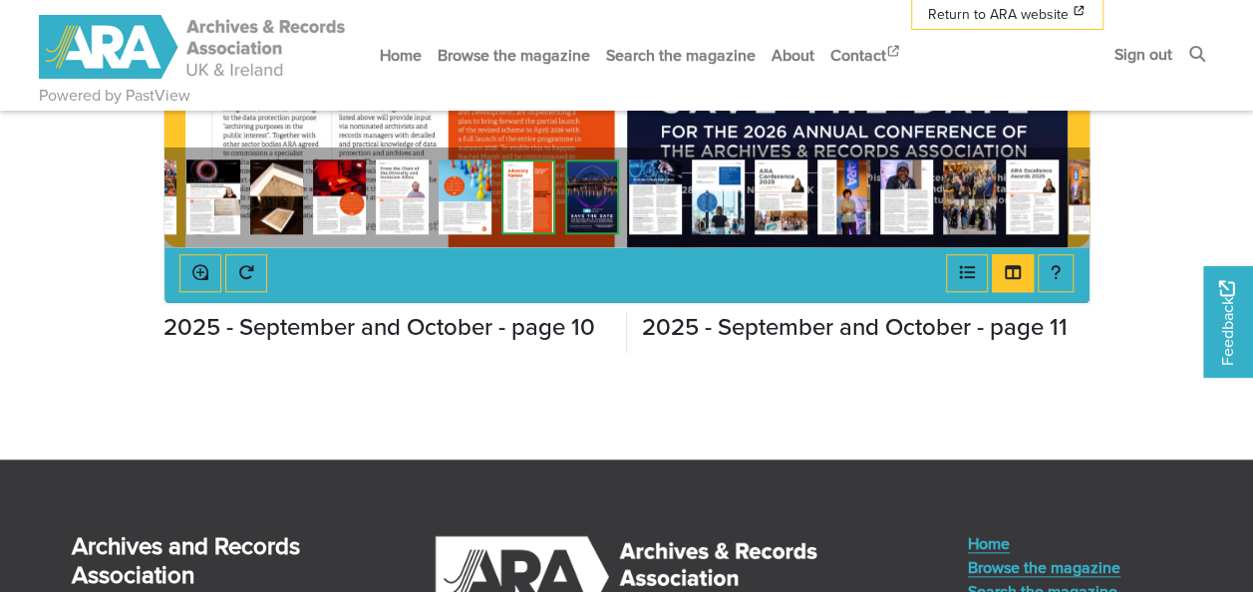
scroll to position [698, 0]
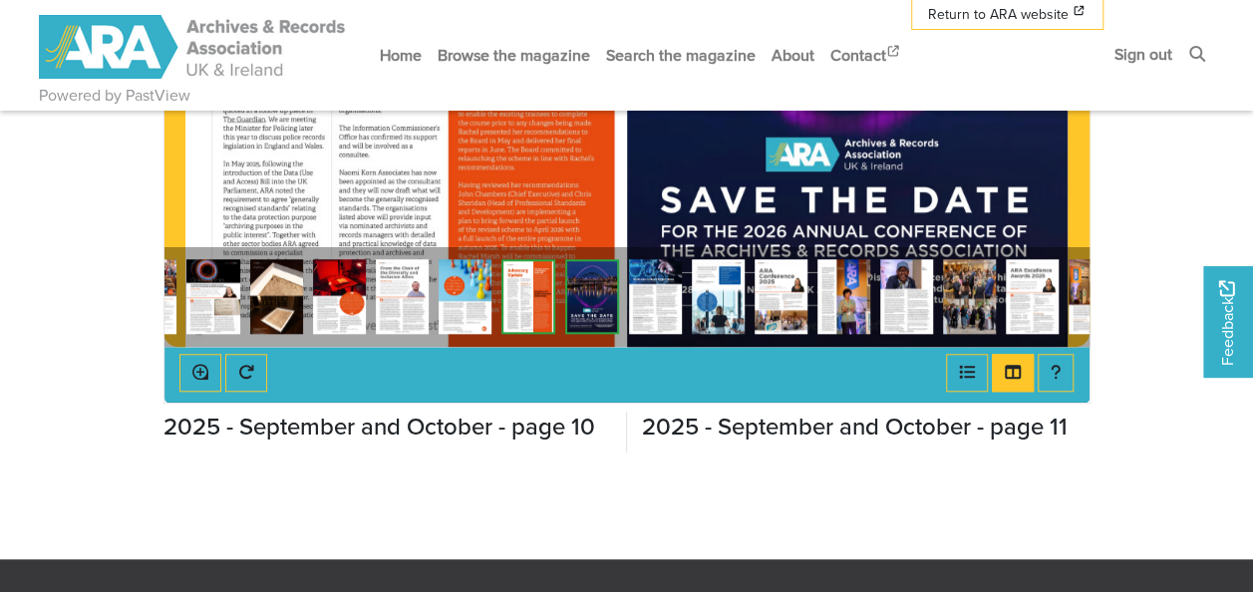
click at [653, 304] on img at bounding box center [655, 296] width 53 height 75
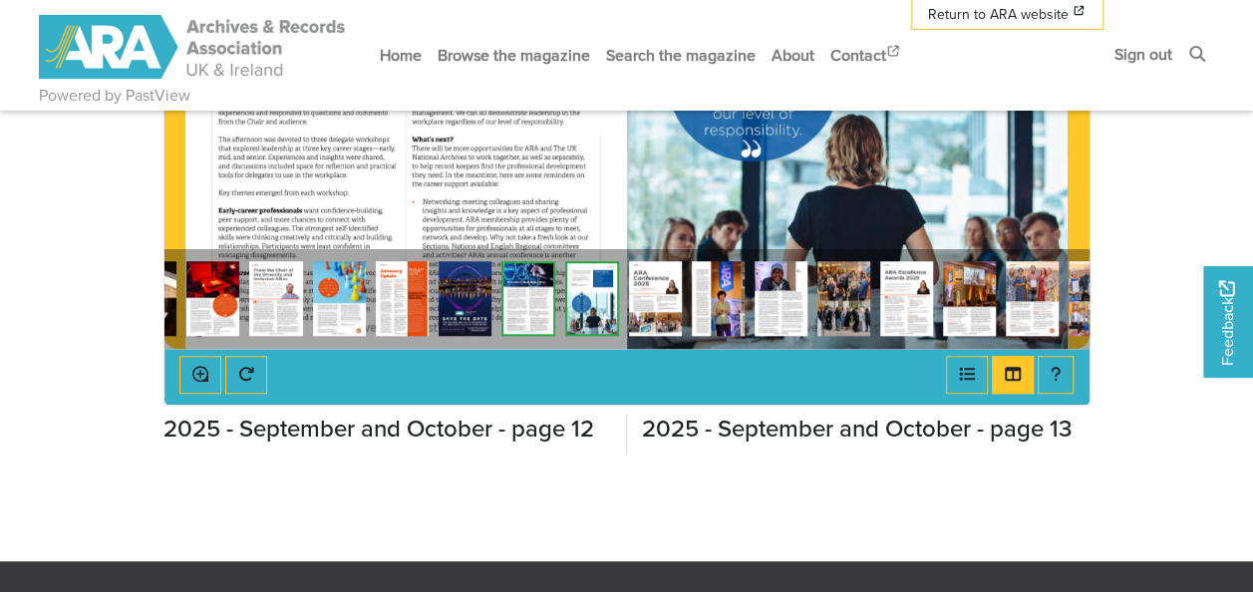
scroll to position [698, 0]
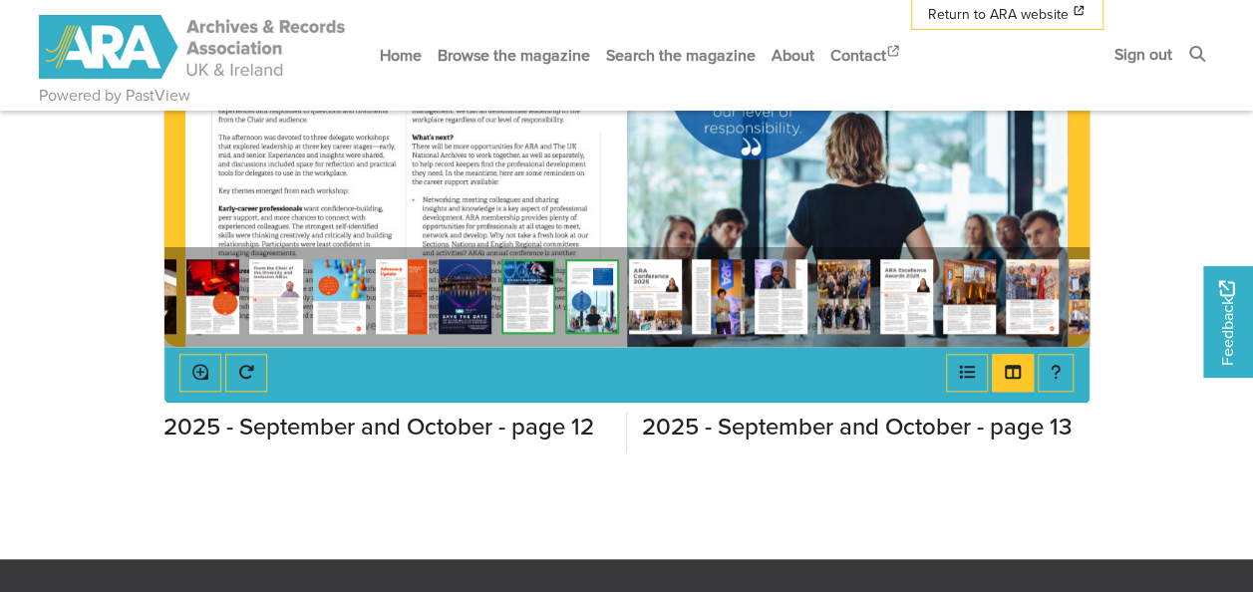
click at [656, 295] on img at bounding box center [655, 296] width 53 height 75
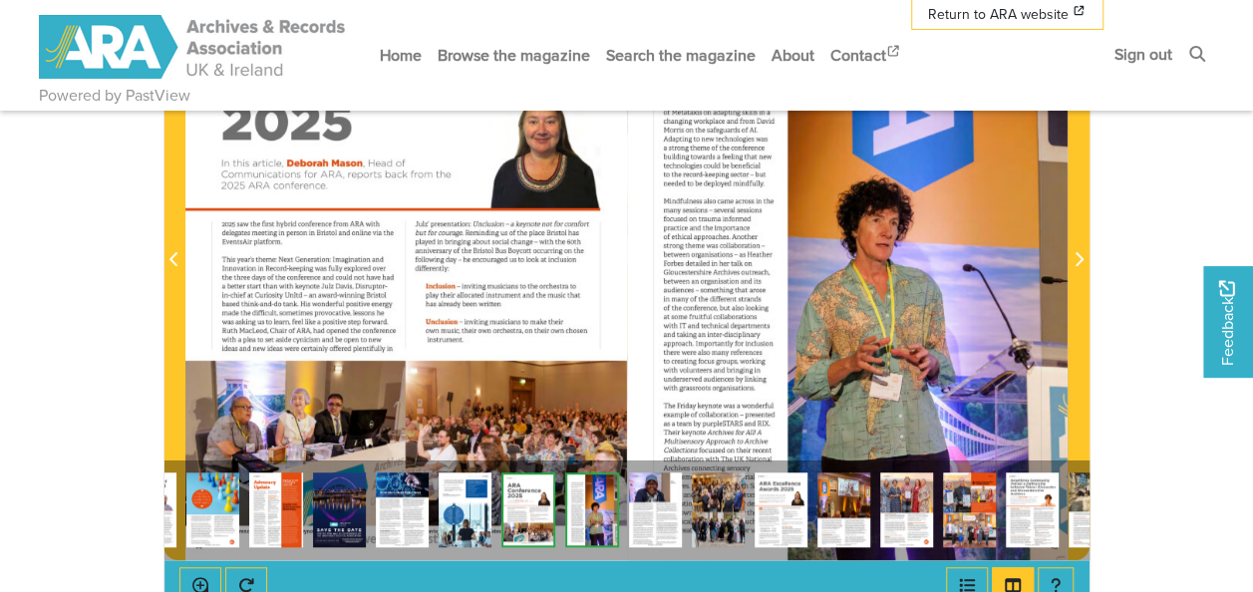
scroll to position [598, 0]
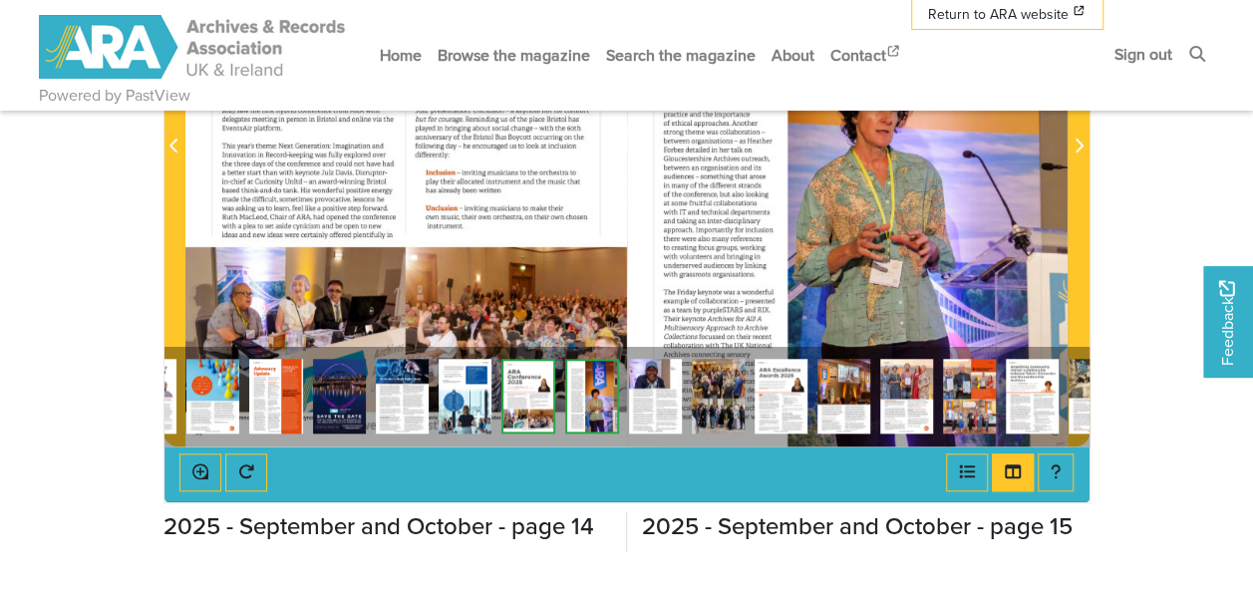
click at [656, 381] on img at bounding box center [655, 396] width 53 height 75
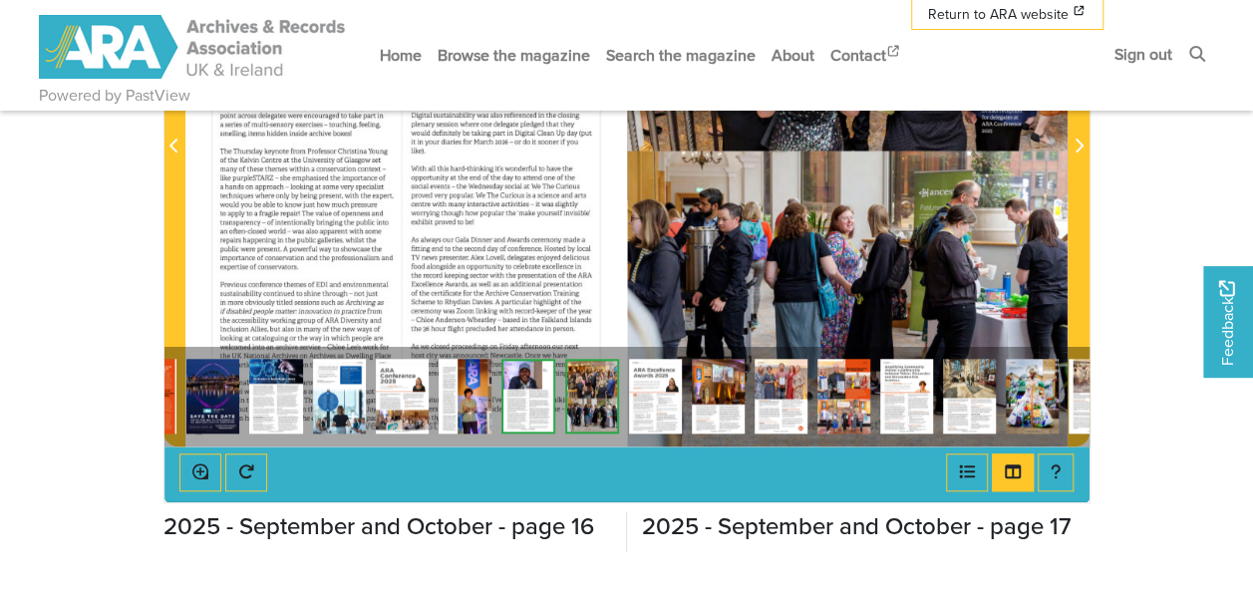
click at [705, 380] on img at bounding box center [718, 396] width 53 height 75
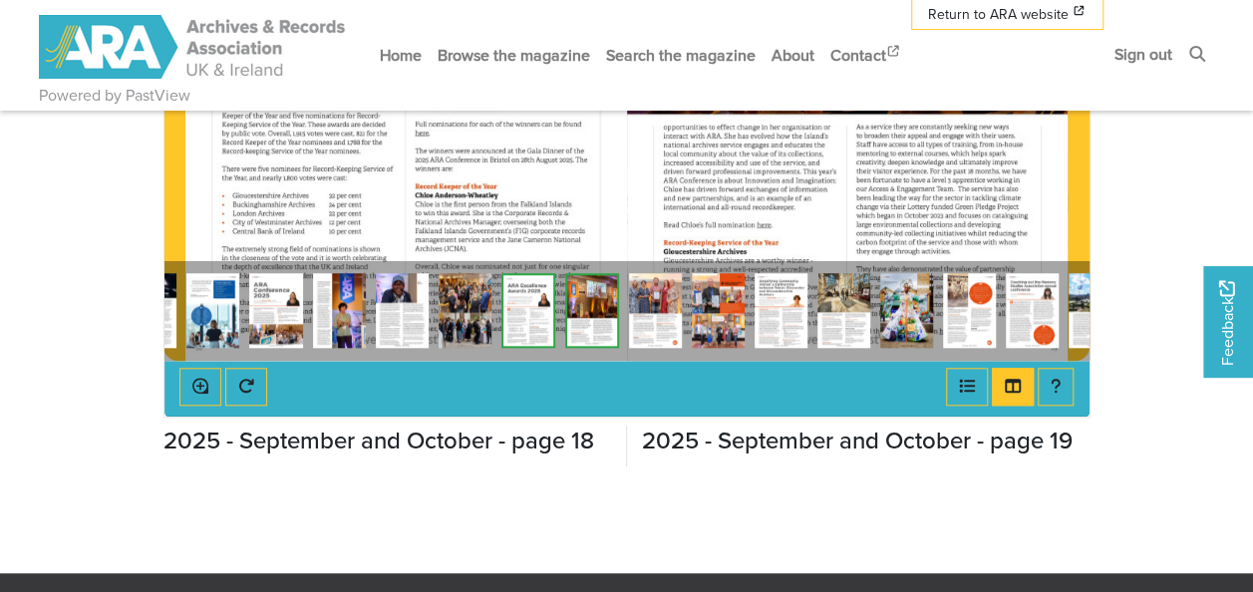
scroll to position [698, 0]
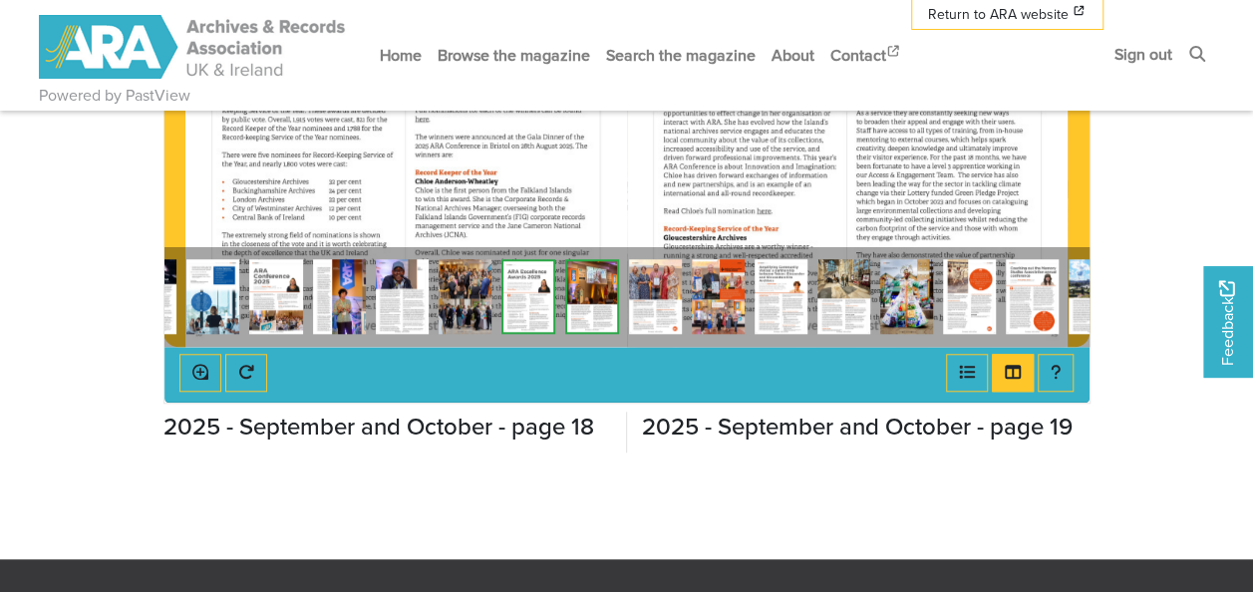
click at [648, 301] on img at bounding box center [655, 296] width 53 height 75
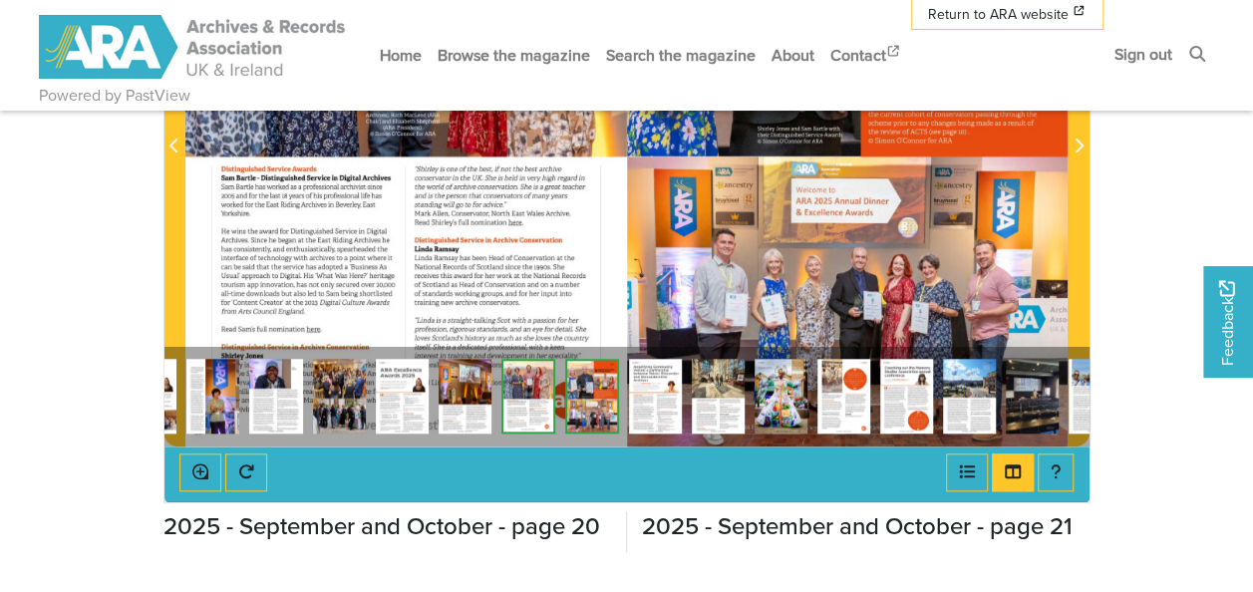
scroll to position [698, 0]
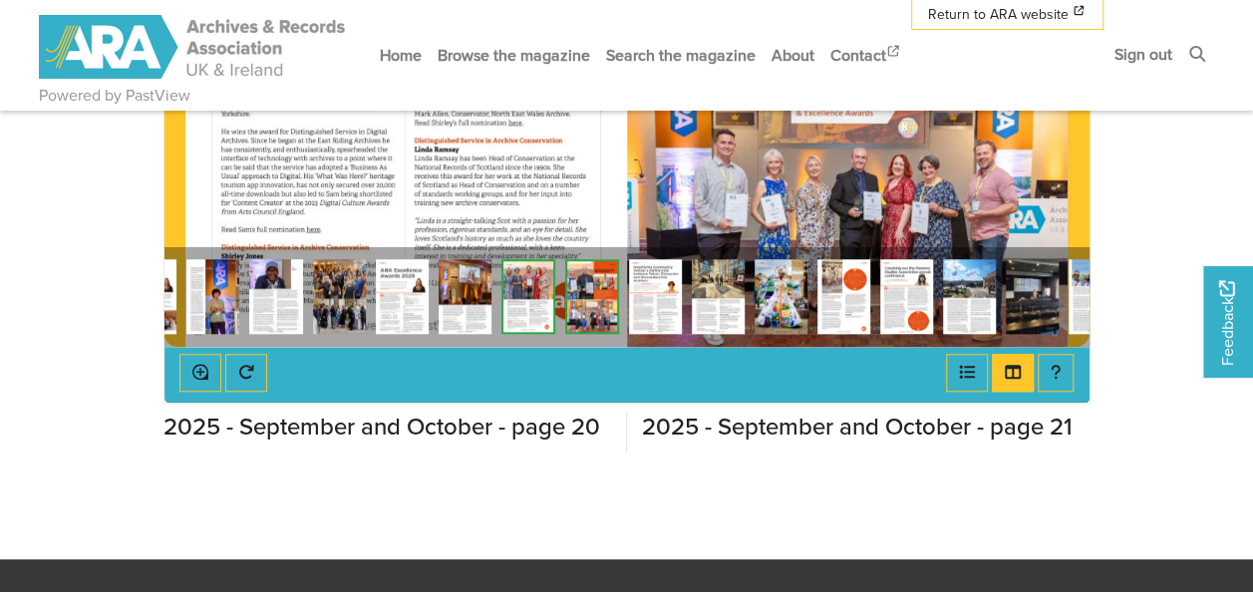
click at [483, 229] on div at bounding box center [405, 35] width 440 height 624
